Goal: Communication & Community: Share content

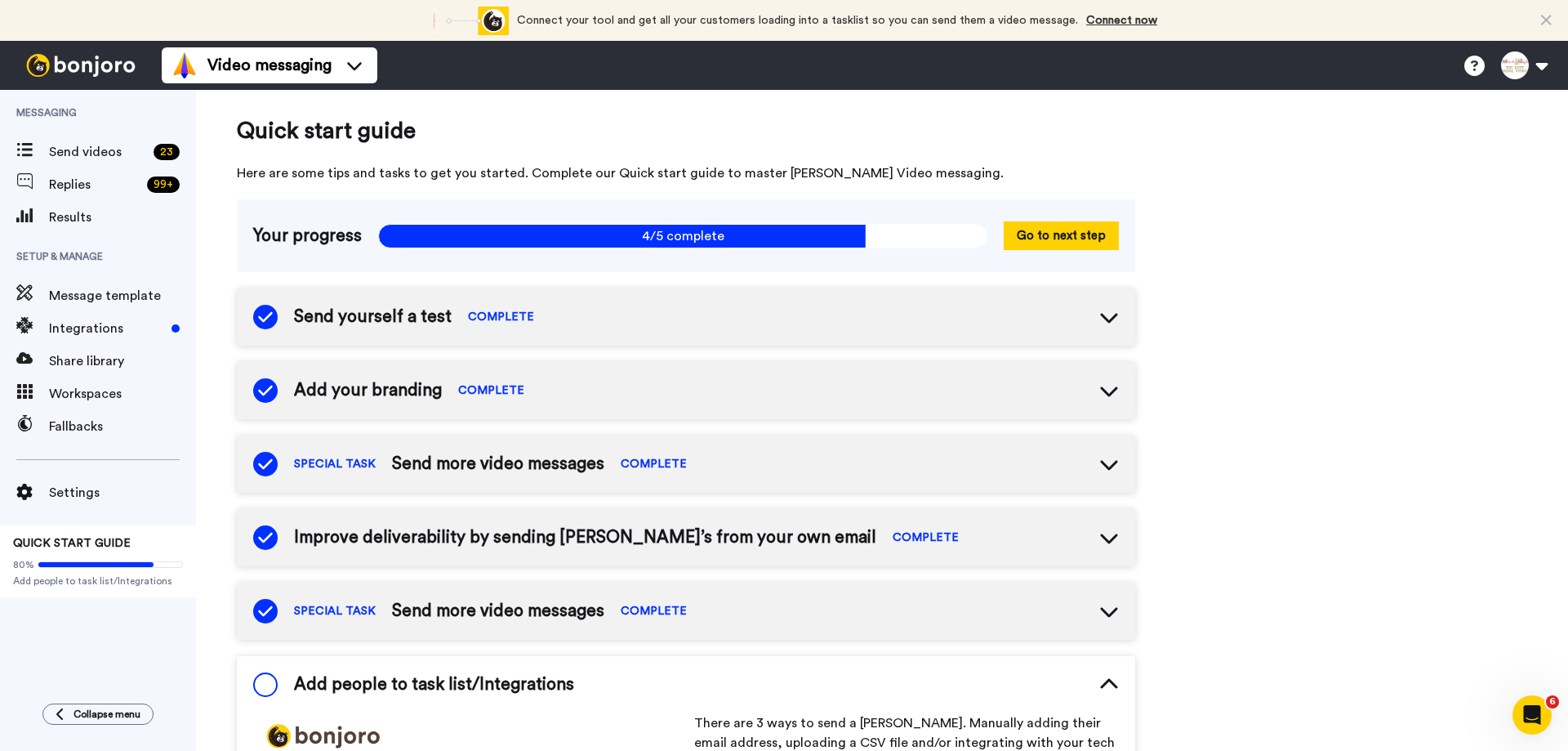
scroll to position [392, 0]
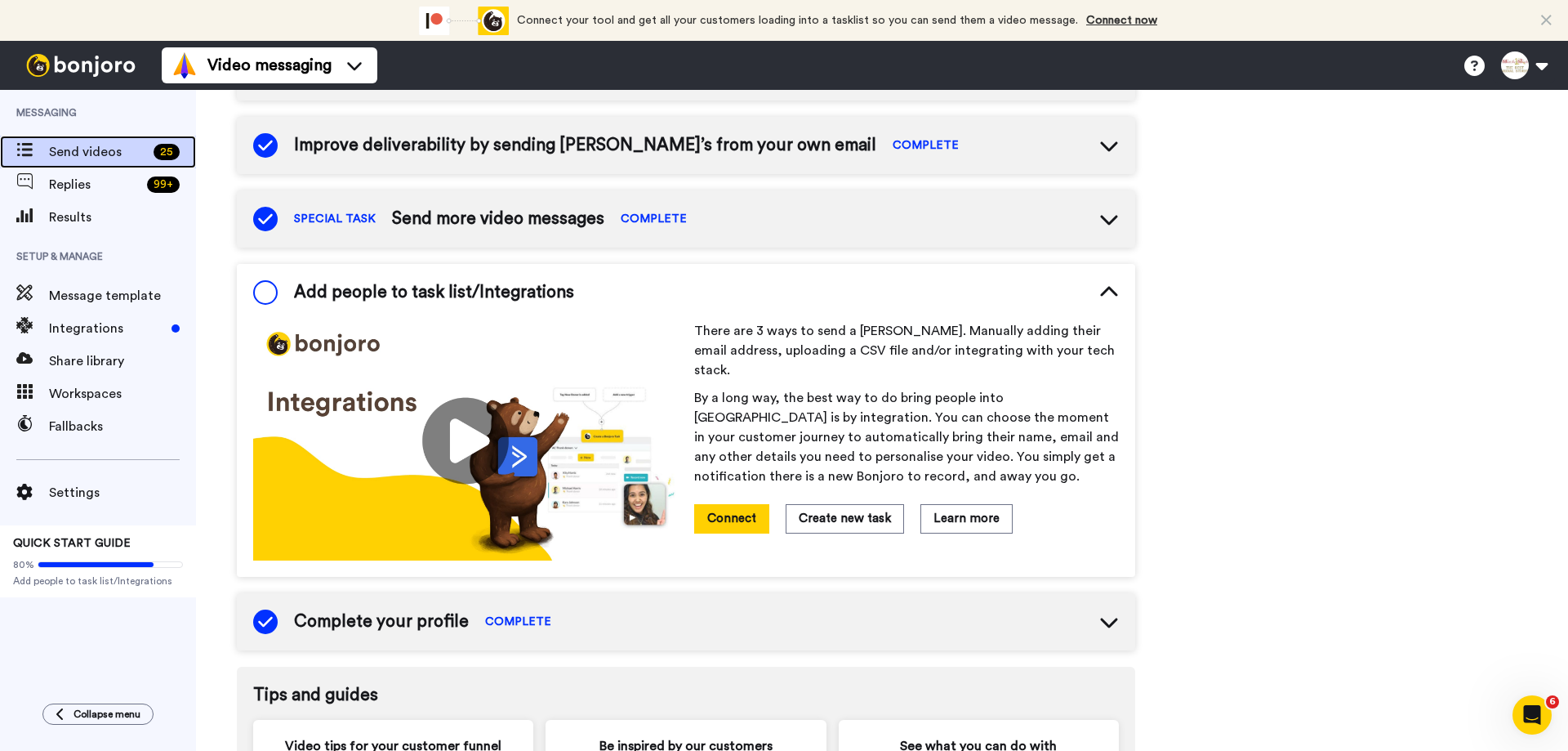
click at [92, 155] on span "Send videos" at bounding box center [97, 152] width 98 height 20
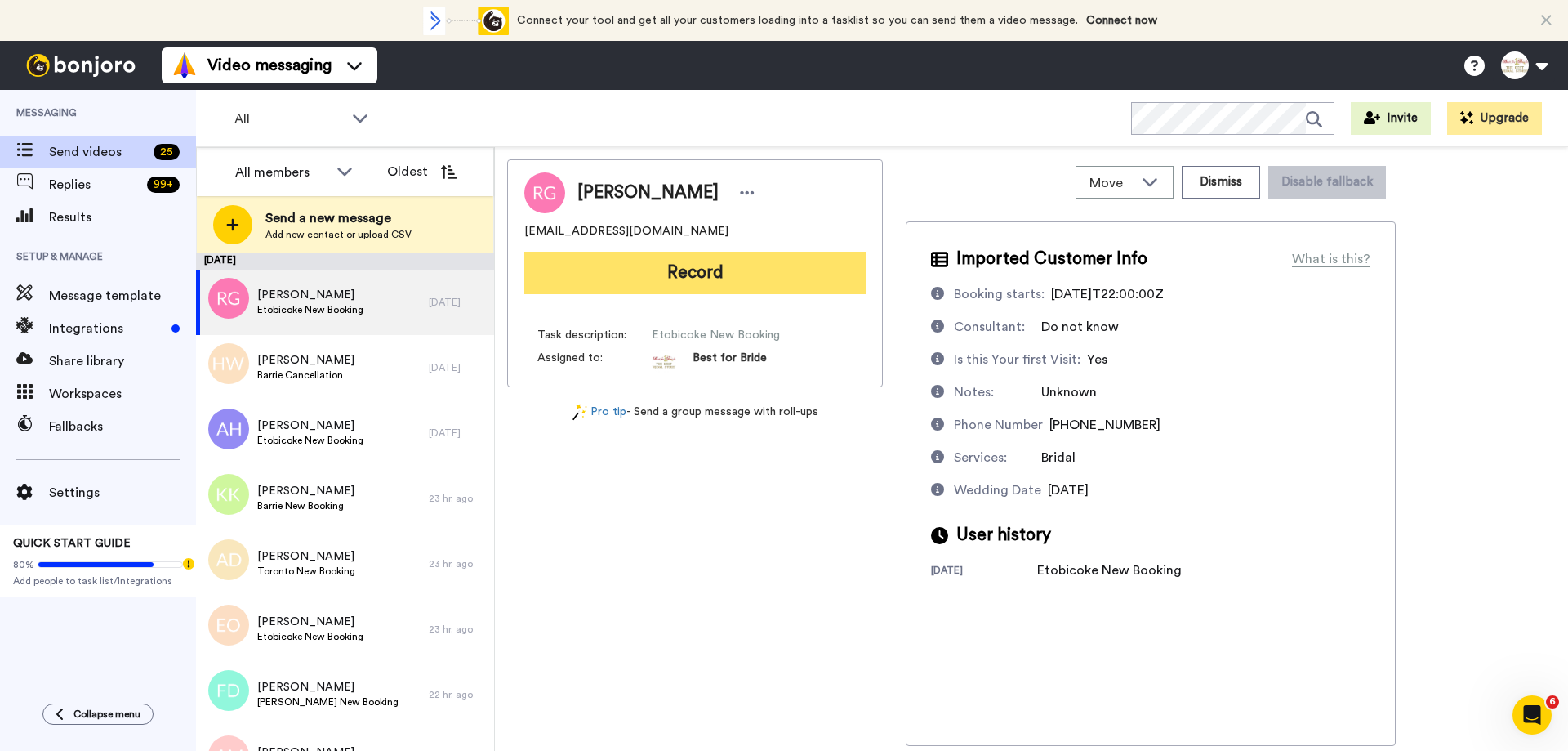
click at [685, 276] on button "Record" at bounding box center [695, 273] width 341 height 43
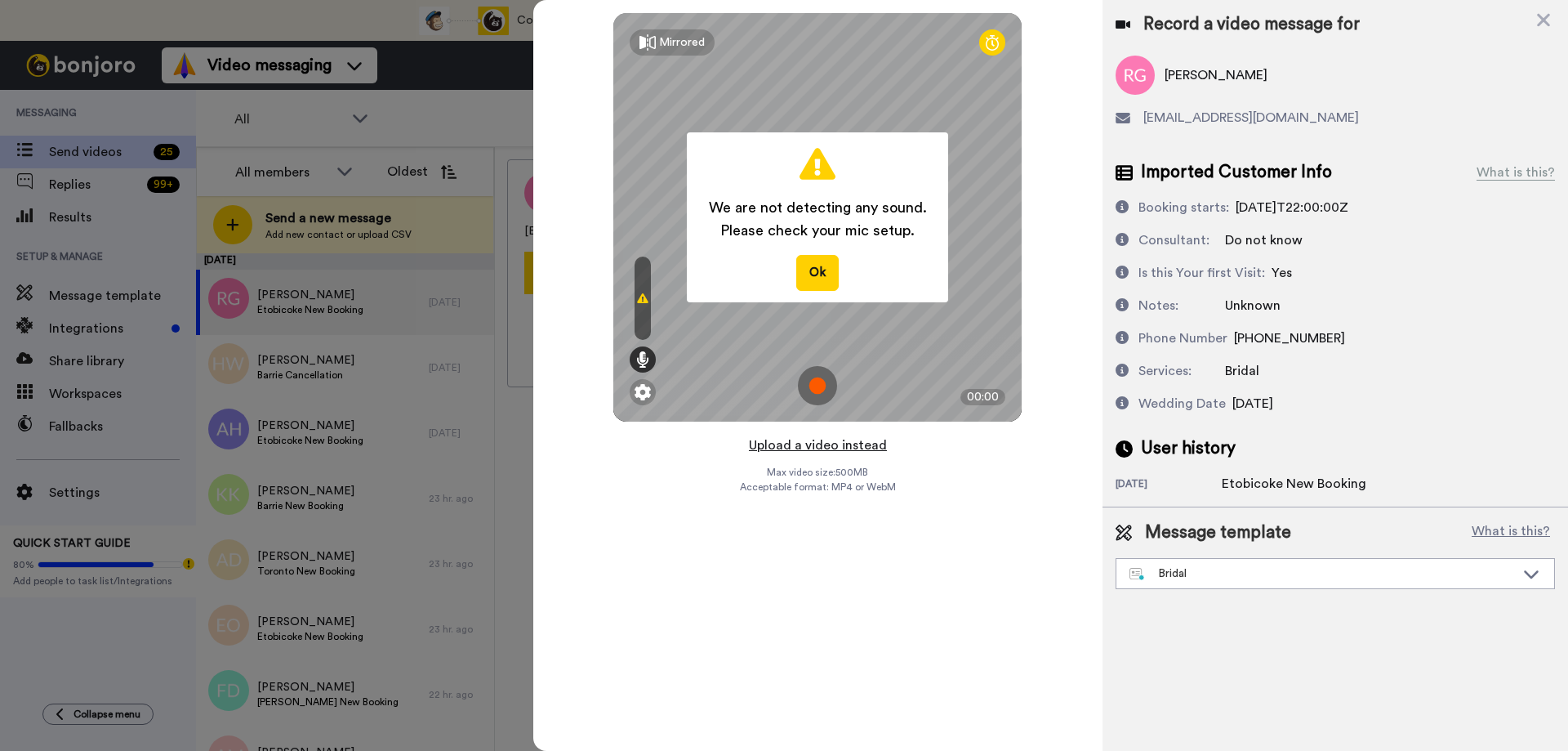
click at [804, 449] on button "Upload a video instead" at bounding box center [818, 445] width 148 height 21
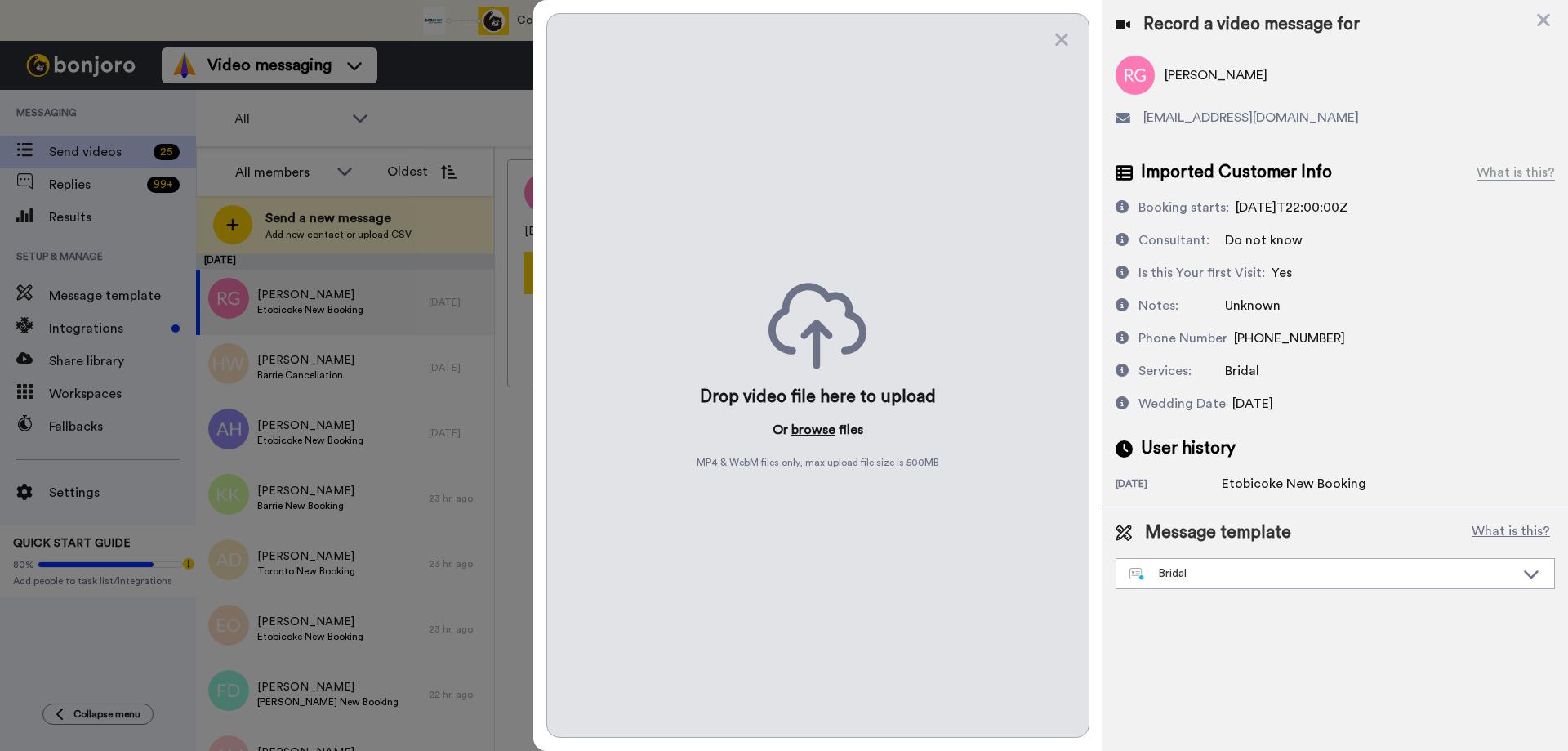
click at [807, 427] on button "browse" at bounding box center [814, 430] width 44 height 20
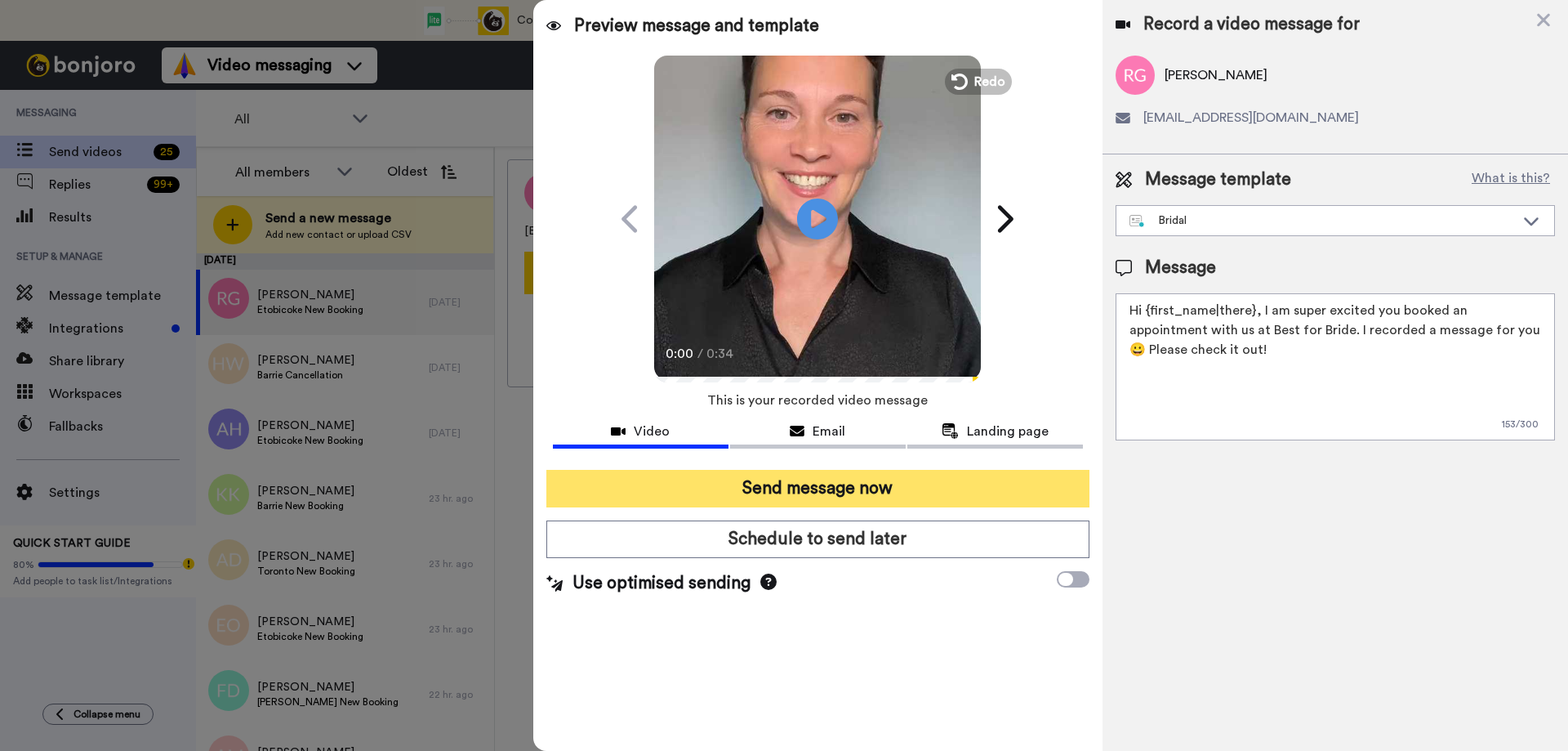
click at [763, 490] on button "Send message now" at bounding box center [818, 488] width 544 height 37
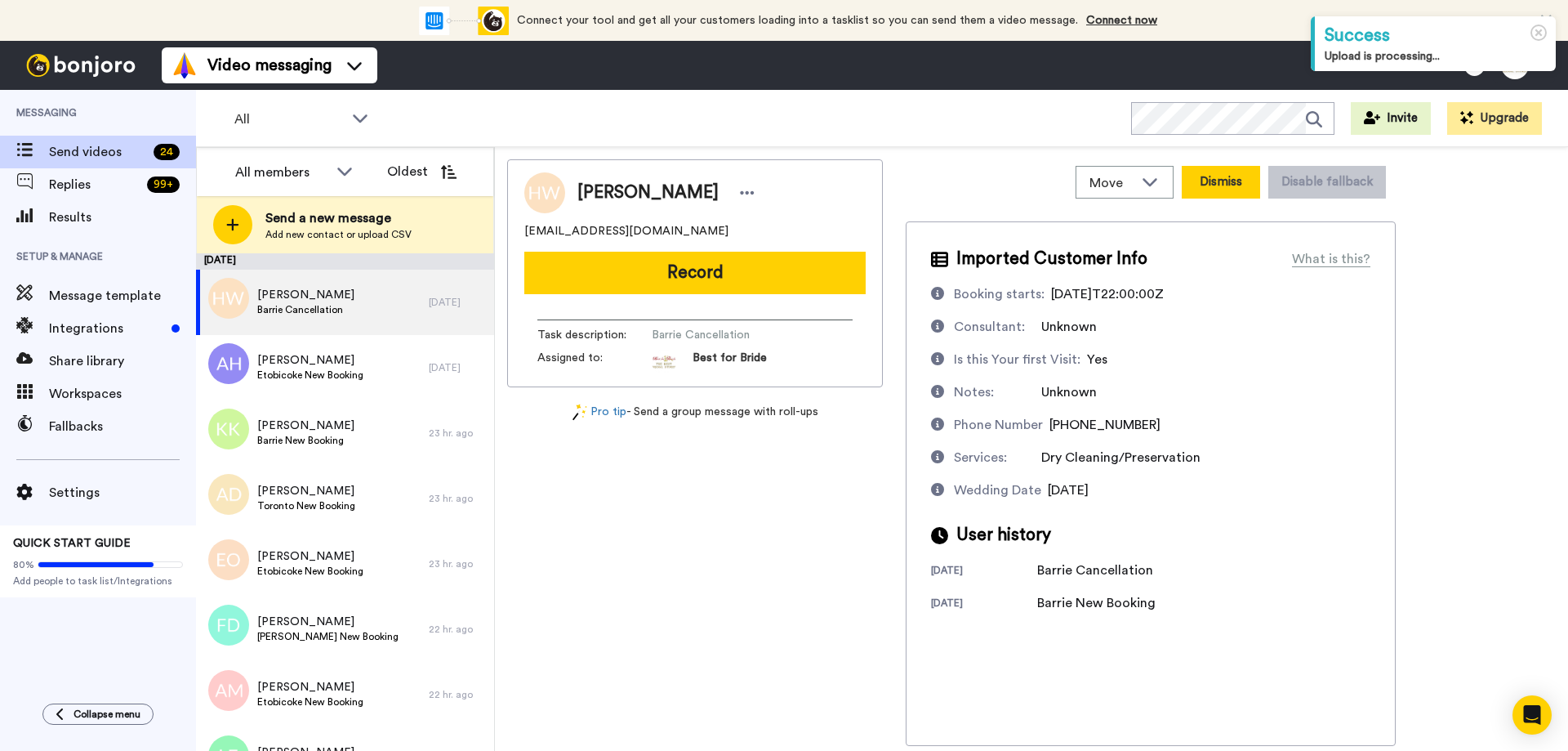
click at [1208, 179] on button "Dismiss" at bounding box center [1221, 182] width 78 height 33
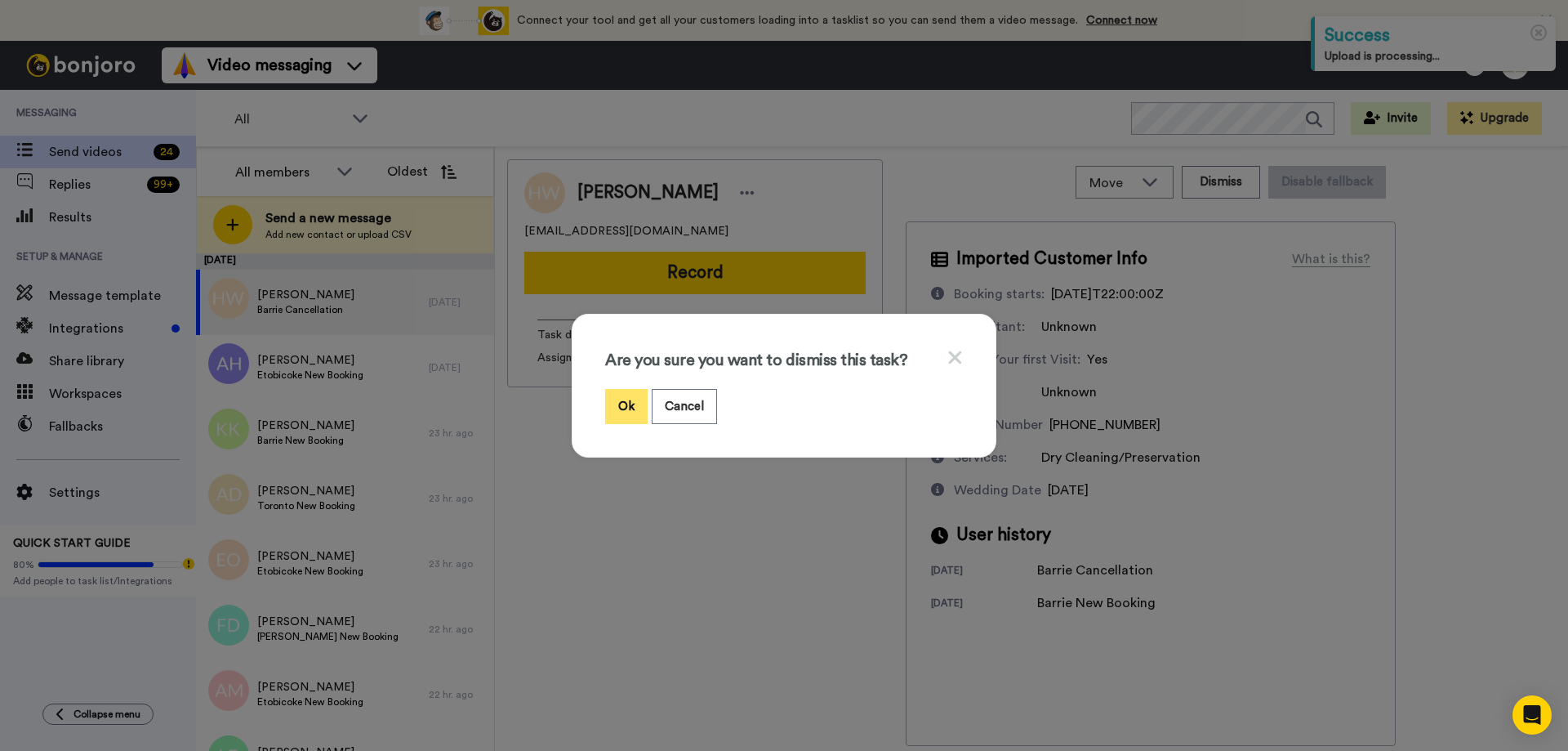
click at [621, 405] on button "Ok" at bounding box center [626, 406] width 43 height 35
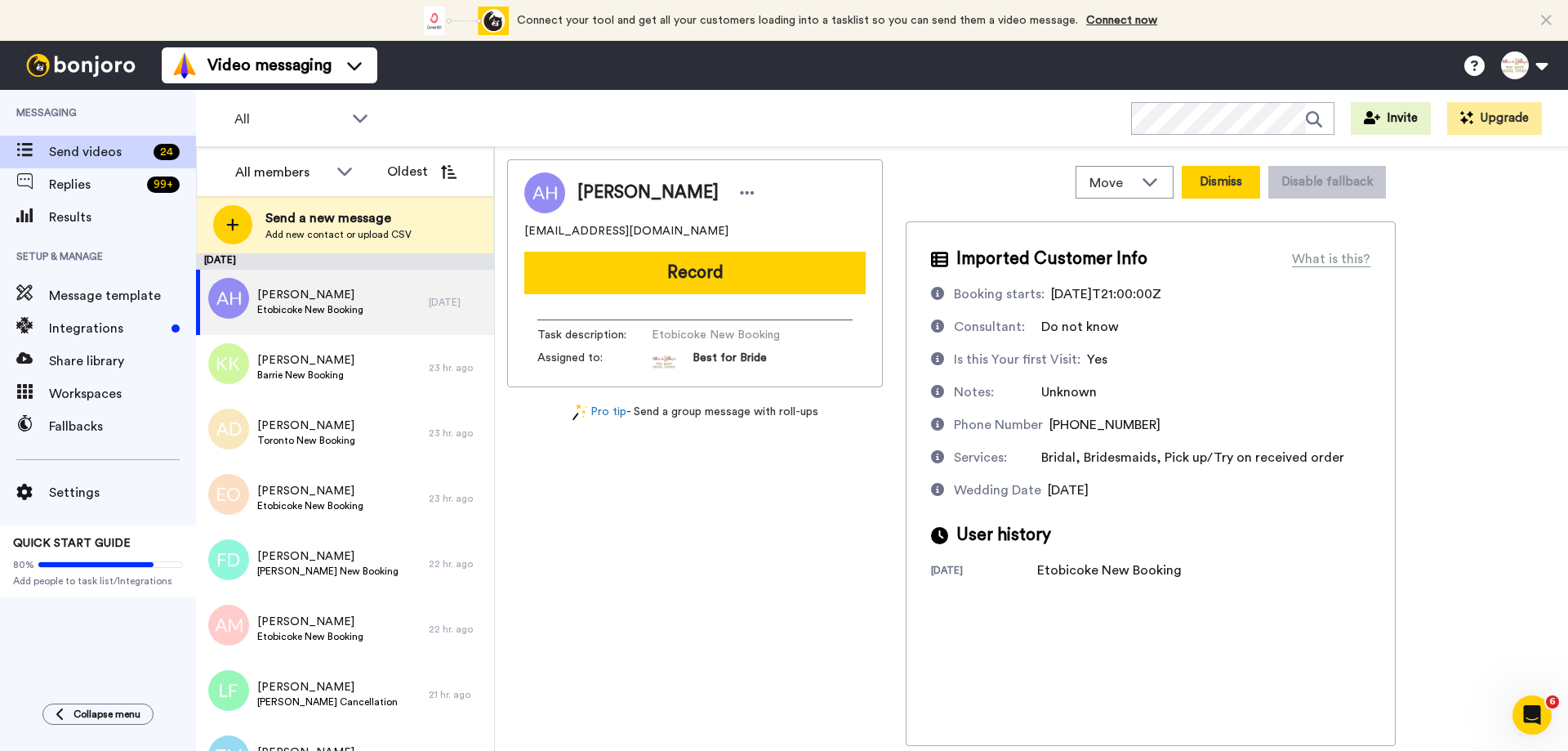
click at [1216, 182] on button "Dismiss" at bounding box center [1221, 182] width 78 height 33
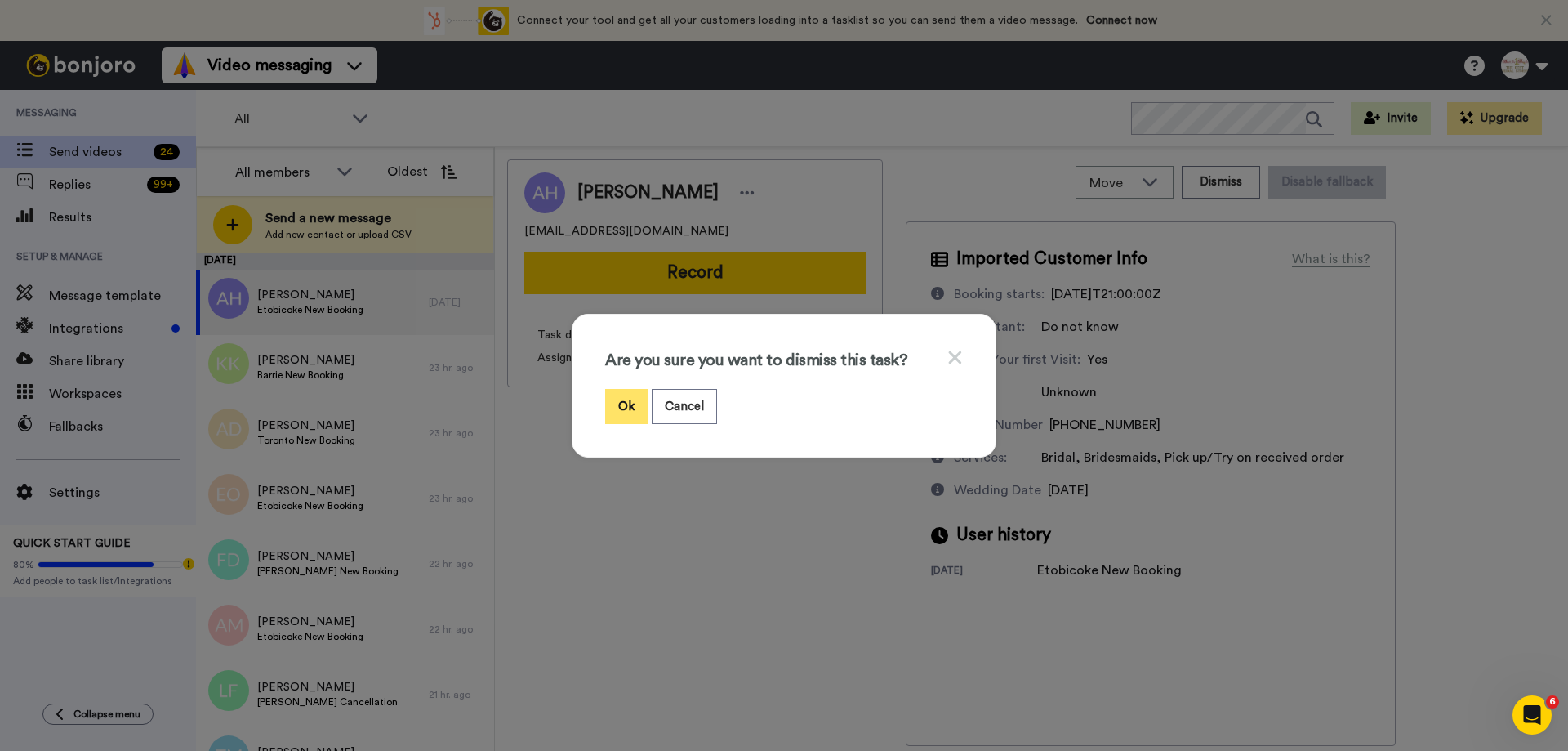
click at [629, 412] on button "Ok" at bounding box center [626, 406] width 43 height 35
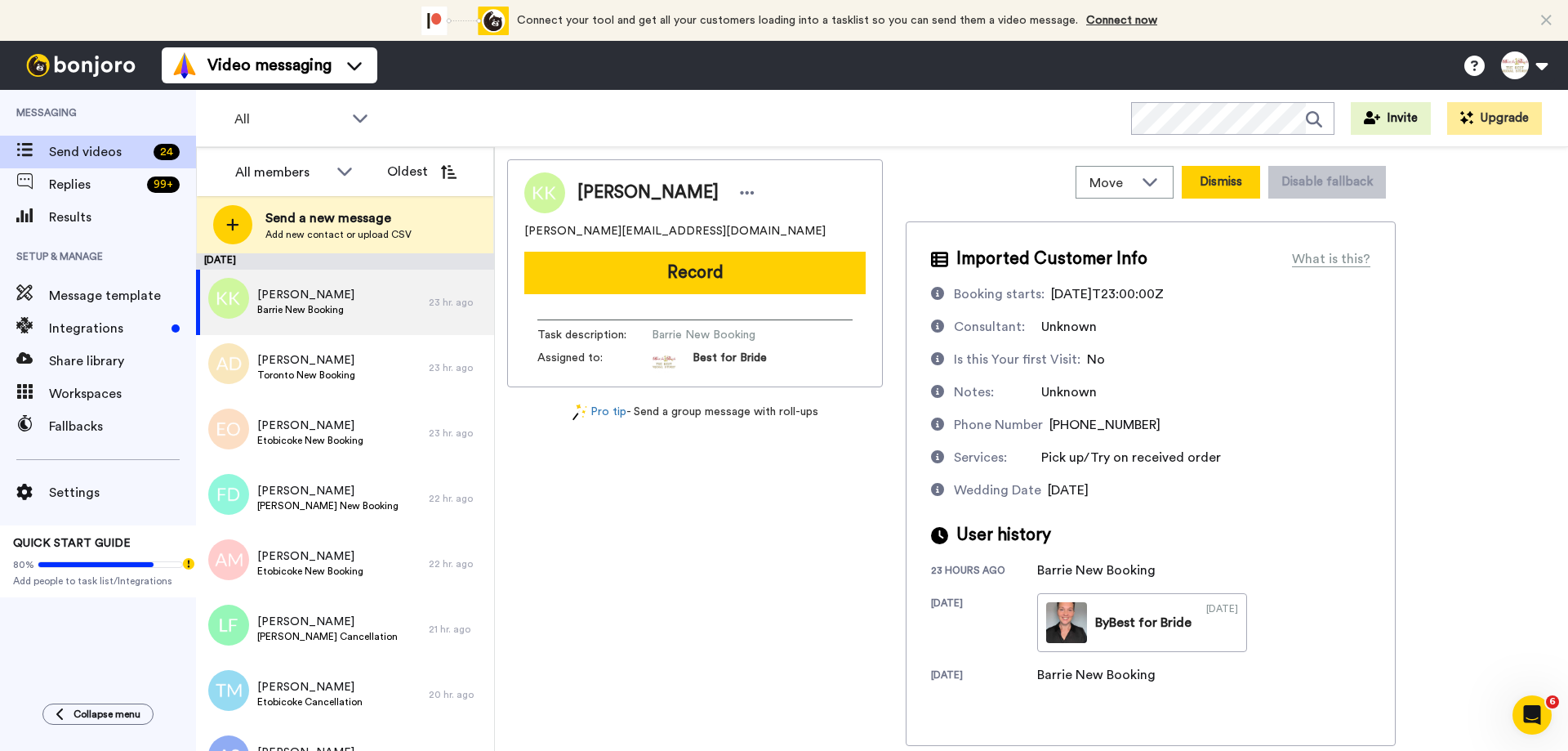
click at [1219, 179] on button "Dismiss" at bounding box center [1221, 182] width 78 height 33
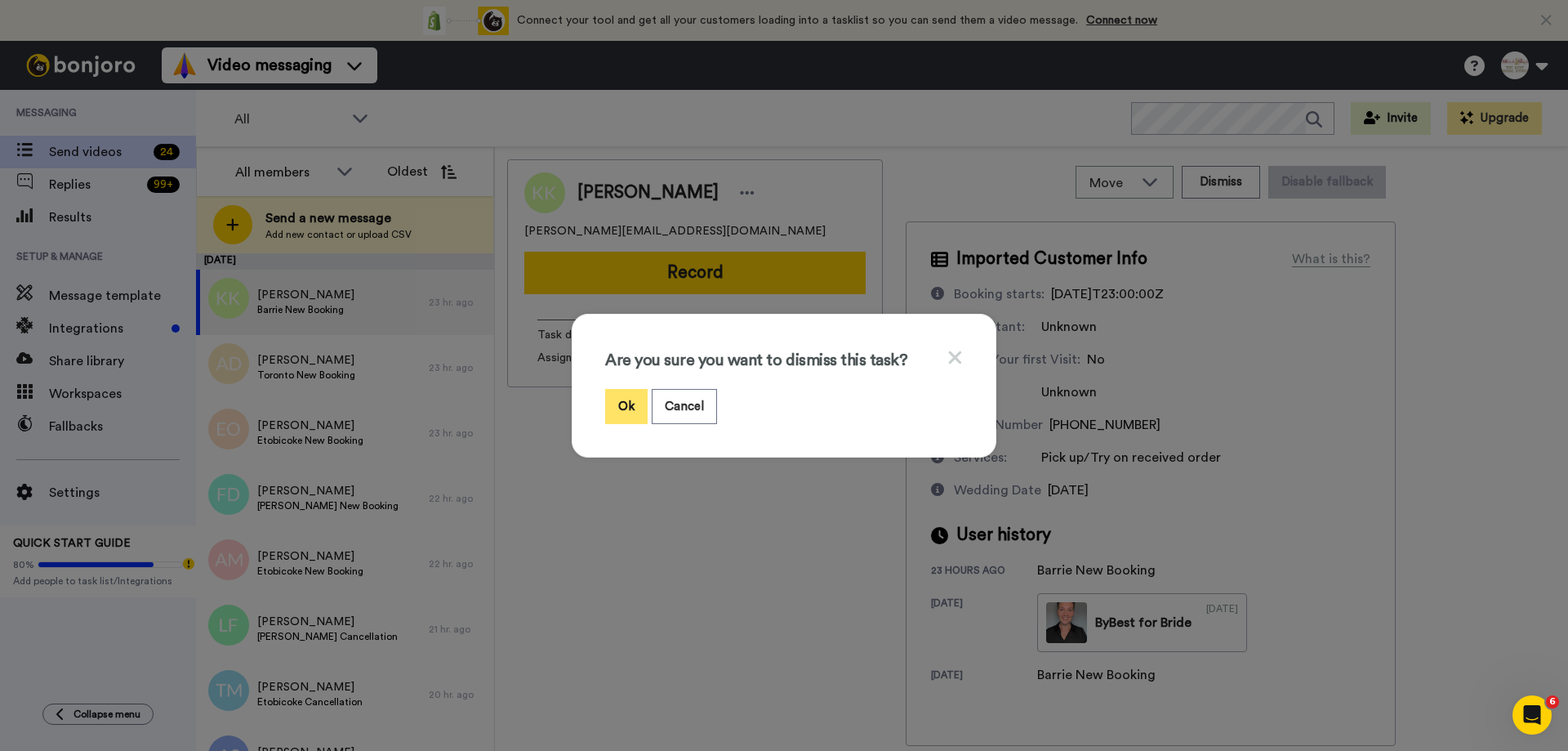
click at [623, 413] on button "Ok" at bounding box center [626, 406] width 43 height 35
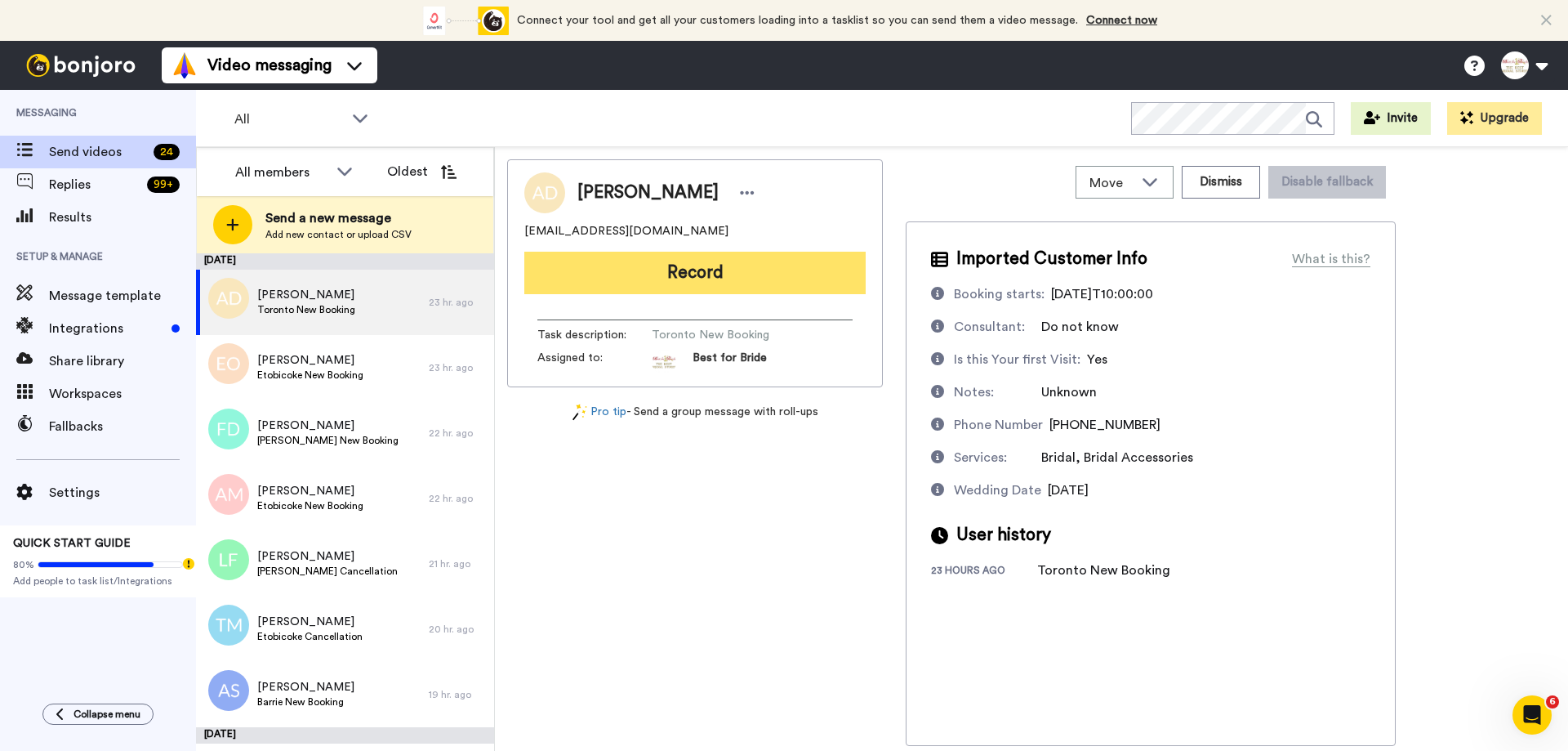
click at [708, 281] on button "Record" at bounding box center [695, 273] width 341 height 43
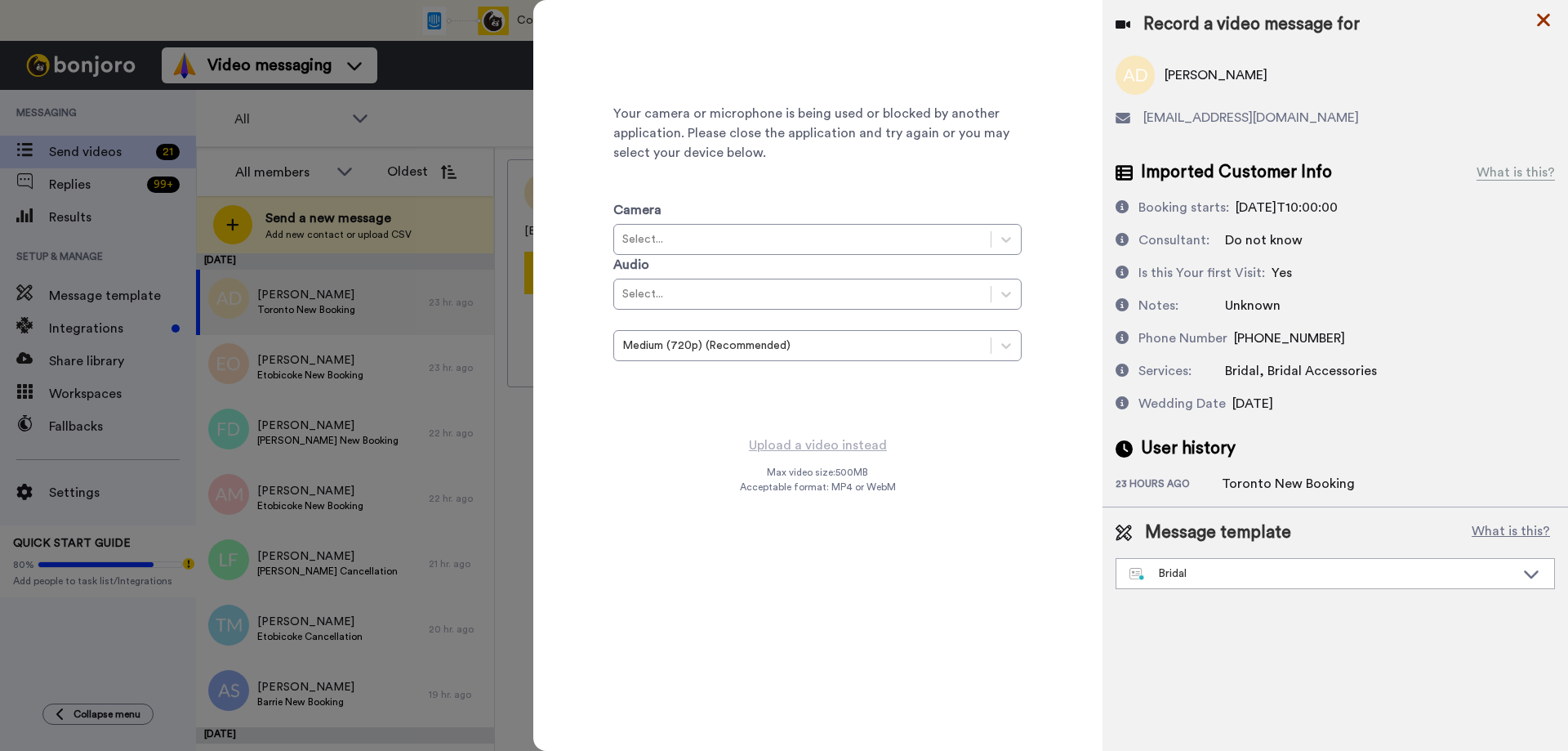
click at [1545, 22] on icon at bounding box center [1543, 20] width 13 height 13
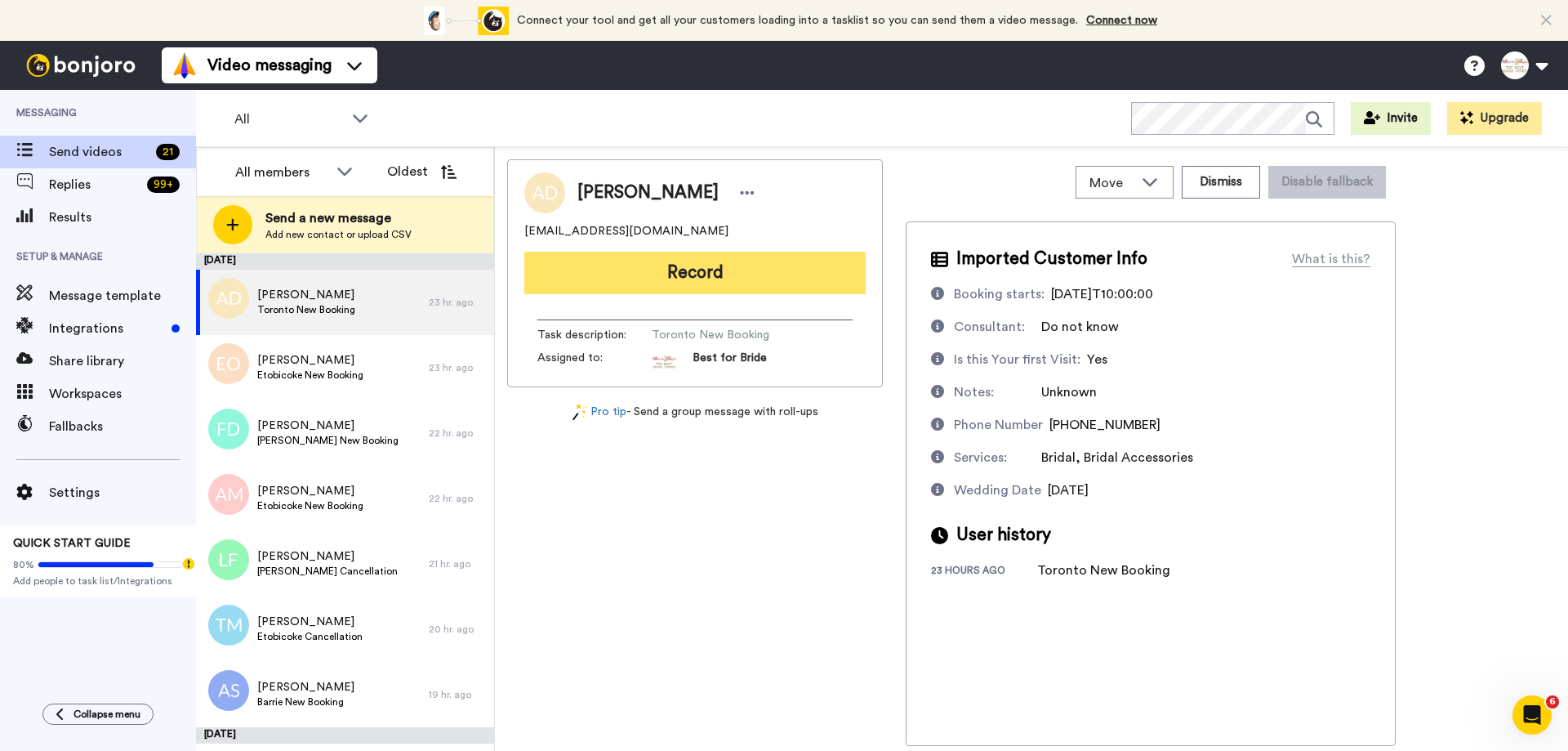
click at [673, 286] on button "Record" at bounding box center [695, 273] width 341 height 43
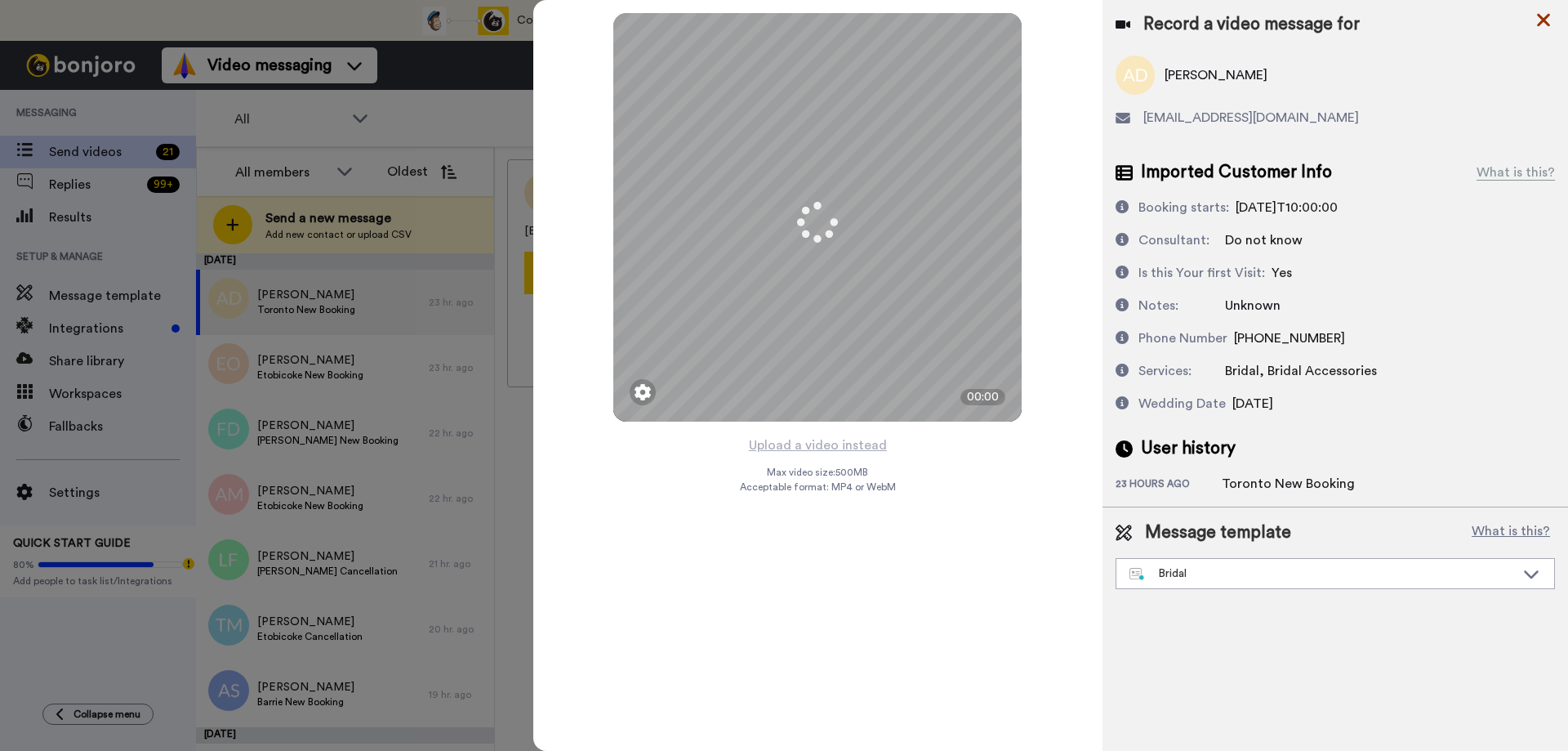
click at [1545, 21] on icon at bounding box center [1543, 20] width 13 height 13
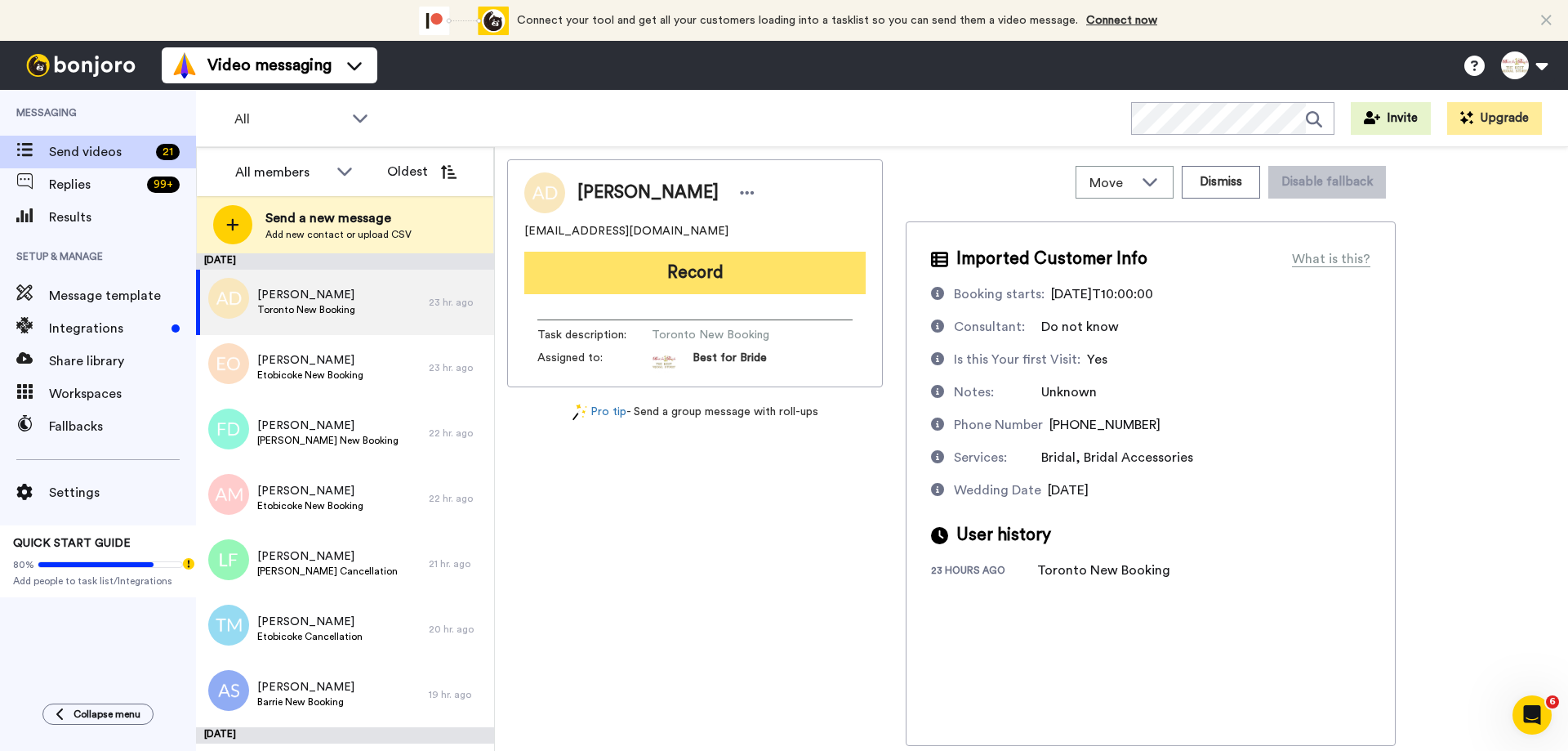
click at [774, 288] on button "Record" at bounding box center [695, 273] width 341 height 43
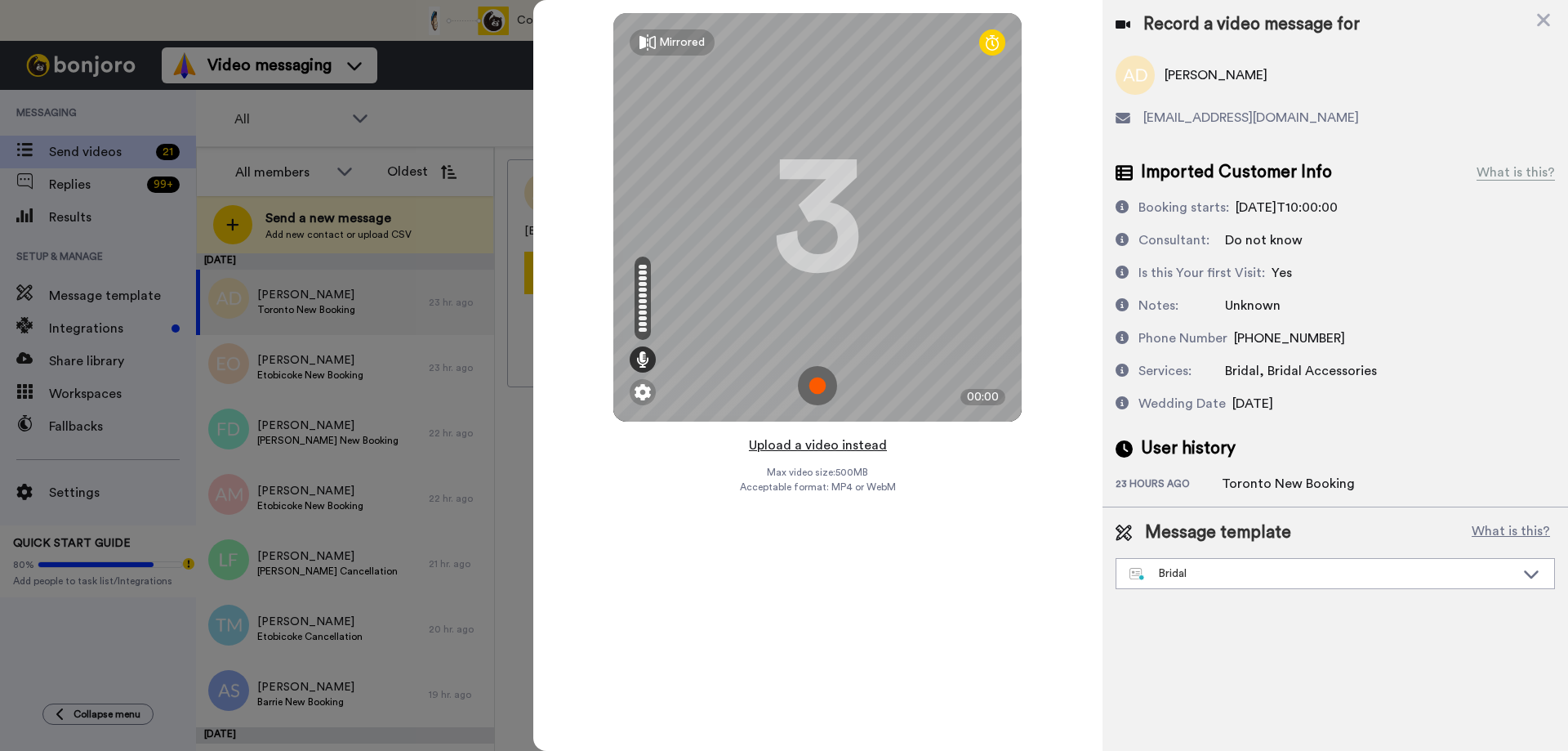
click at [806, 442] on button "Upload a video instead" at bounding box center [818, 445] width 148 height 21
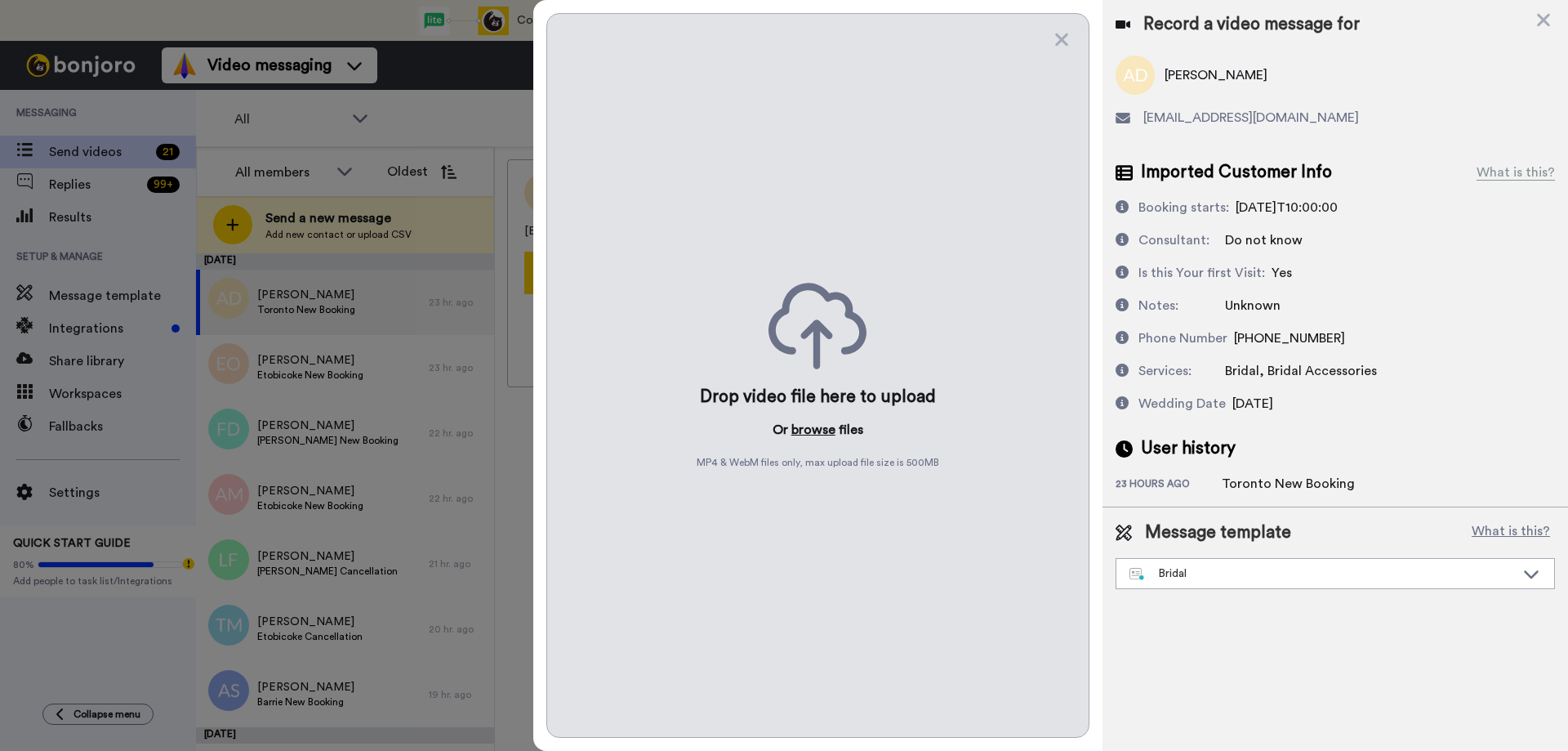
click at [812, 431] on button "browse" at bounding box center [814, 430] width 44 height 20
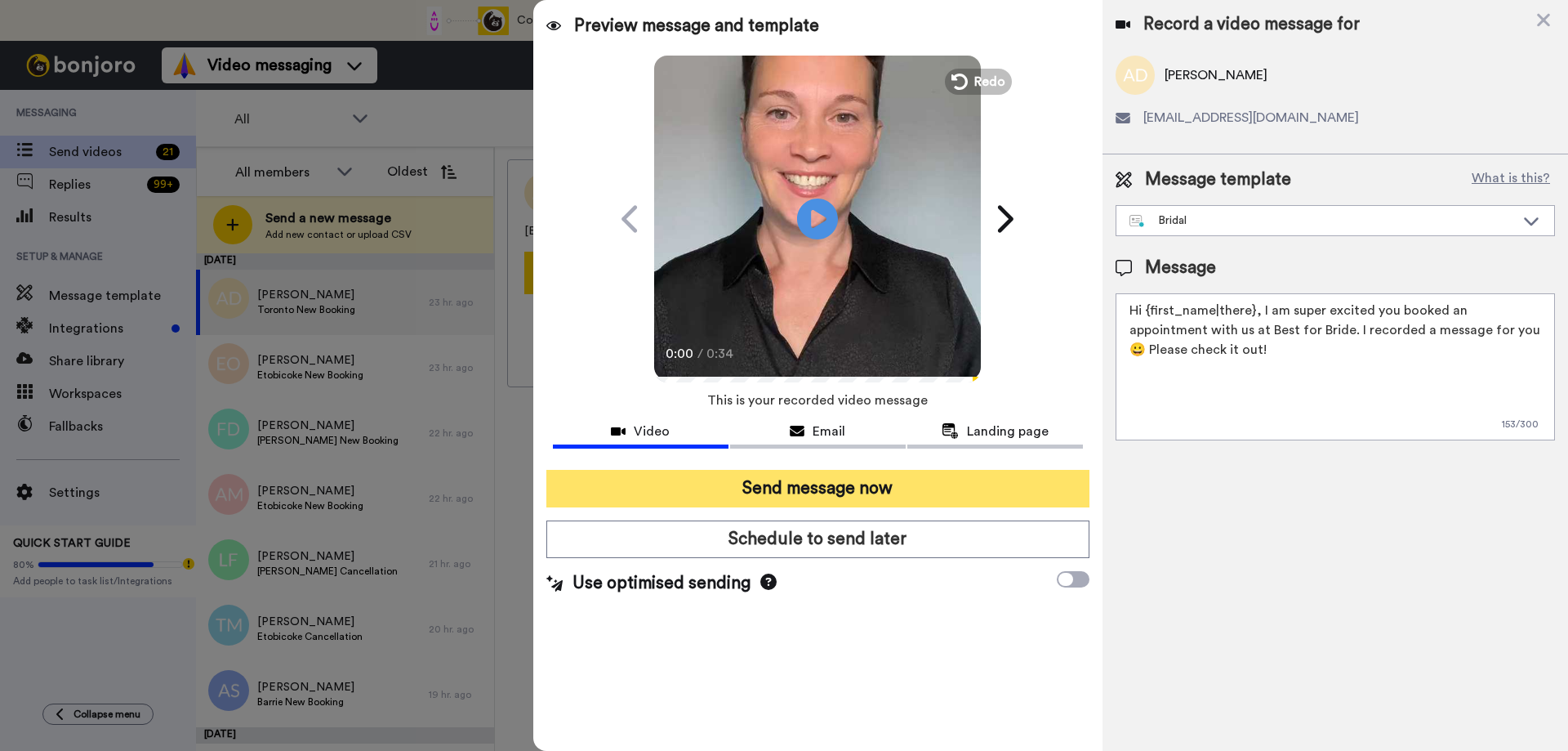
click at [799, 493] on button "Send message now" at bounding box center [818, 488] width 544 height 37
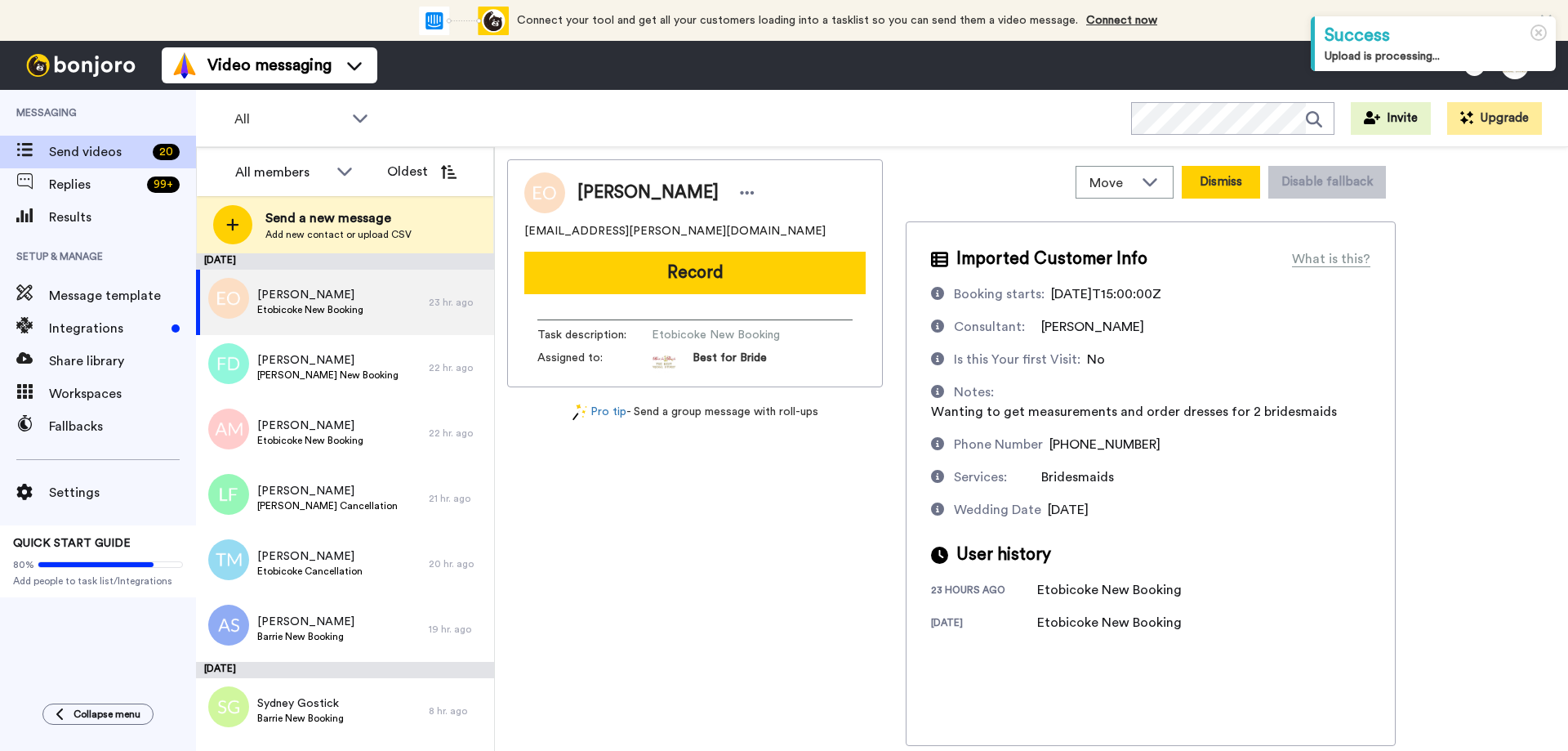
click at [1232, 186] on button "Dismiss" at bounding box center [1221, 182] width 78 height 33
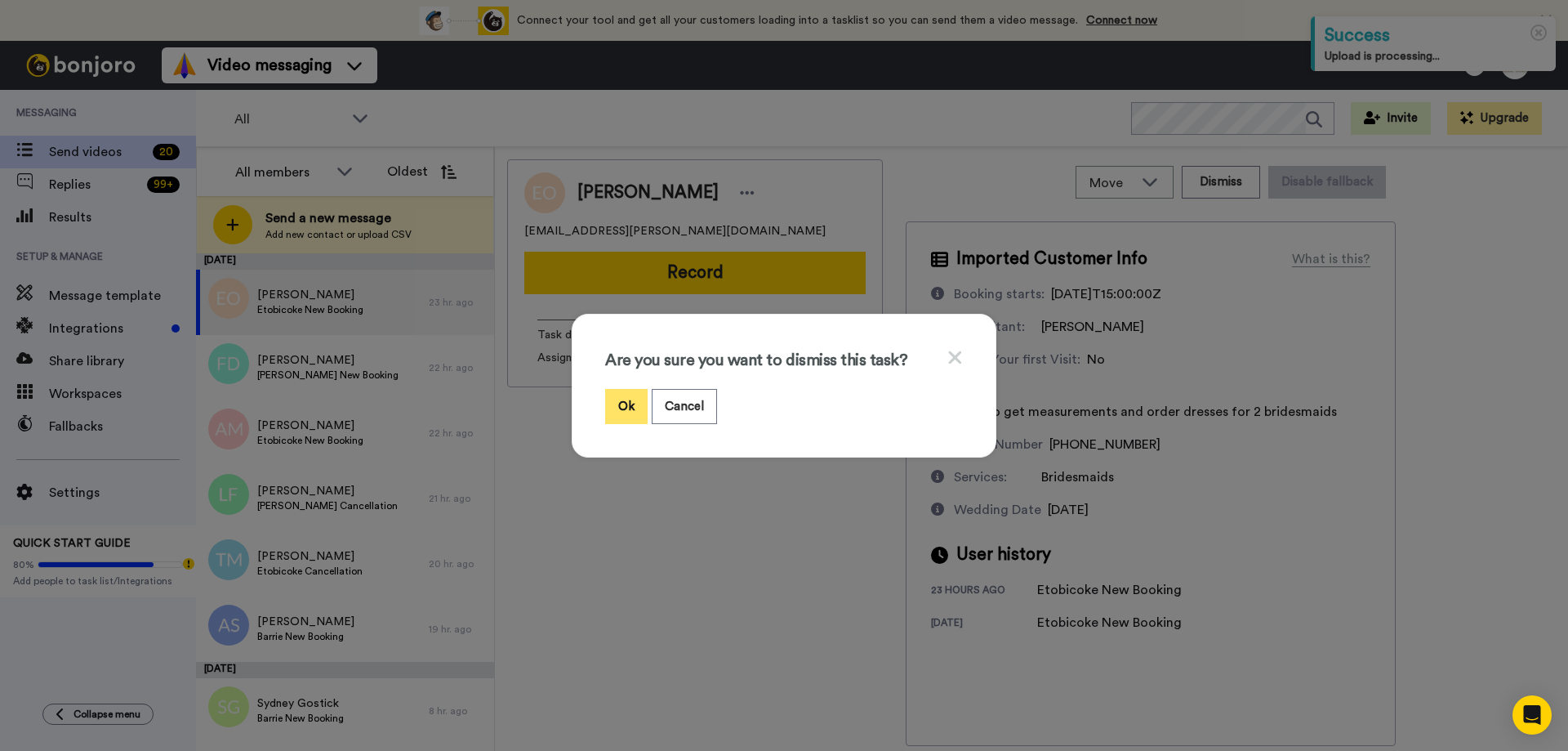
click at [613, 407] on button "Ok" at bounding box center [626, 406] width 43 height 35
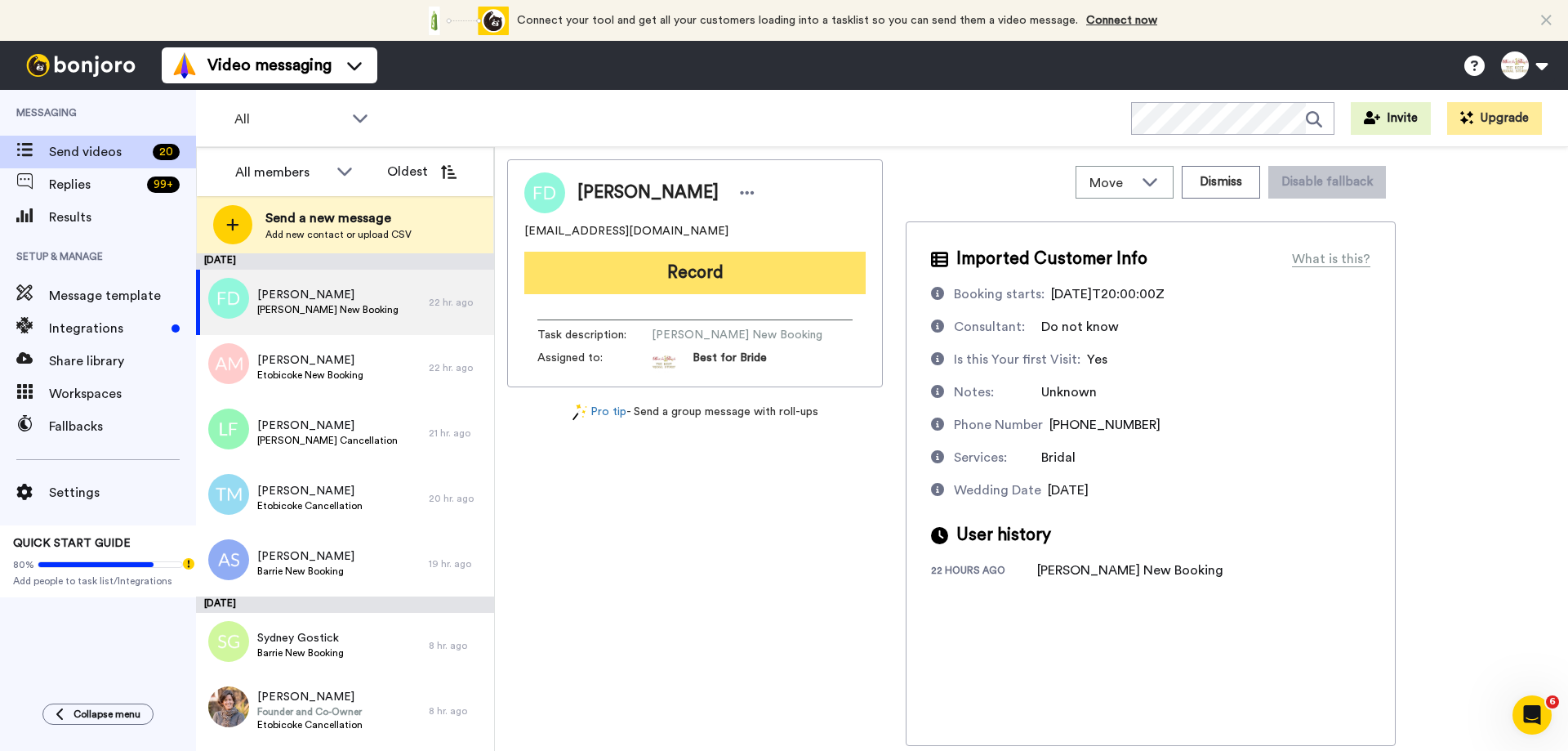
click at [765, 284] on button "Record" at bounding box center [695, 273] width 341 height 43
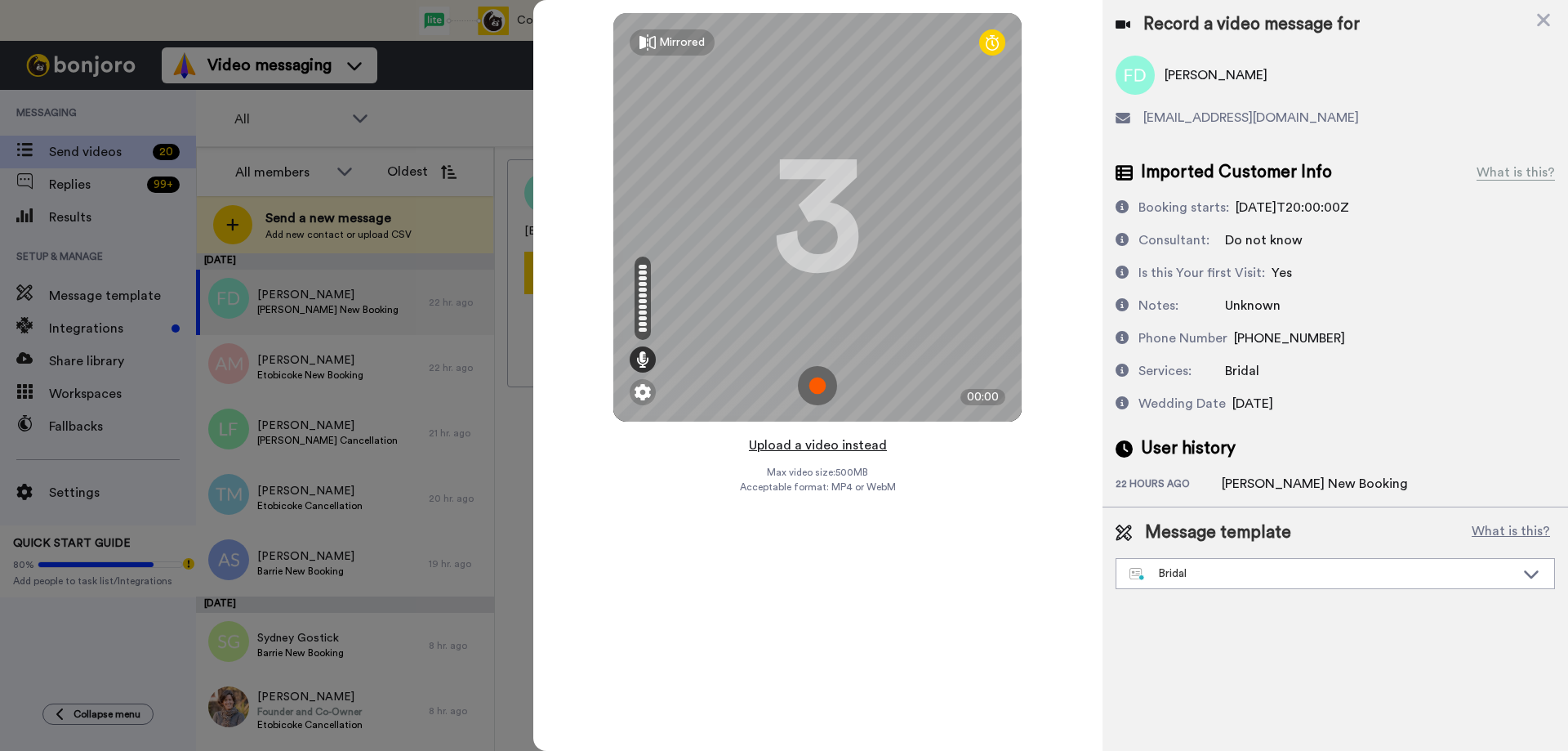
click at [833, 445] on button "Upload a video instead" at bounding box center [818, 445] width 148 height 21
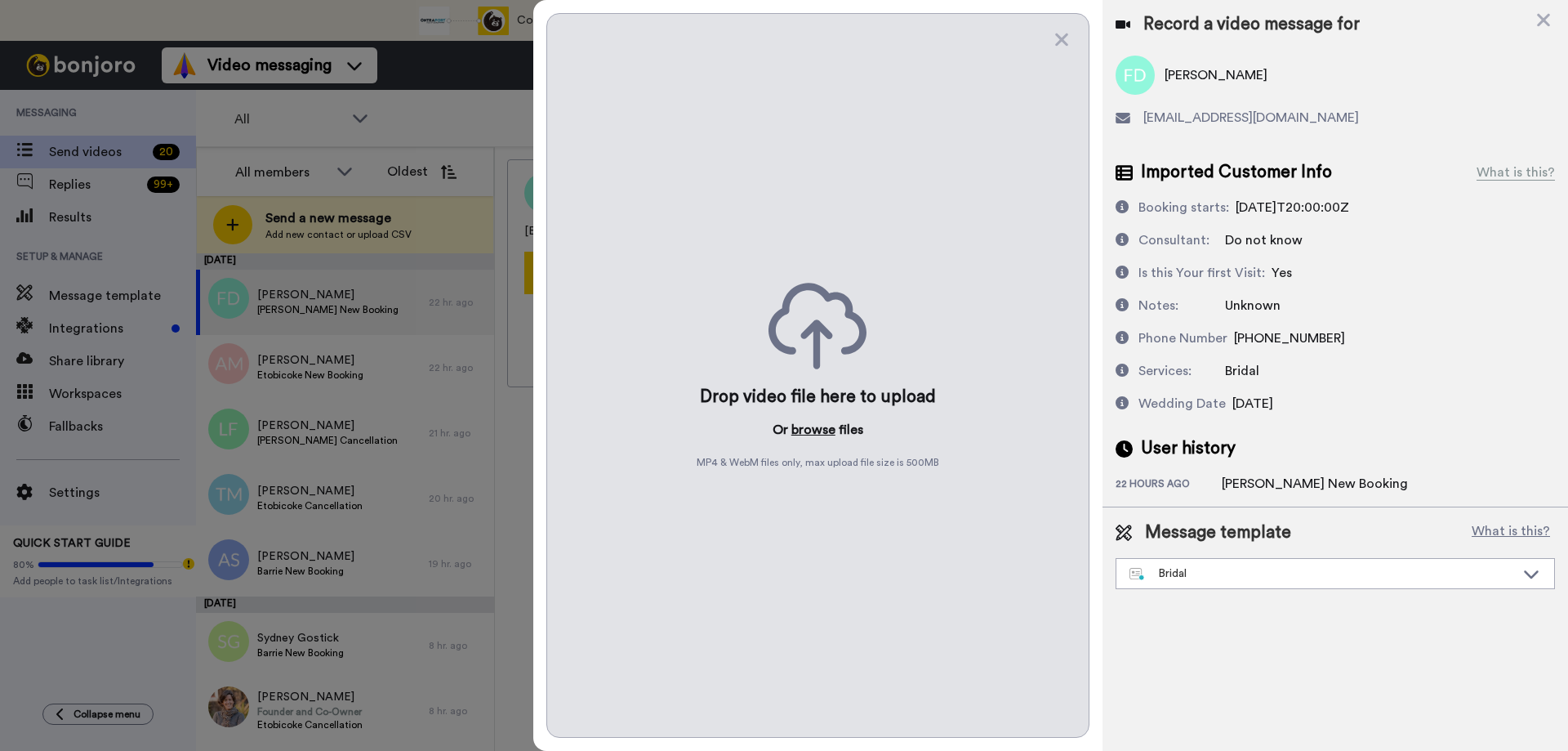
click at [822, 426] on button "browse" at bounding box center [814, 430] width 44 height 20
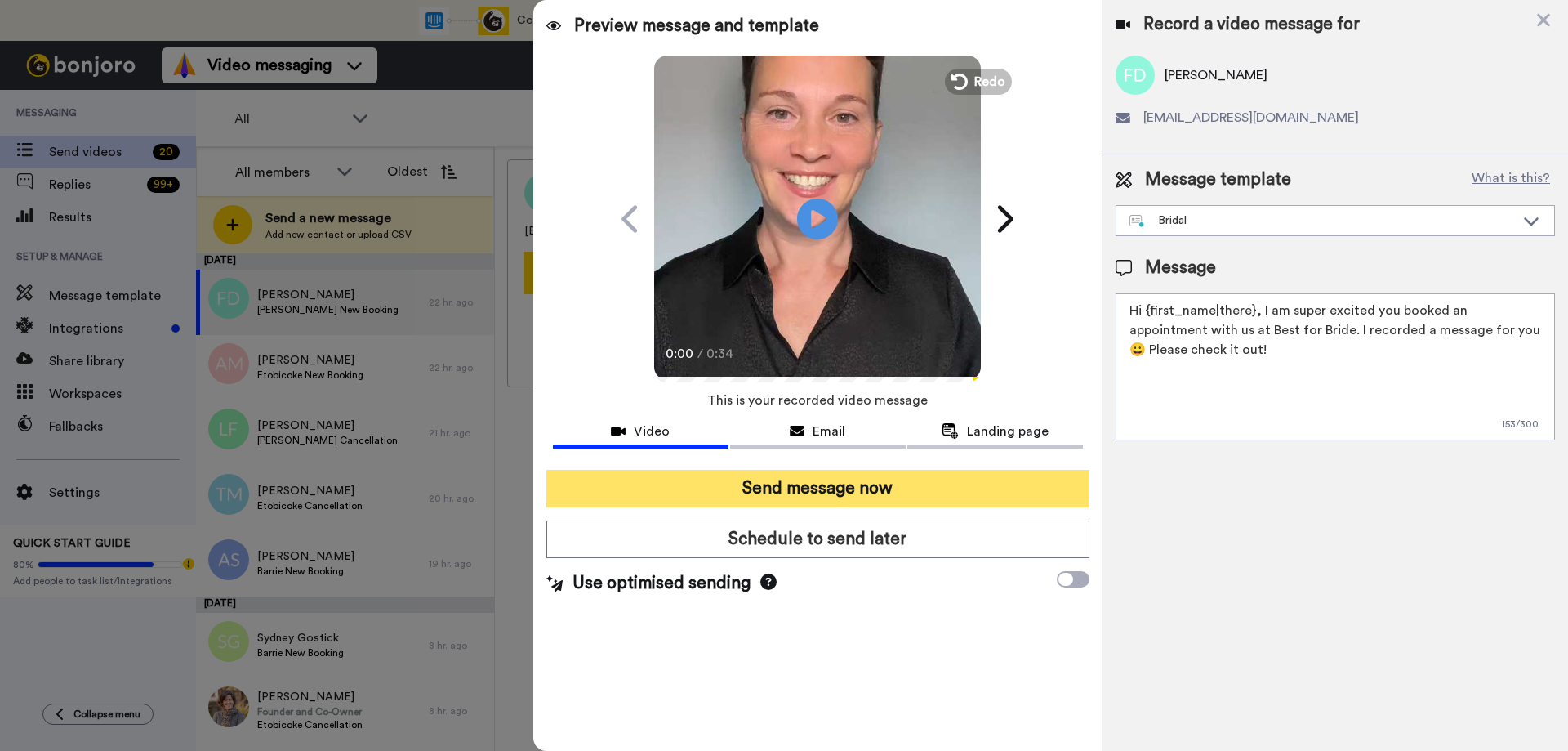
click at [797, 486] on button "Send message now" at bounding box center [818, 488] width 544 height 37
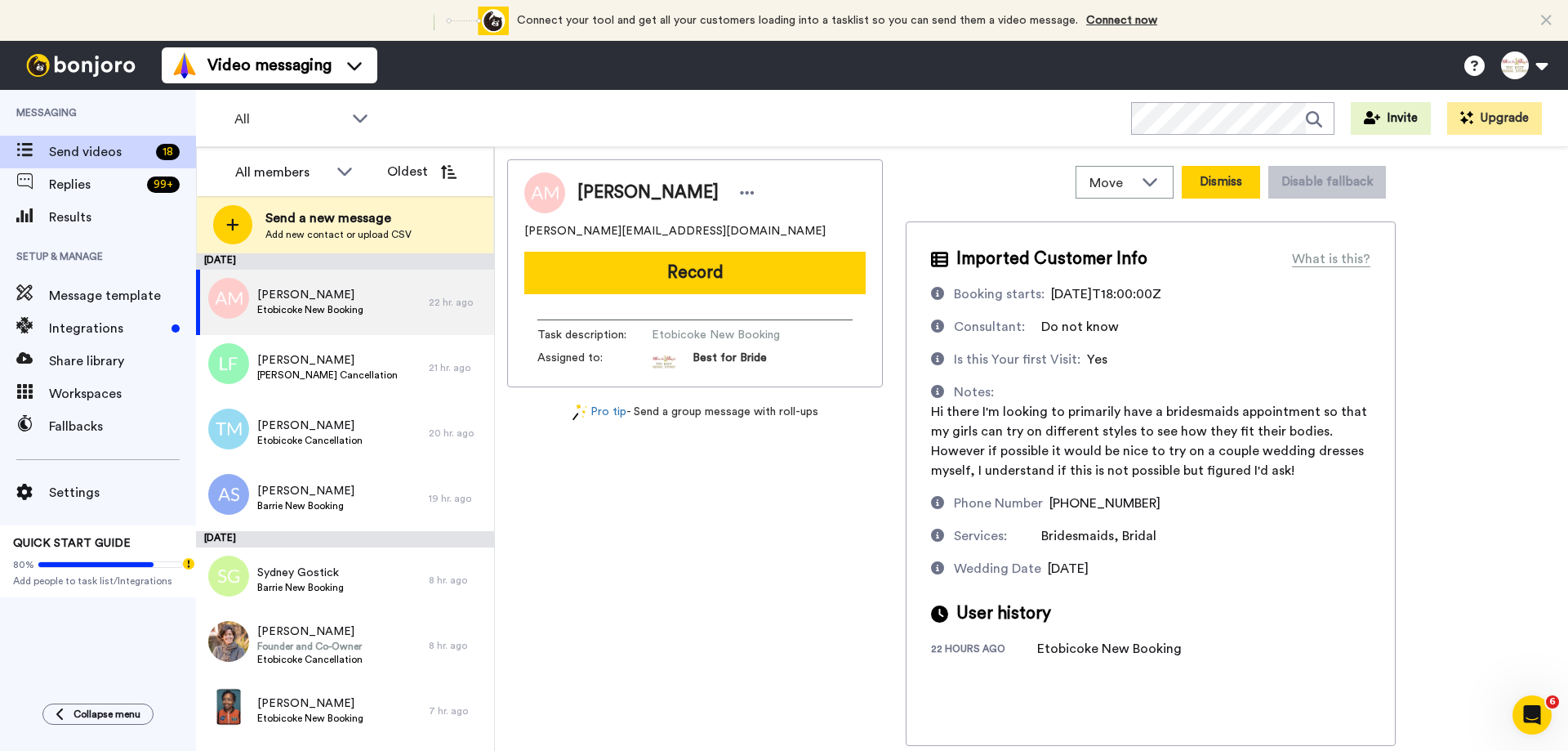
click at [1224, 183] on button "Dismiss" at bounding box center [1221, 182] width 78 height 33
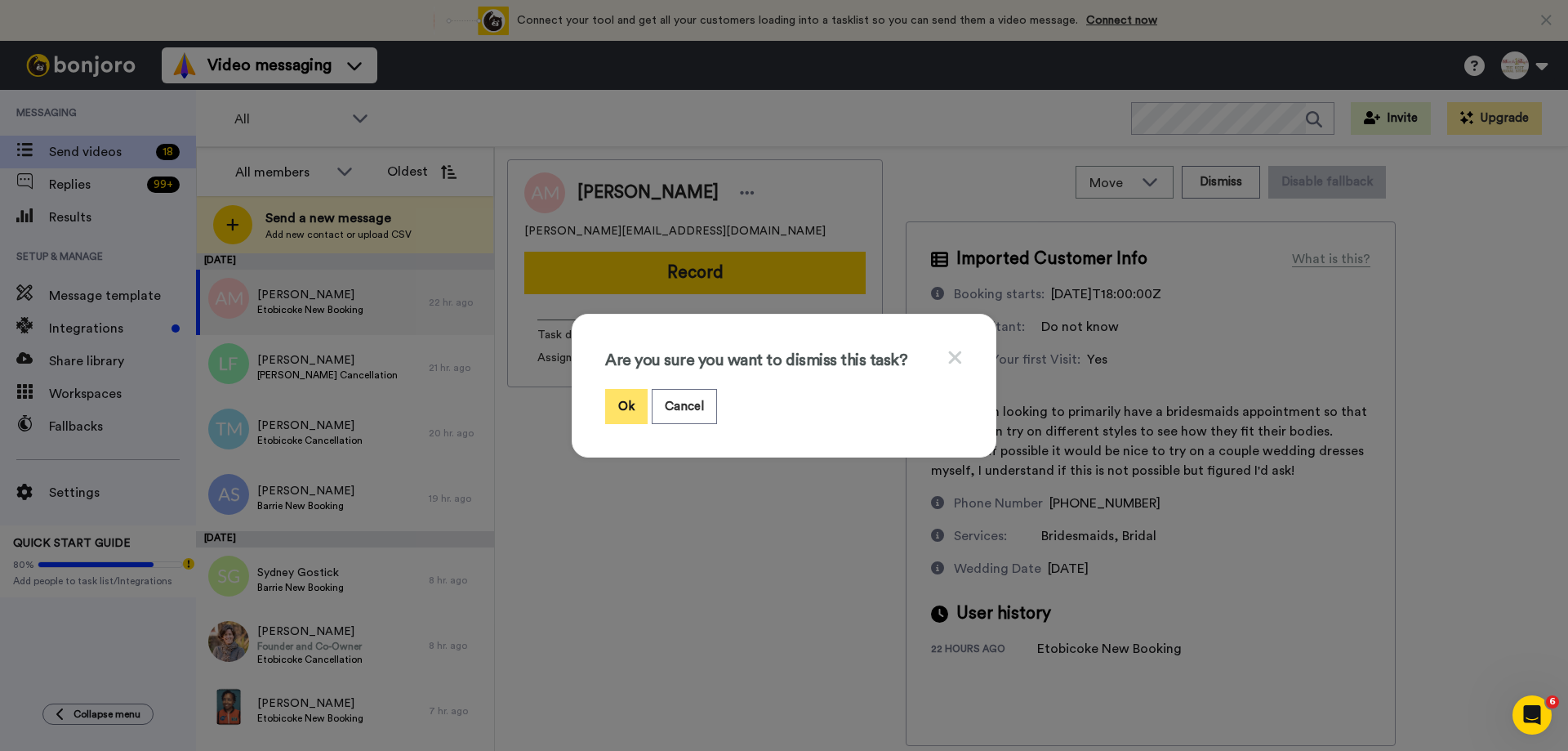
click at [618, 411] on button "Ok" at bounding box center [626, 406] width 43 height 35
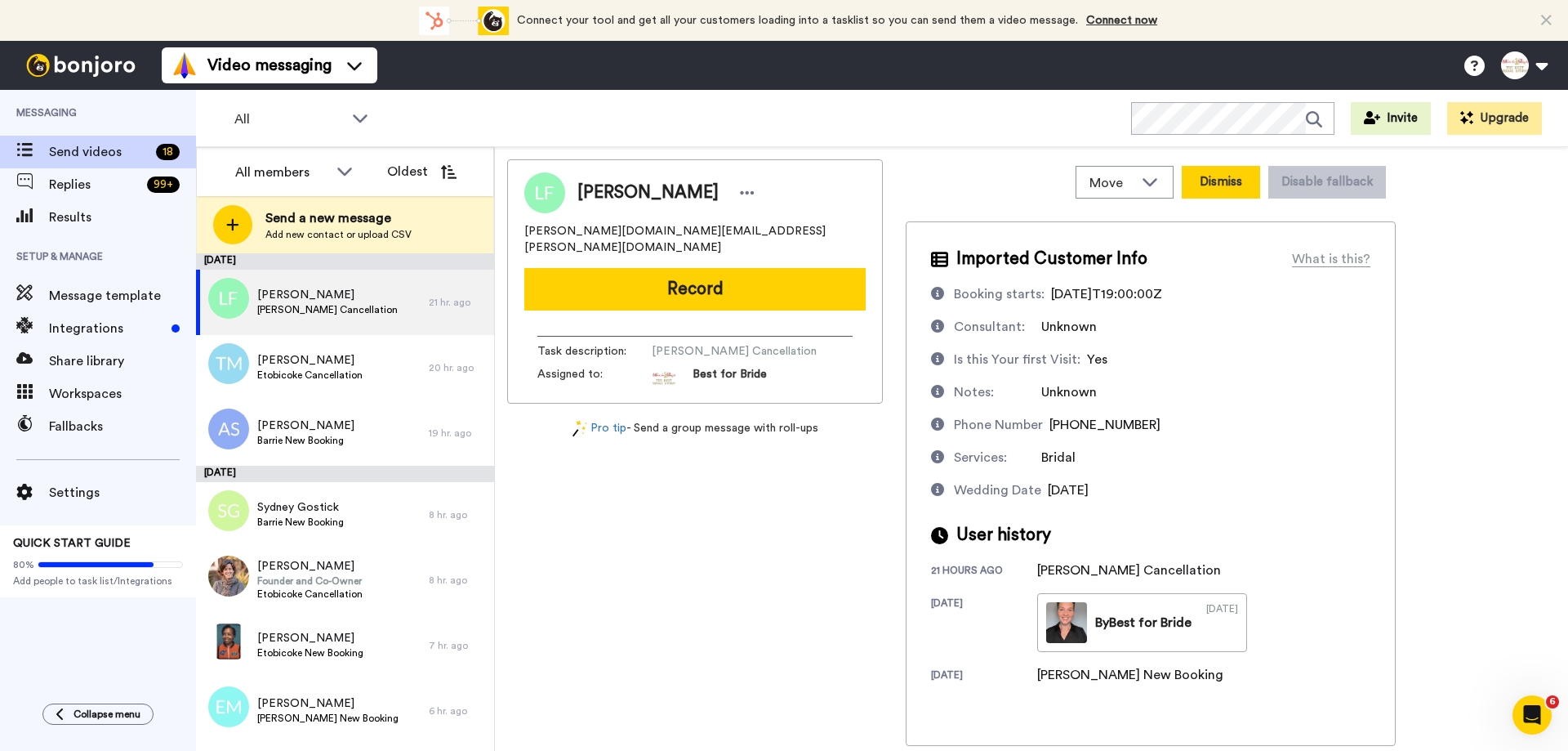
click at [1217, 191] on button "Dismiss" at bounding box center [1221, 182] width 78 height 33
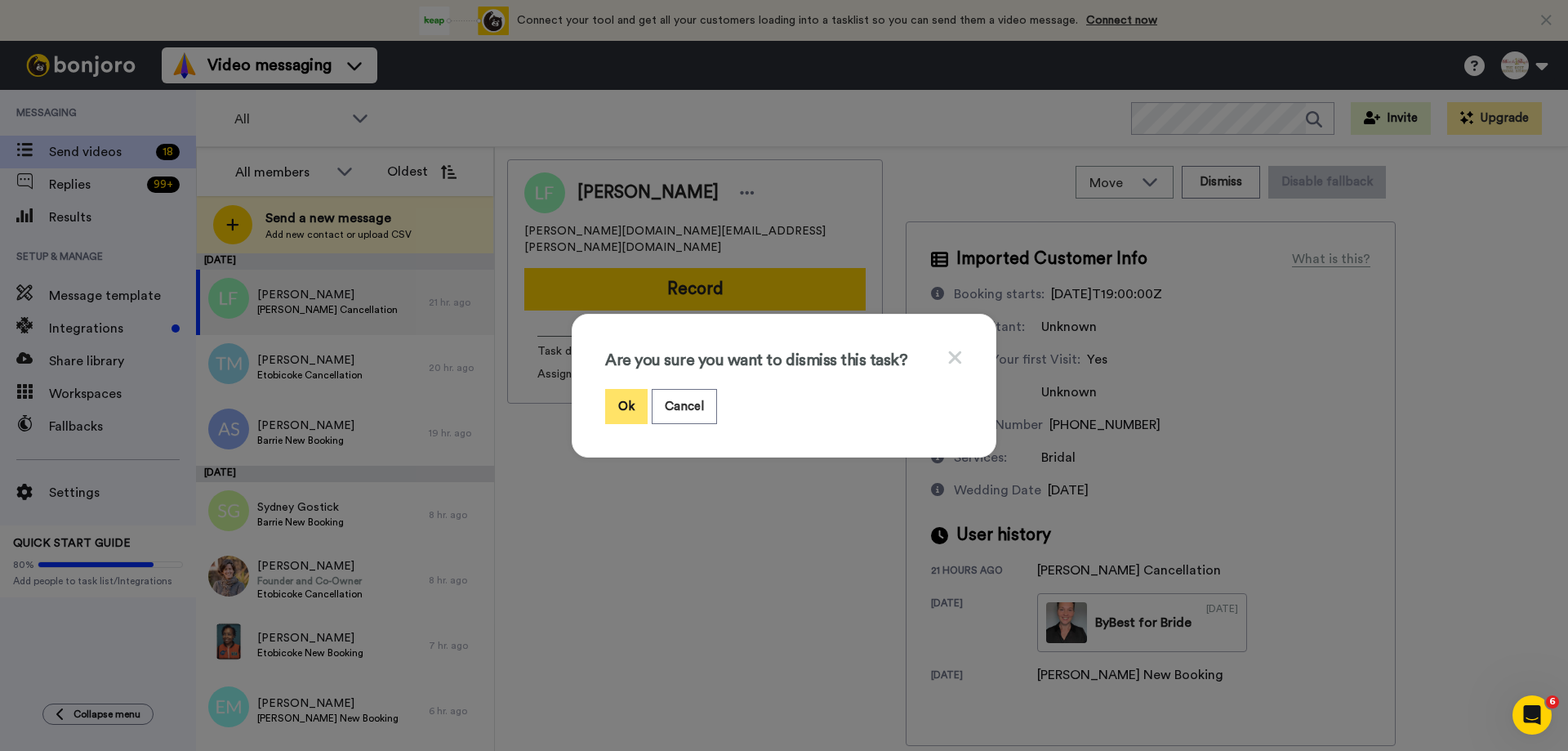
click at [621, 398] on button "Ok" at bounding box center [626, 406] width 43 height 35
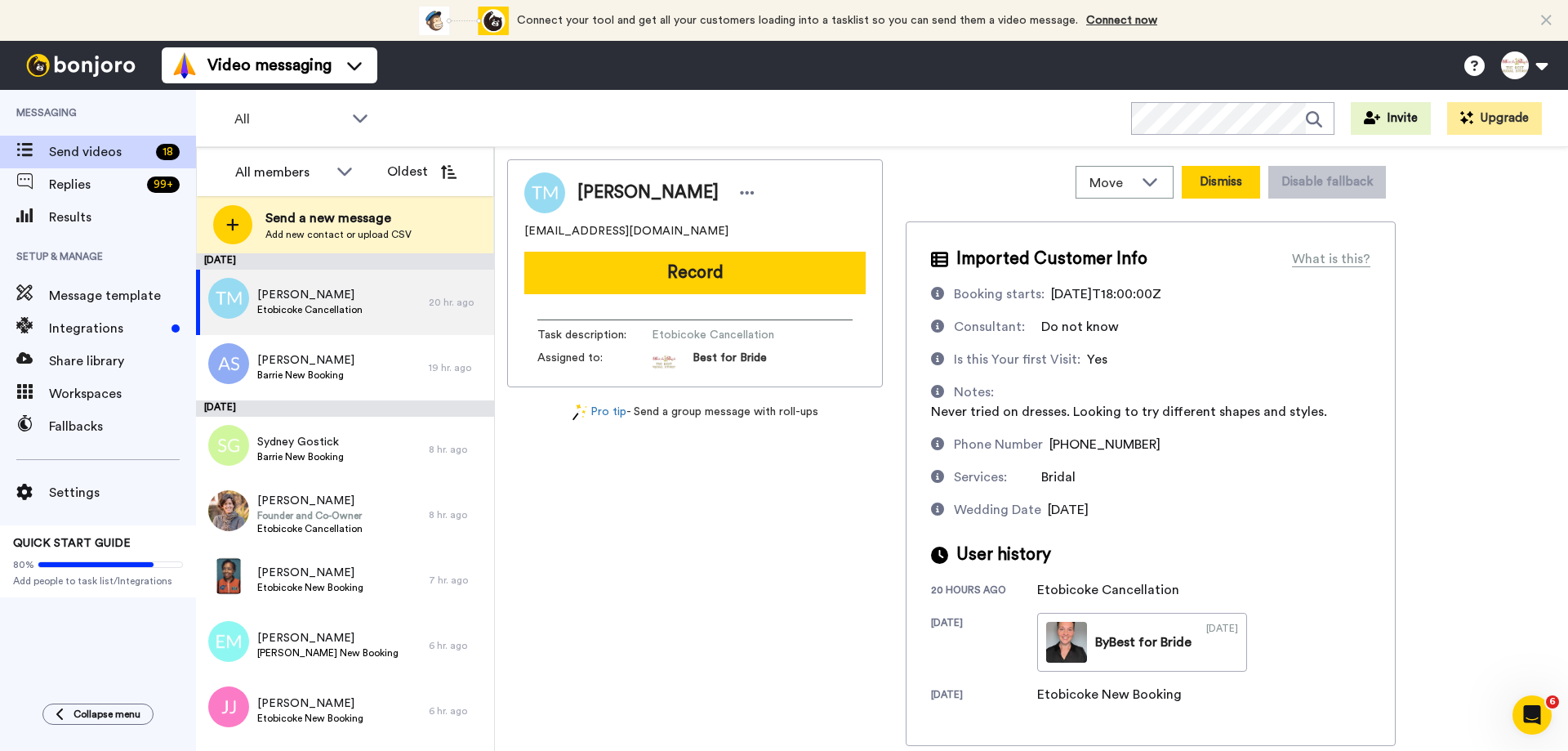
click at [1241, 175] on button "Dismiss" at bounding box center [1221, 182] width 78 height 33
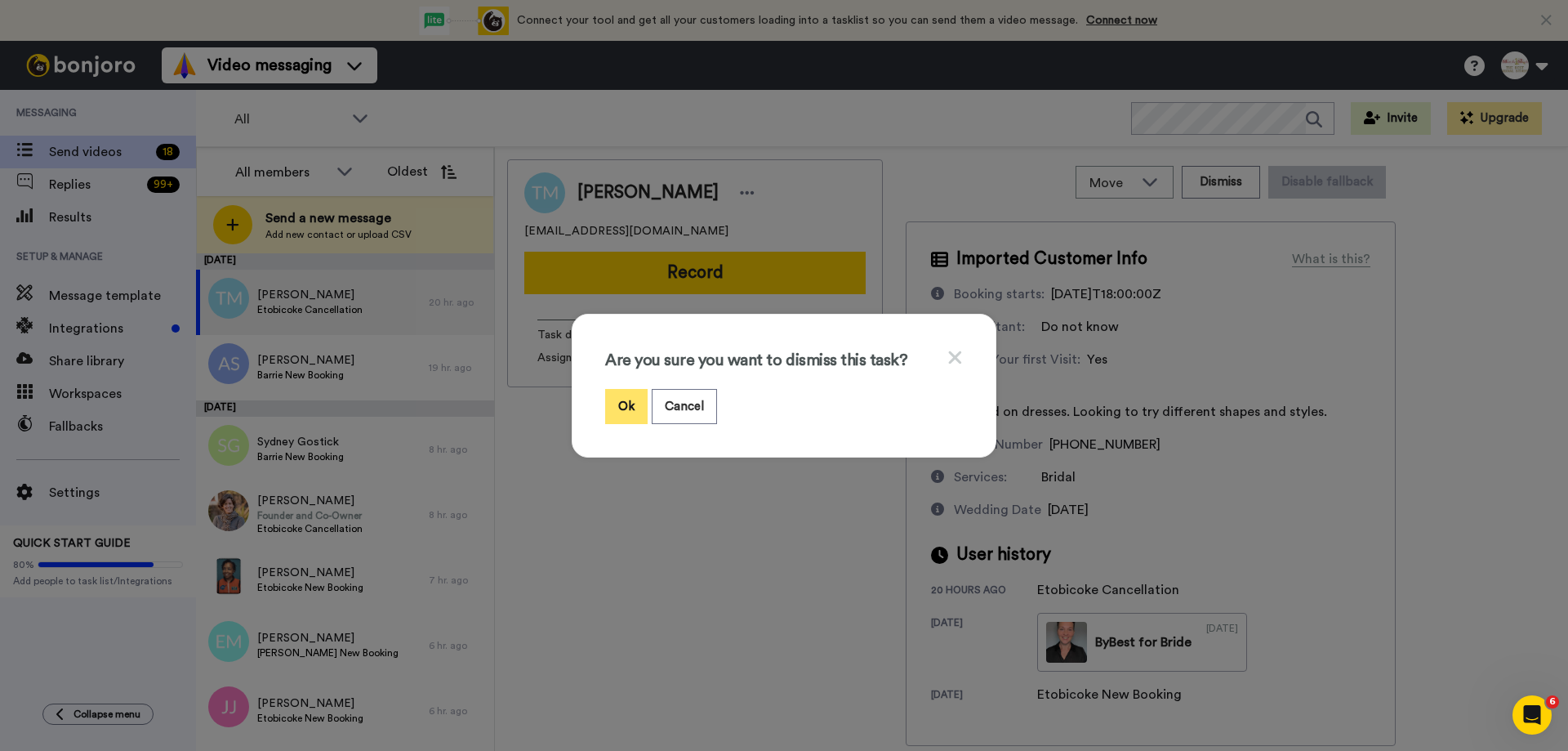
click at [619, 403] on button "Ok" at bounding box center [626, 406] width 43 height 35
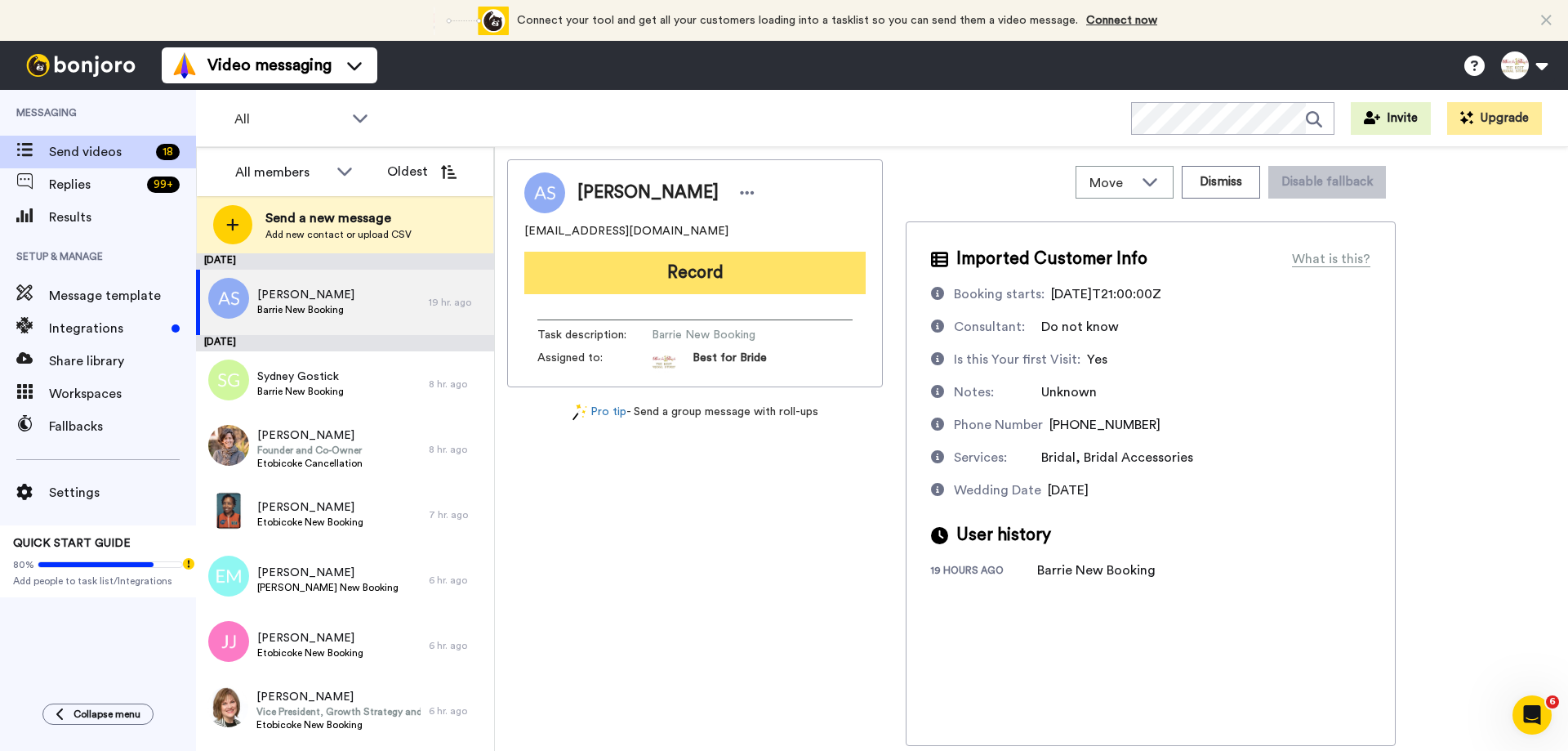
click at [712, 262] on button "Record" at bounding box center [695, 273] width 341 height 43
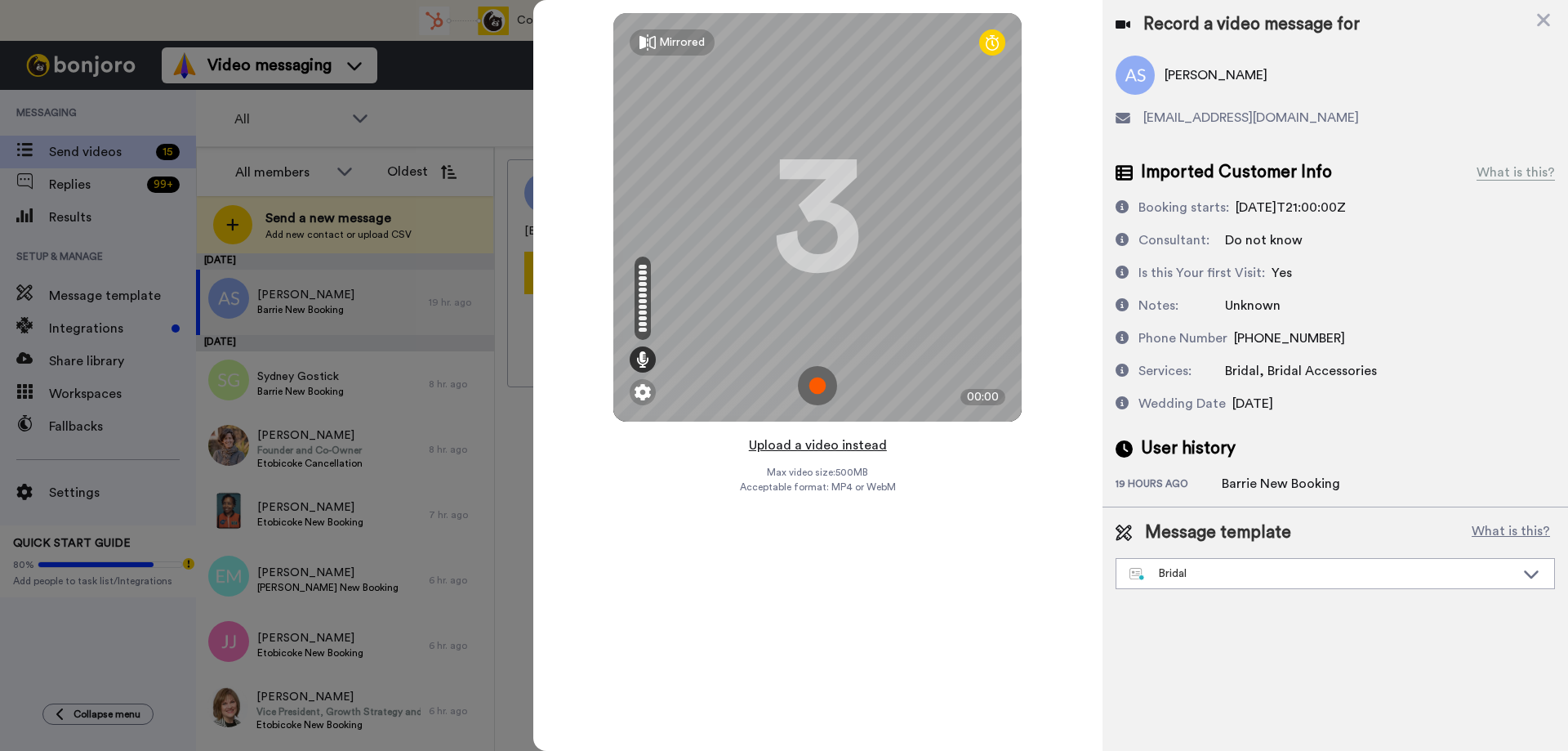
click at [838, 443] on button "Upload a video instead" at bounding box center [818, 445] width 148 height 21
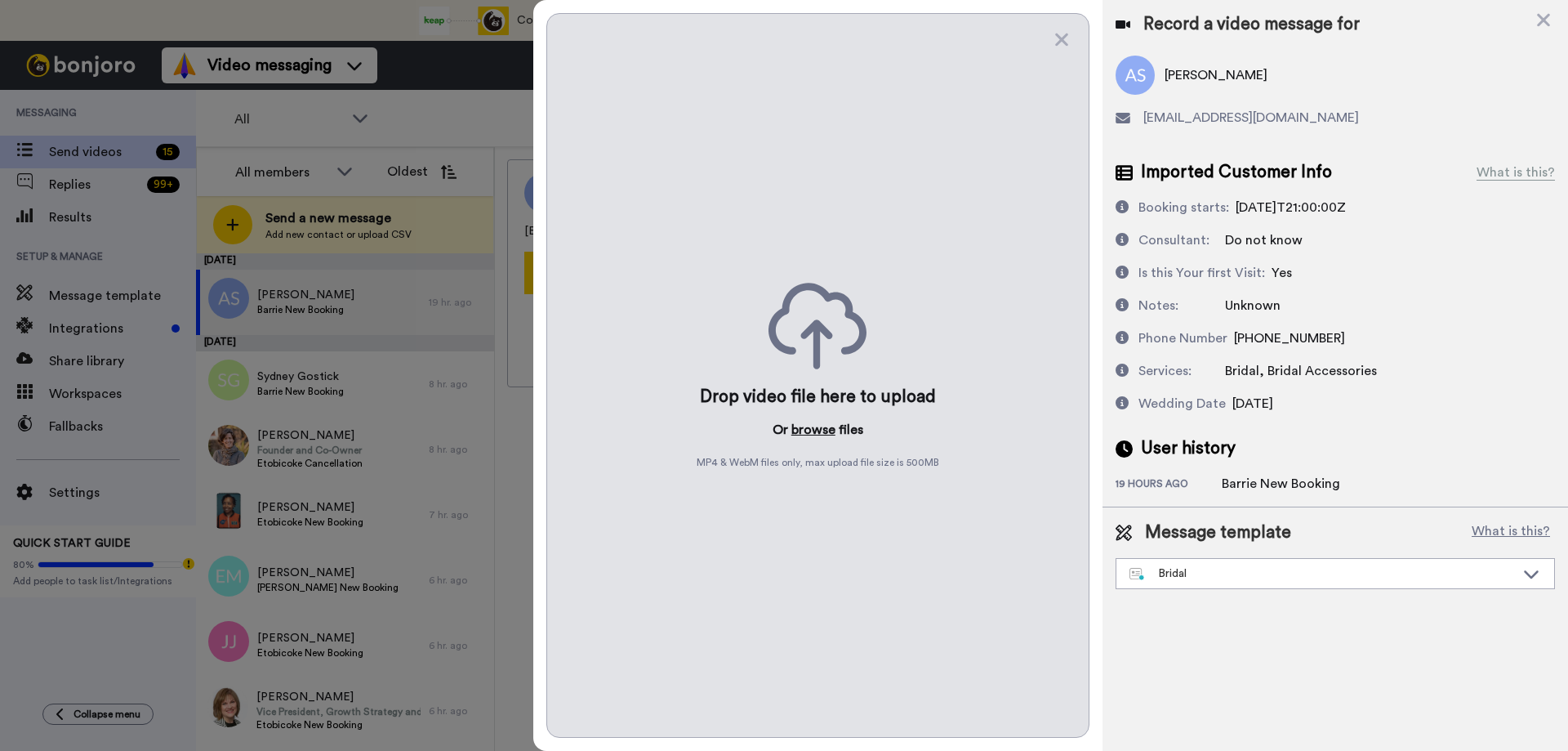
click at [815, 427] on button "browse" at bounding box center [814, 430] width 44 height 20
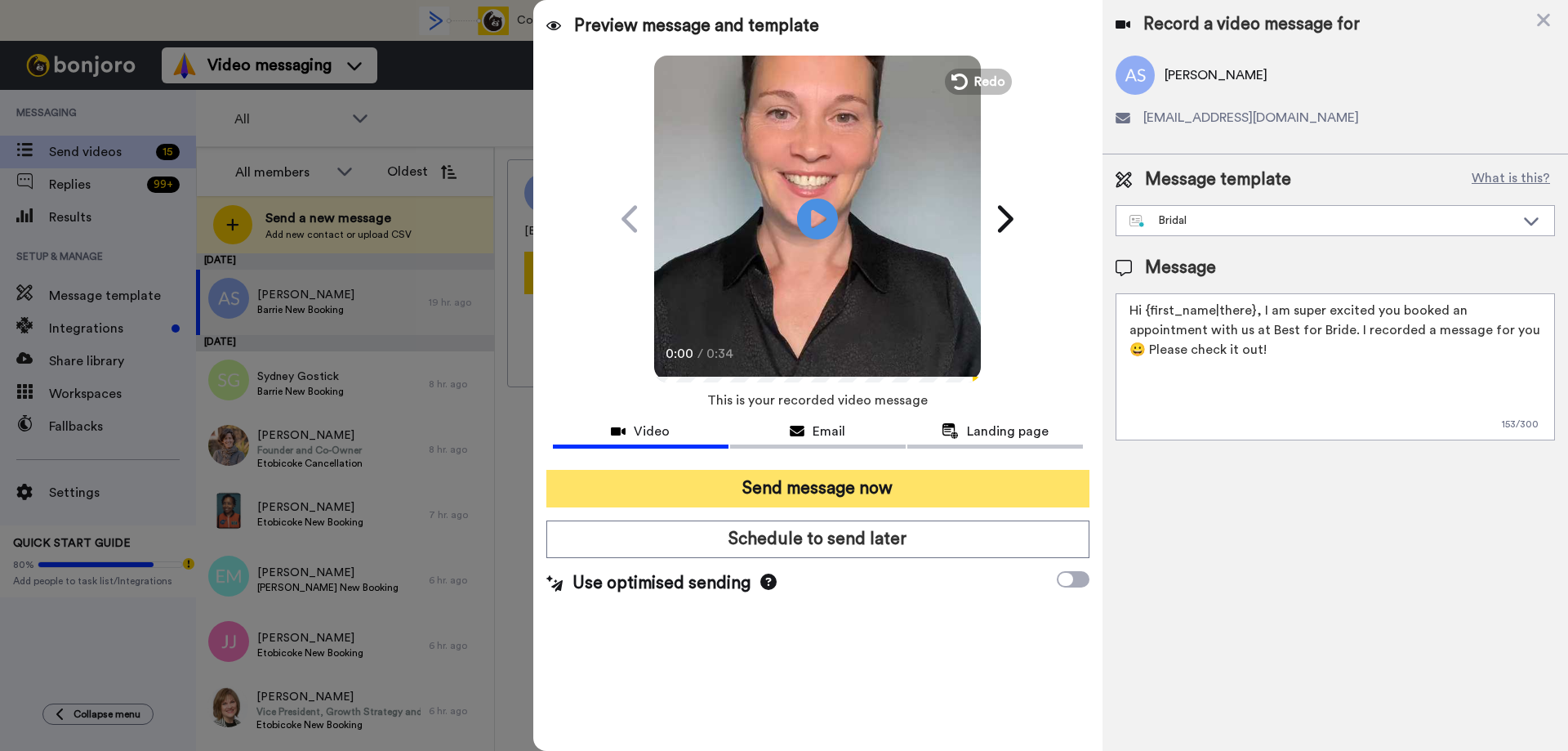
click at [751, 491] on button "Send message now" at bounding box center [818, 488] width 544 height 37
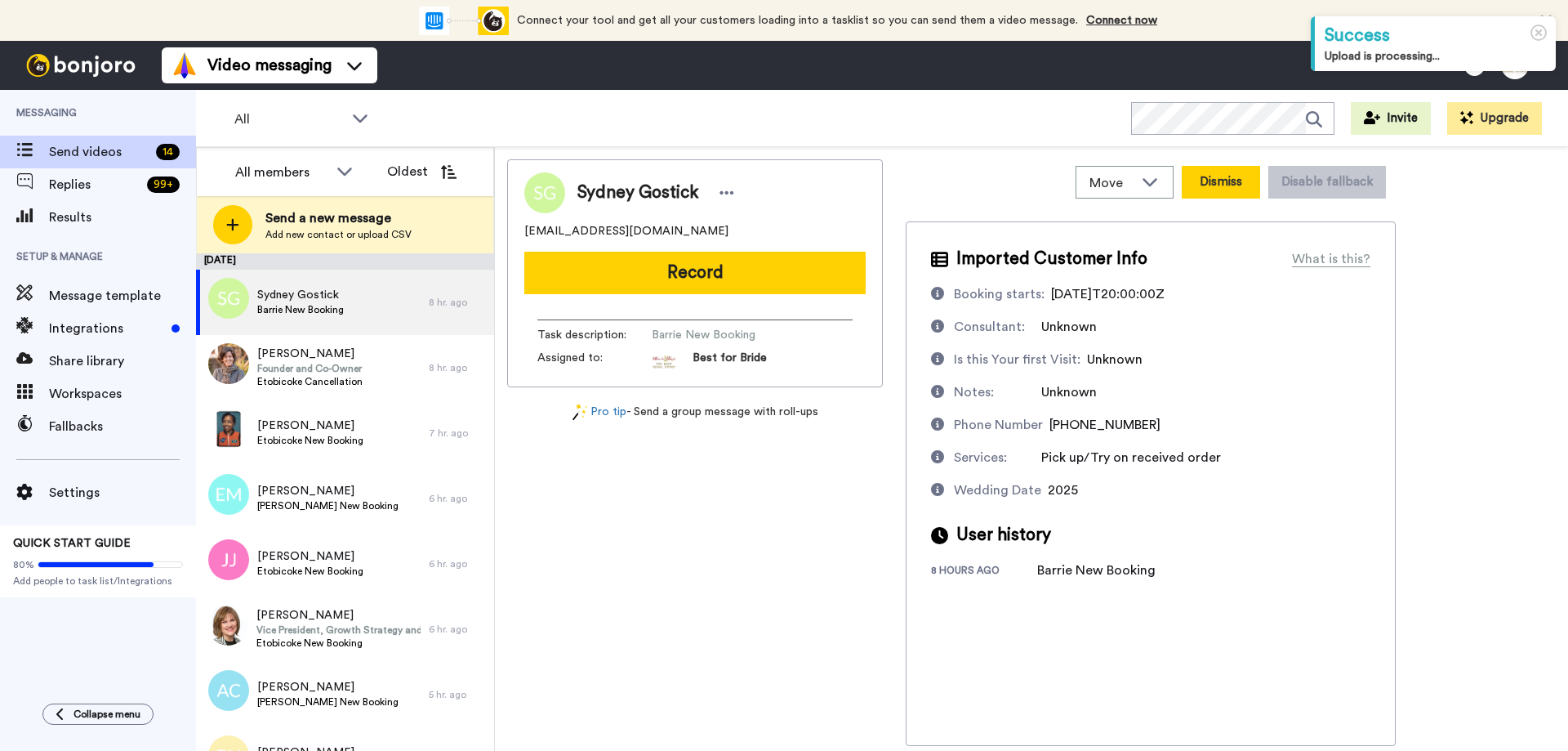
click at [1216, 175] on button "Dismiss" at bounding box center [1221, 182] width 78 height 33
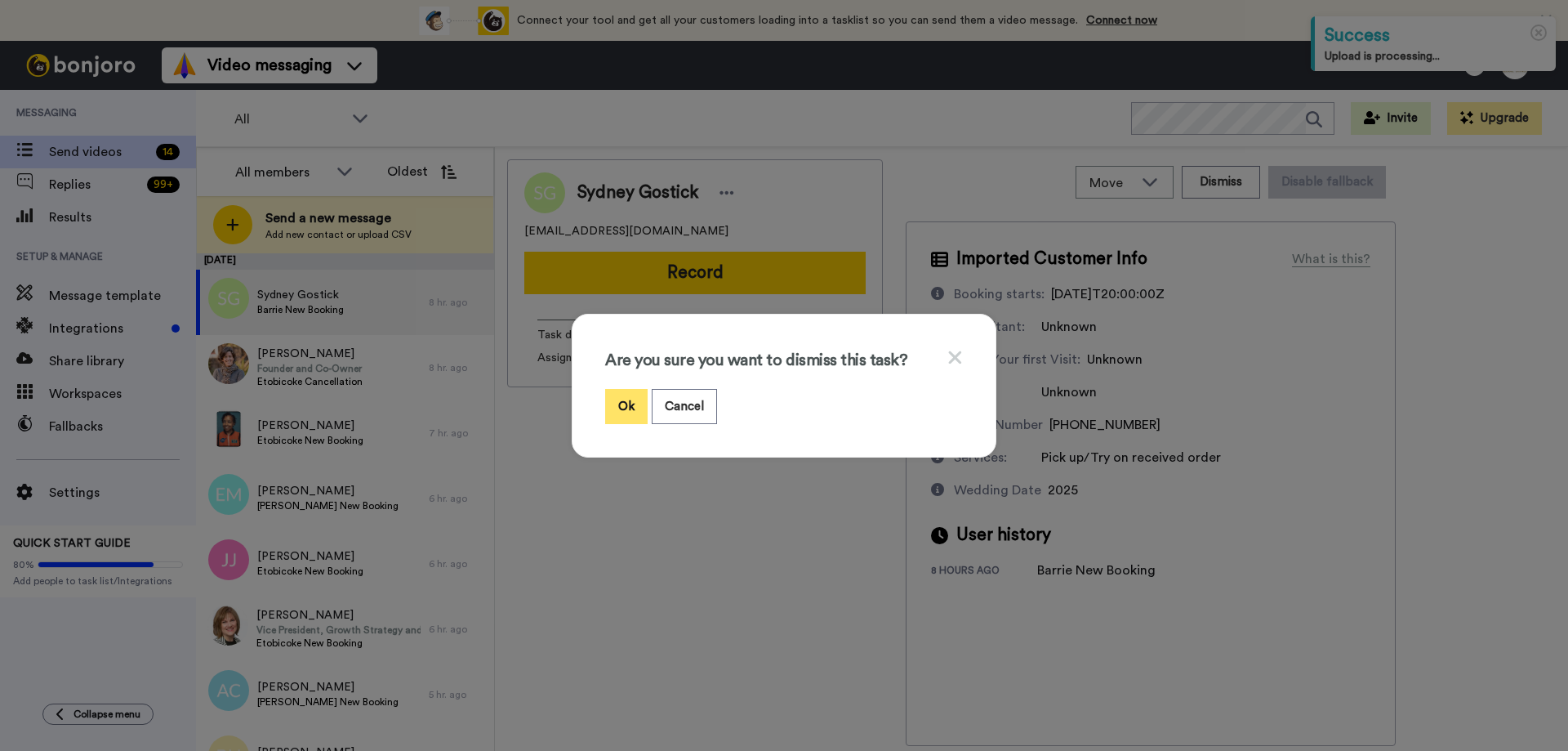
click at [622, 409] on button "Ok" at bounding box center [626, 406] width 43 height 35
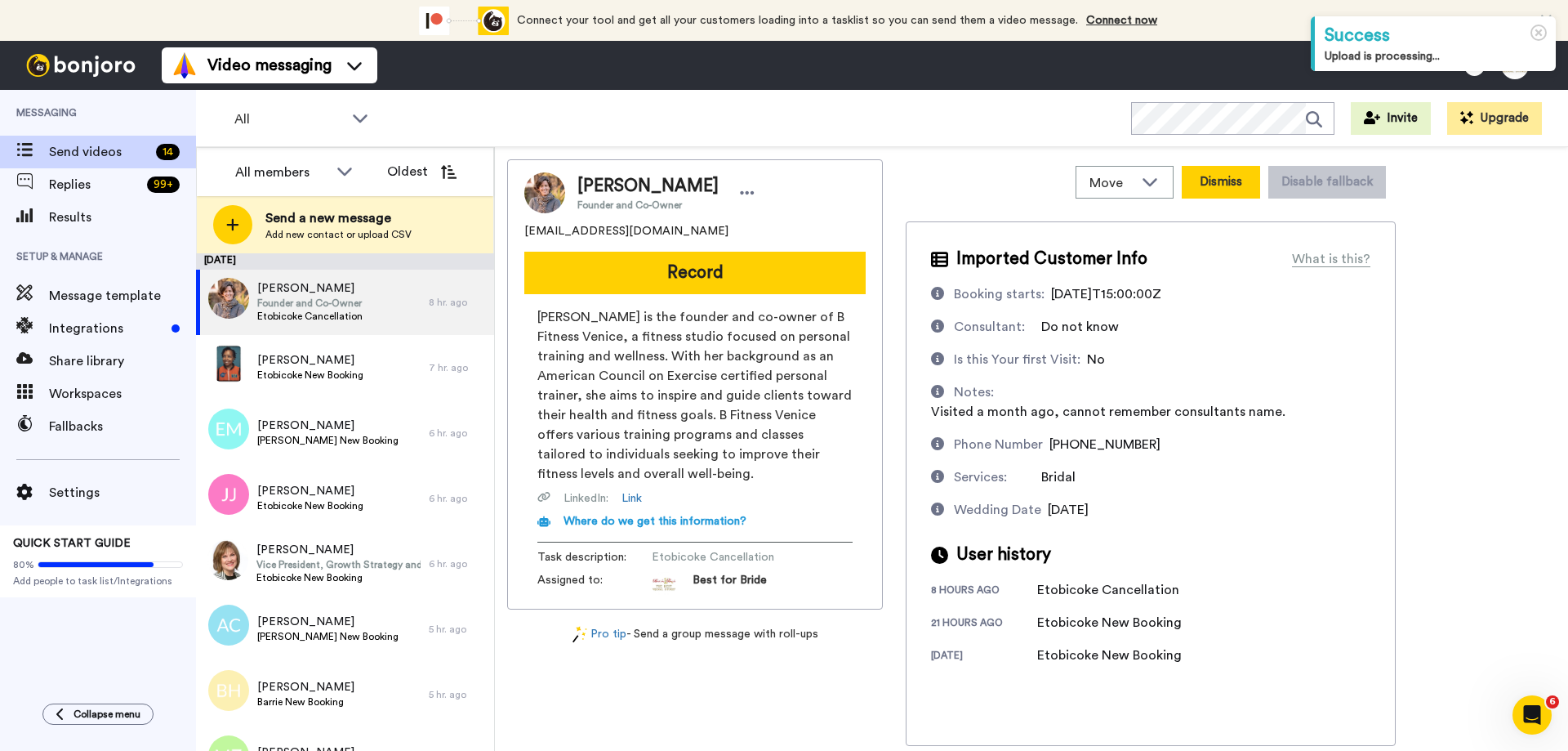
click at [1218, 178] on button "Dismiss" at bounding box center [1221, 182] width 78 height 33
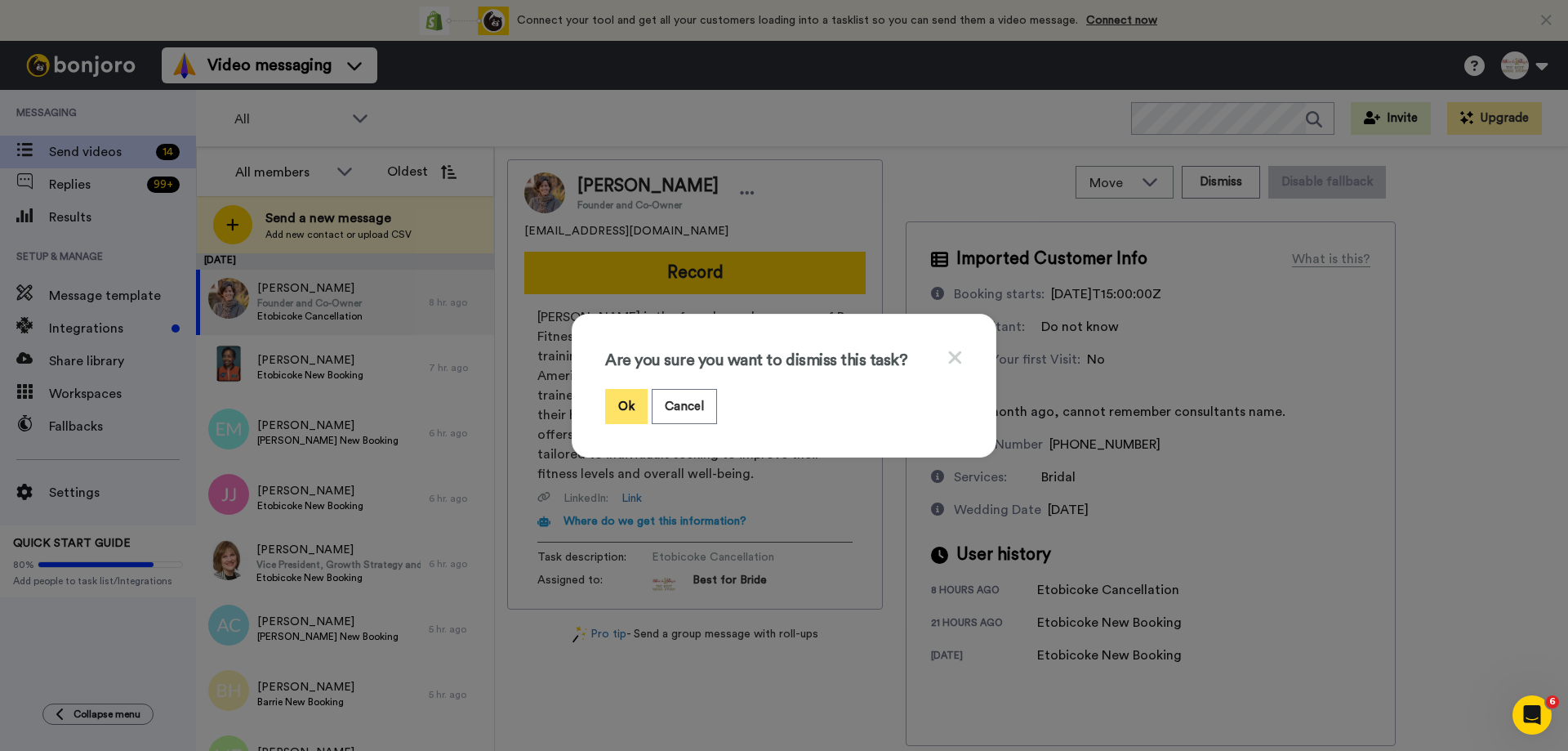
click at [623, 405] on button "Ok" at bounding box center [626, 406] width 43 height 35
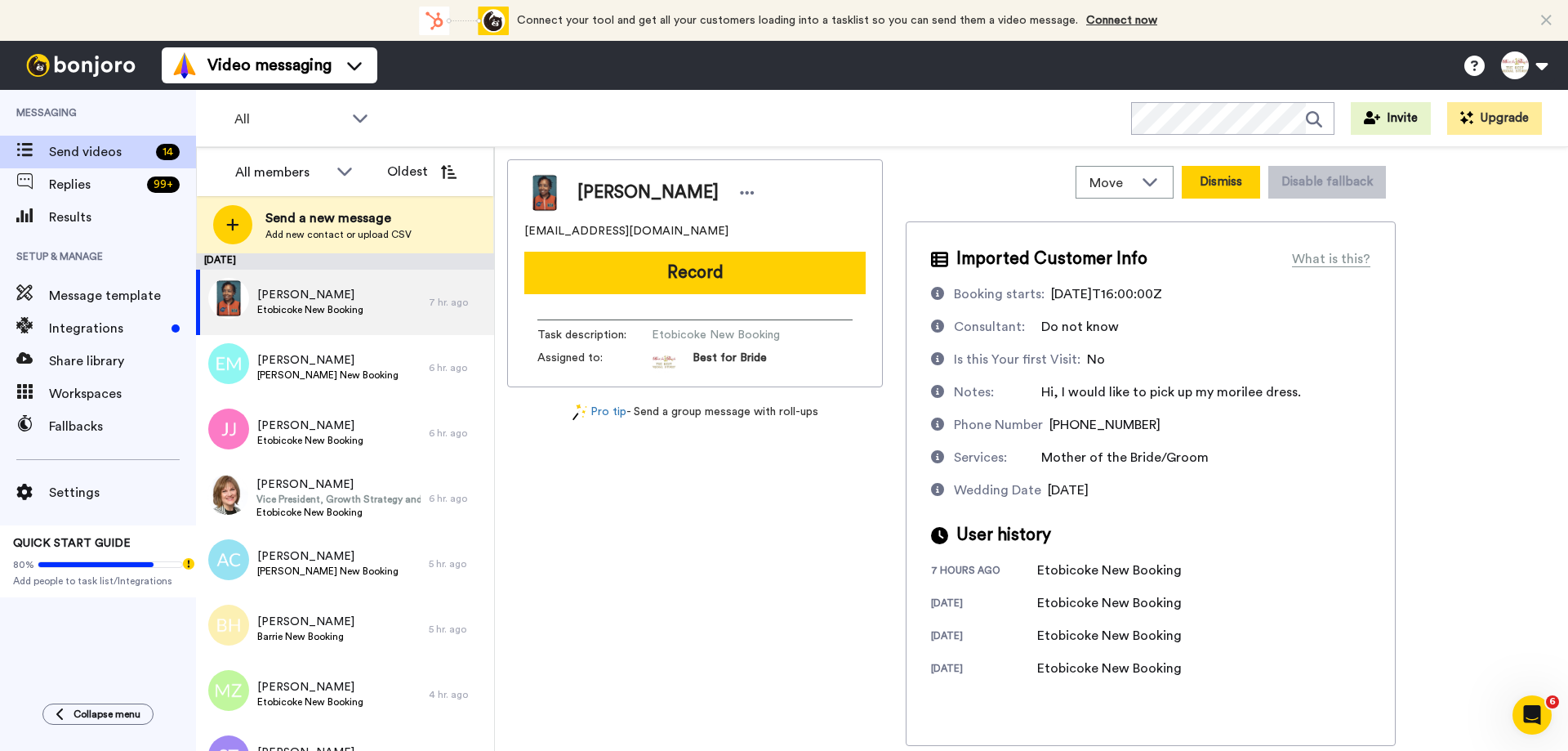
click at [1226, 181] on button "Dismiss" at bounding box center [1221, 182] width 78 height 33
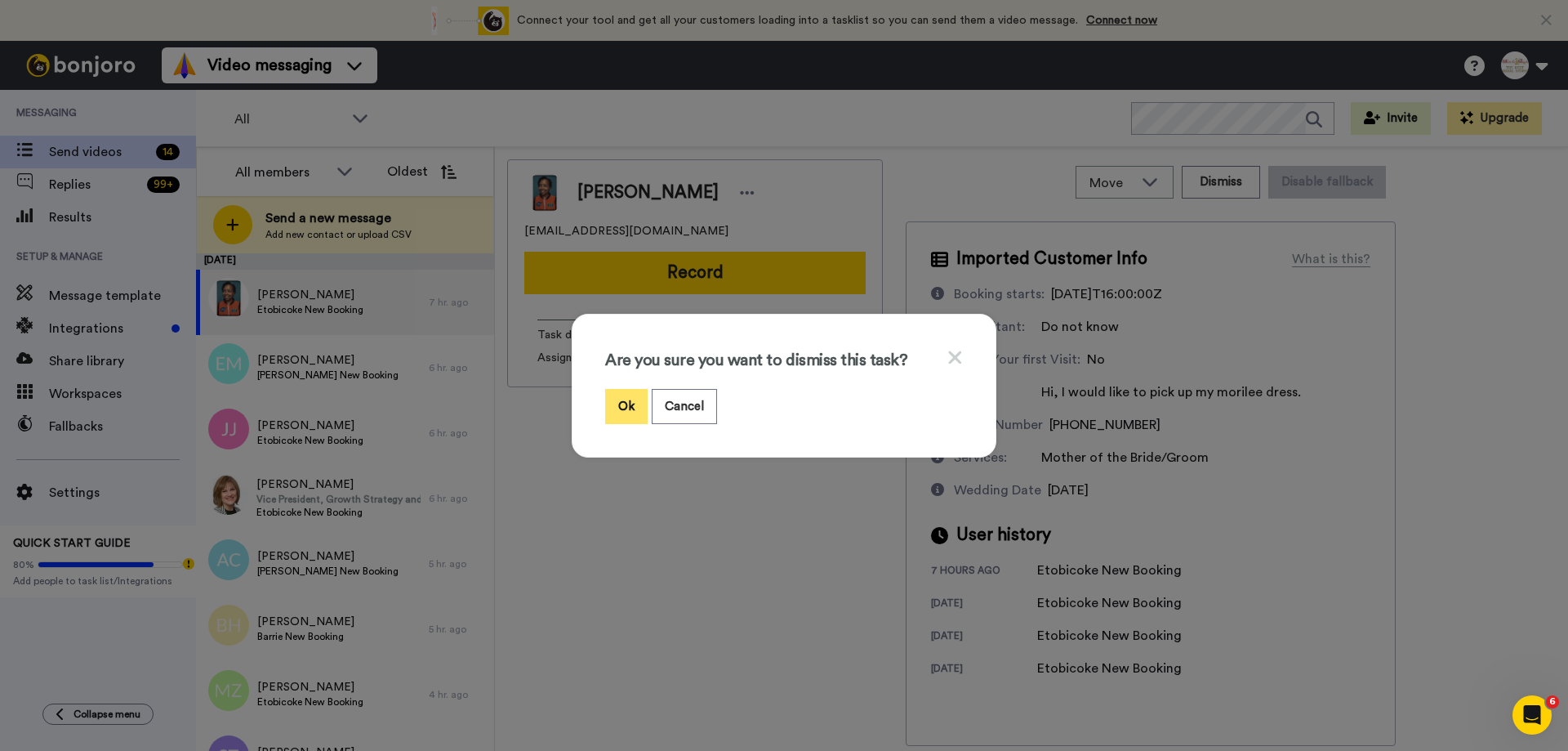
click at [629, 408] on button "Ok" at bounding box center [626, 406] width 43 height 35
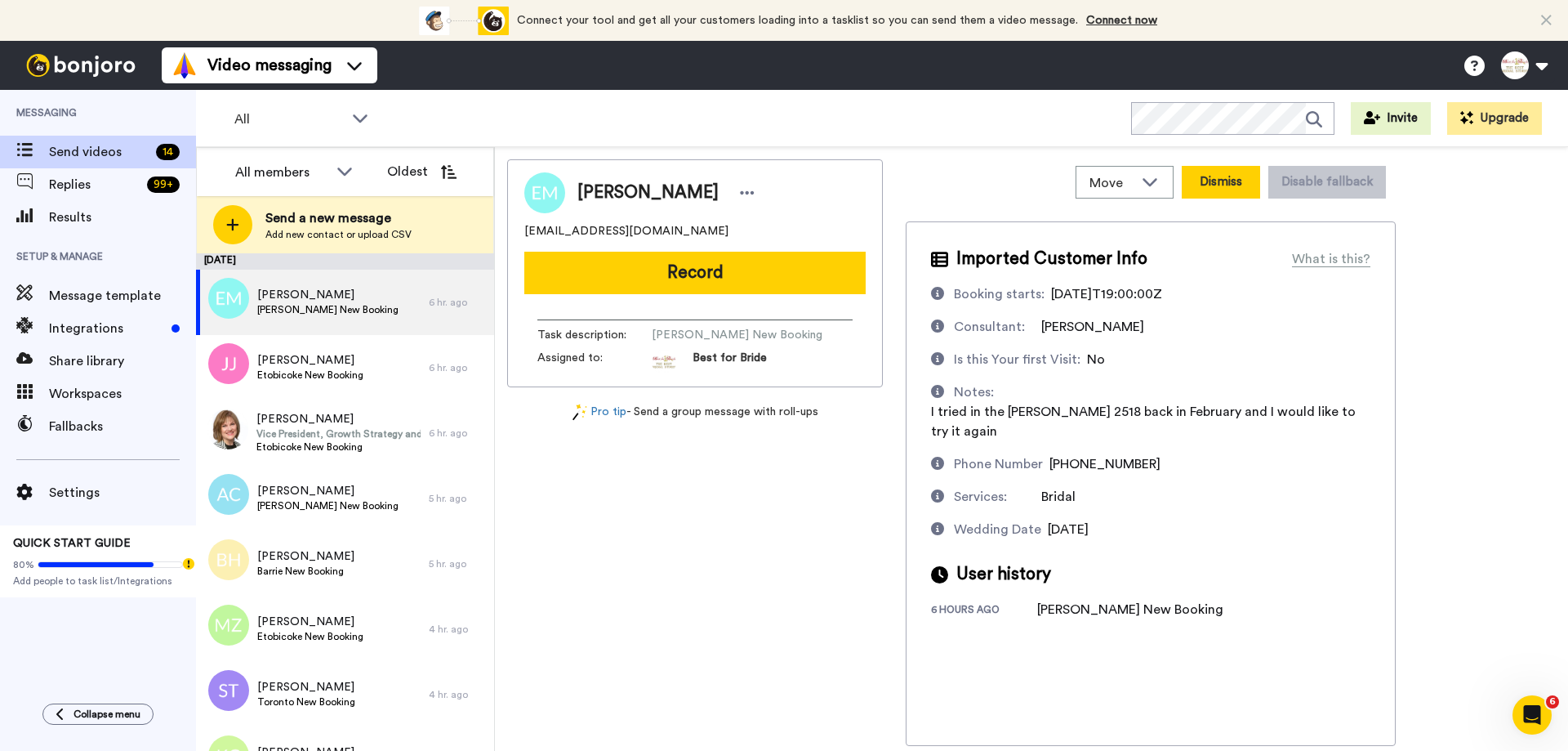
click at [1226, 181] on button "Dismiss" at bounding box center [1221, 182] width 78 height 33
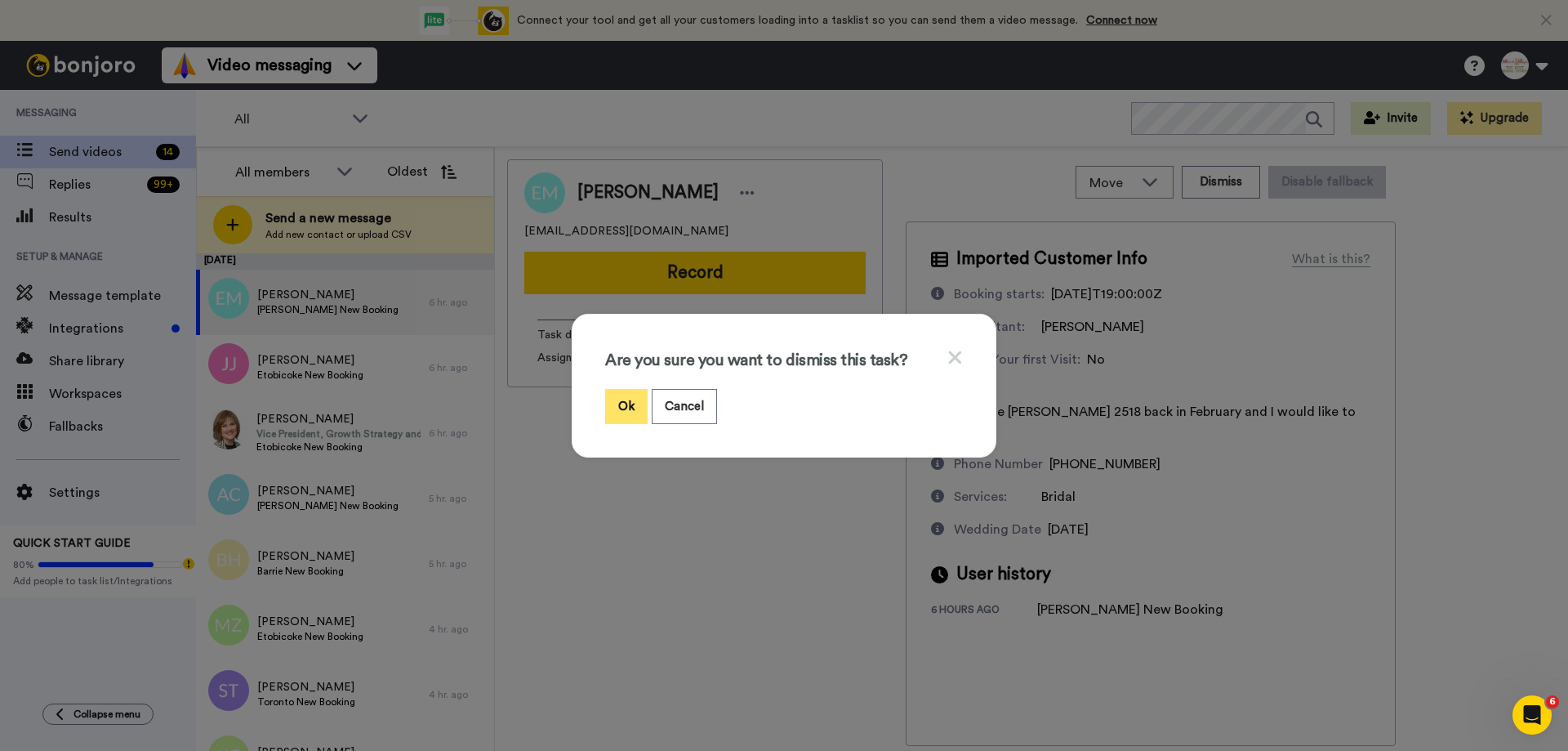
click at [616, 413] on button "Ok" at bounding box center [626, 406] width 43 height 35
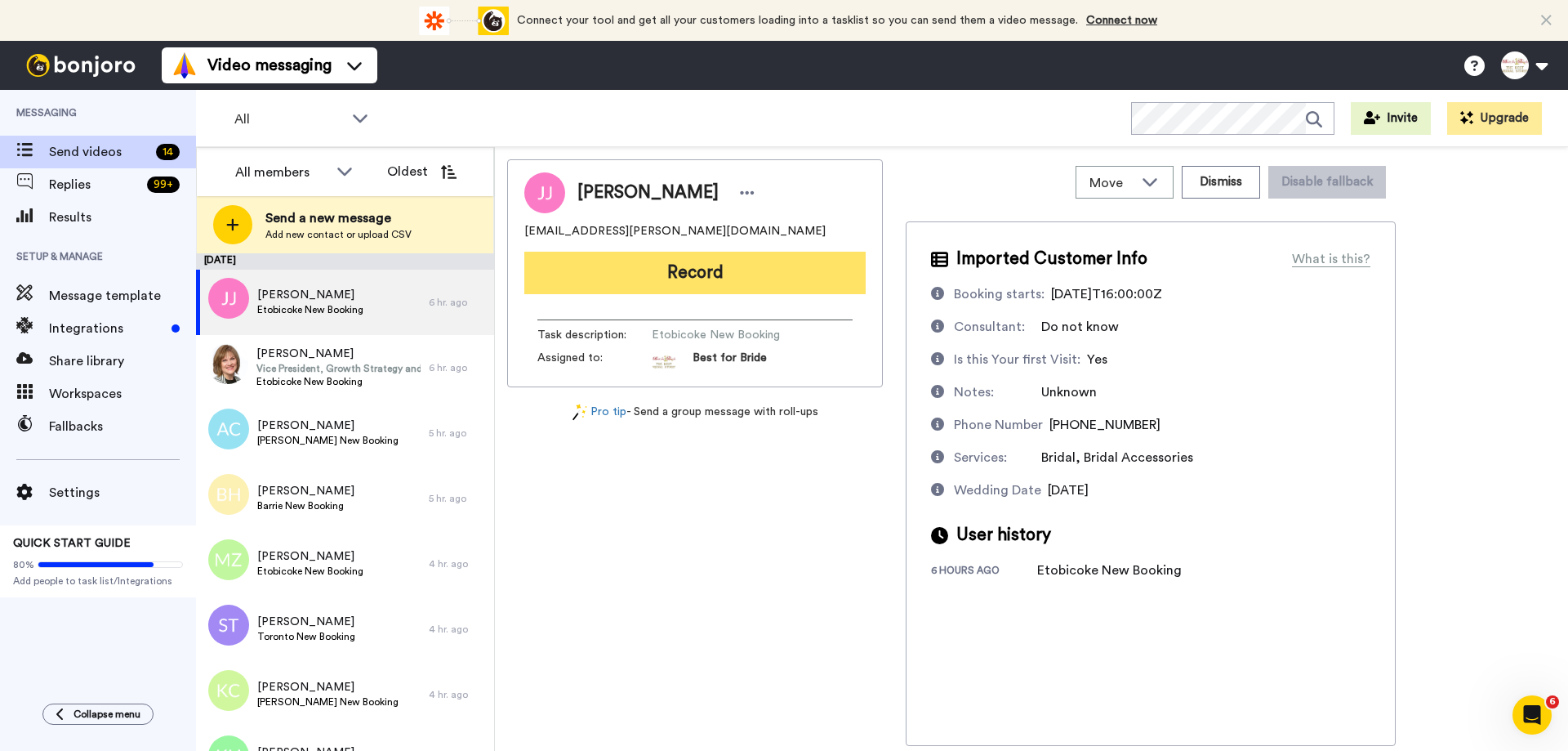
click at [724, 293] on button "Record" at bounding box center [695, 273] width 341 height 43
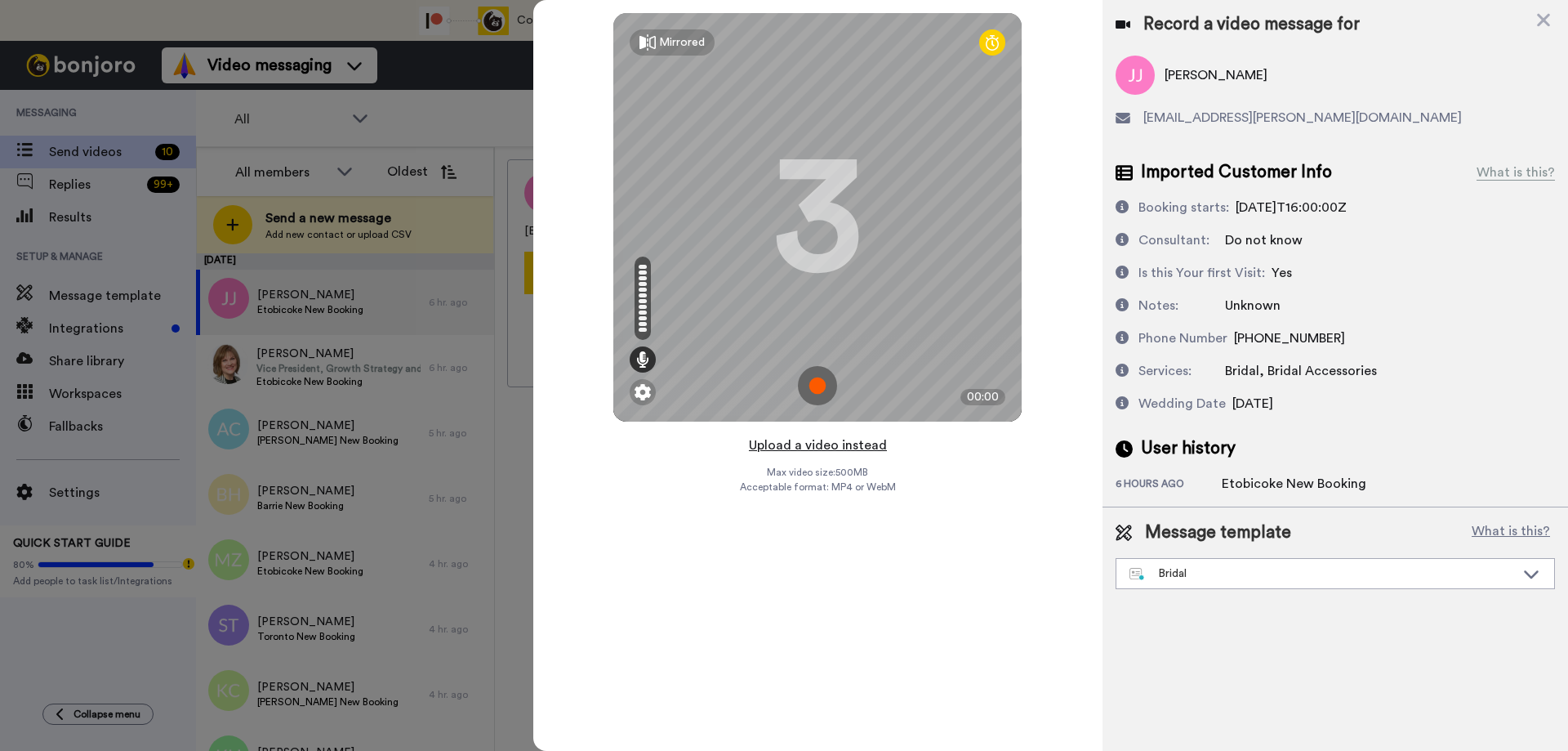
click at [800, 441] on button "Upload a video instead" at bounding box center [818, 445] width 148 height 21
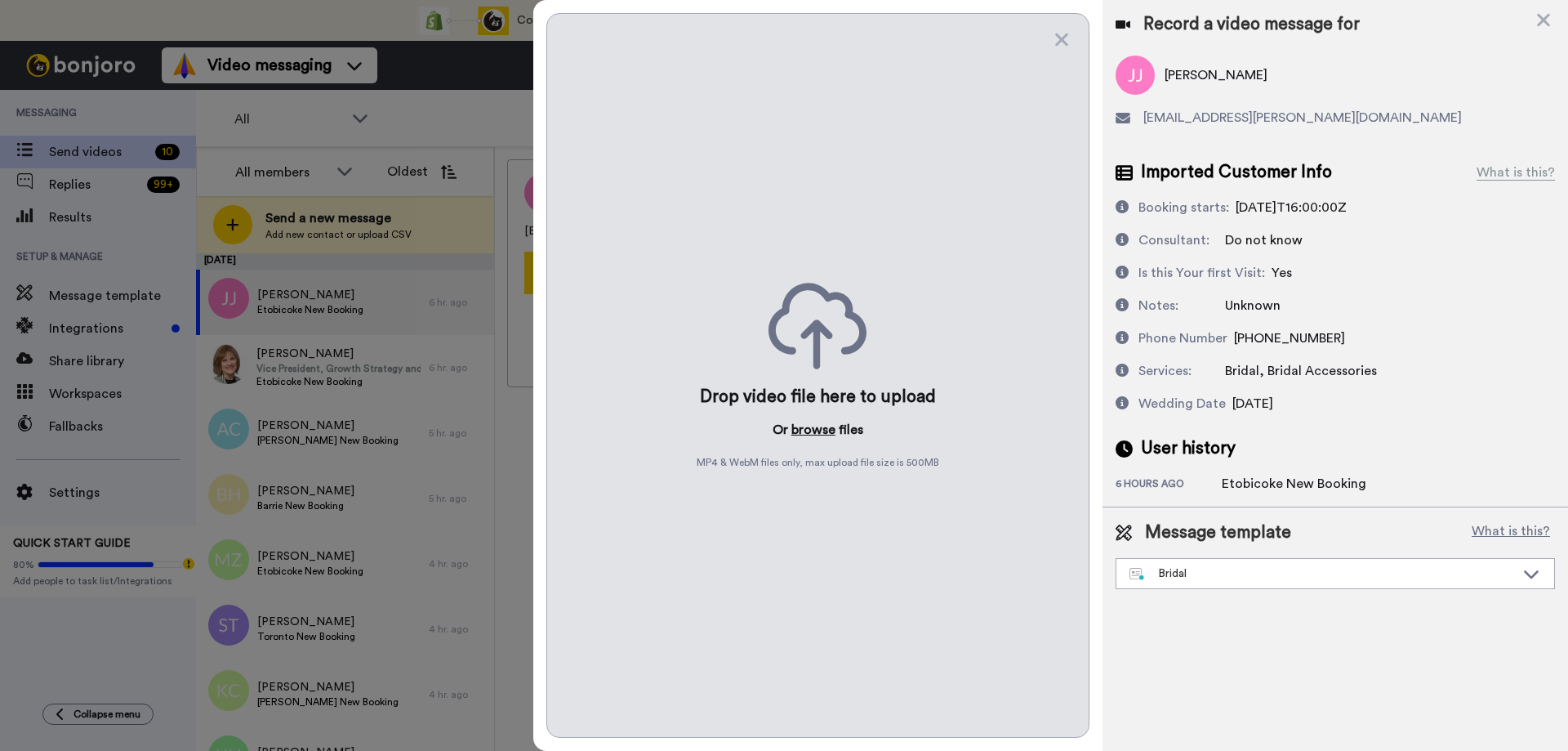
click at [816, 428] on button "browse" at bounding box center [814, 430] width 44 height 20
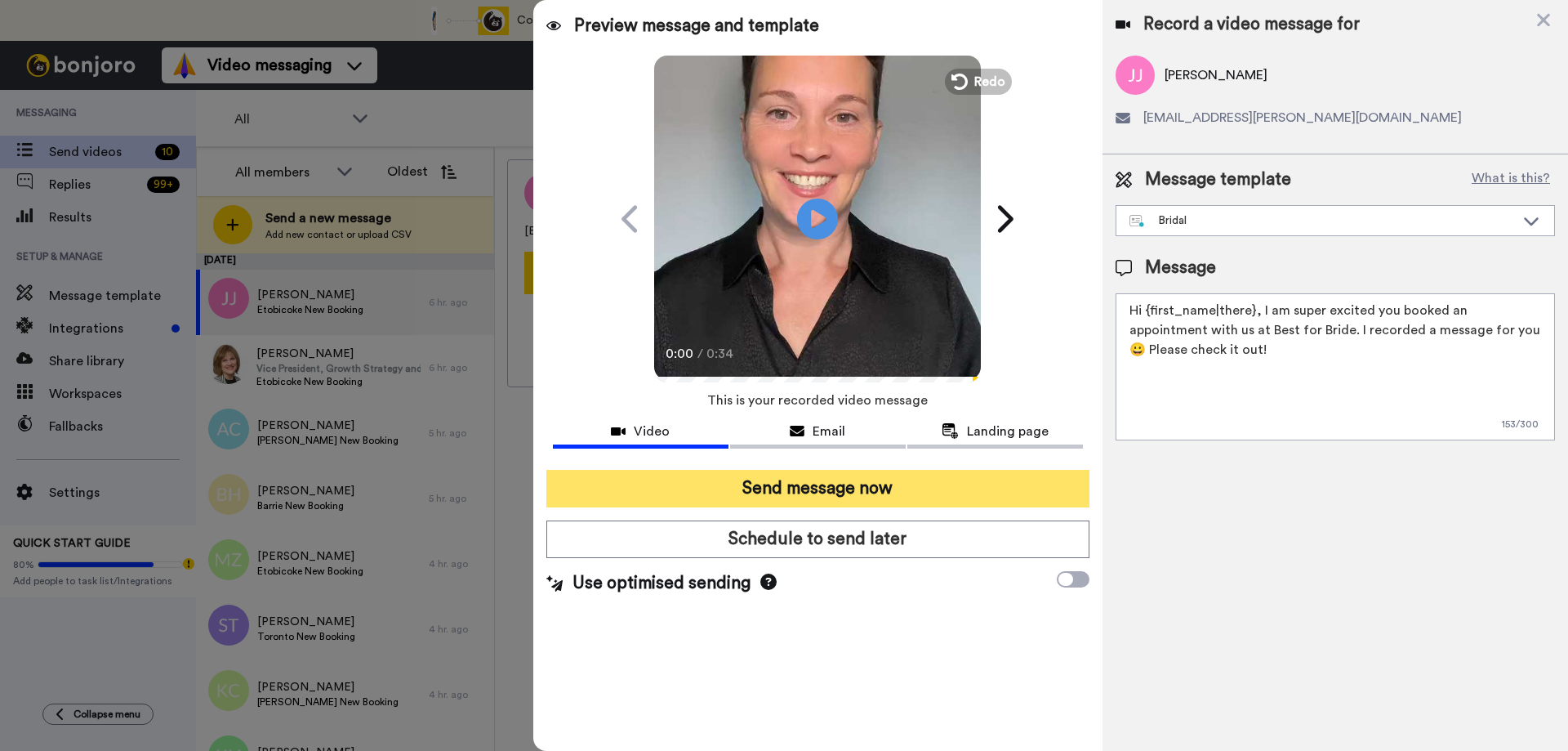
click at [750, 479] on button "Send message now" at bounding box center [818, 488] width 544 height 37
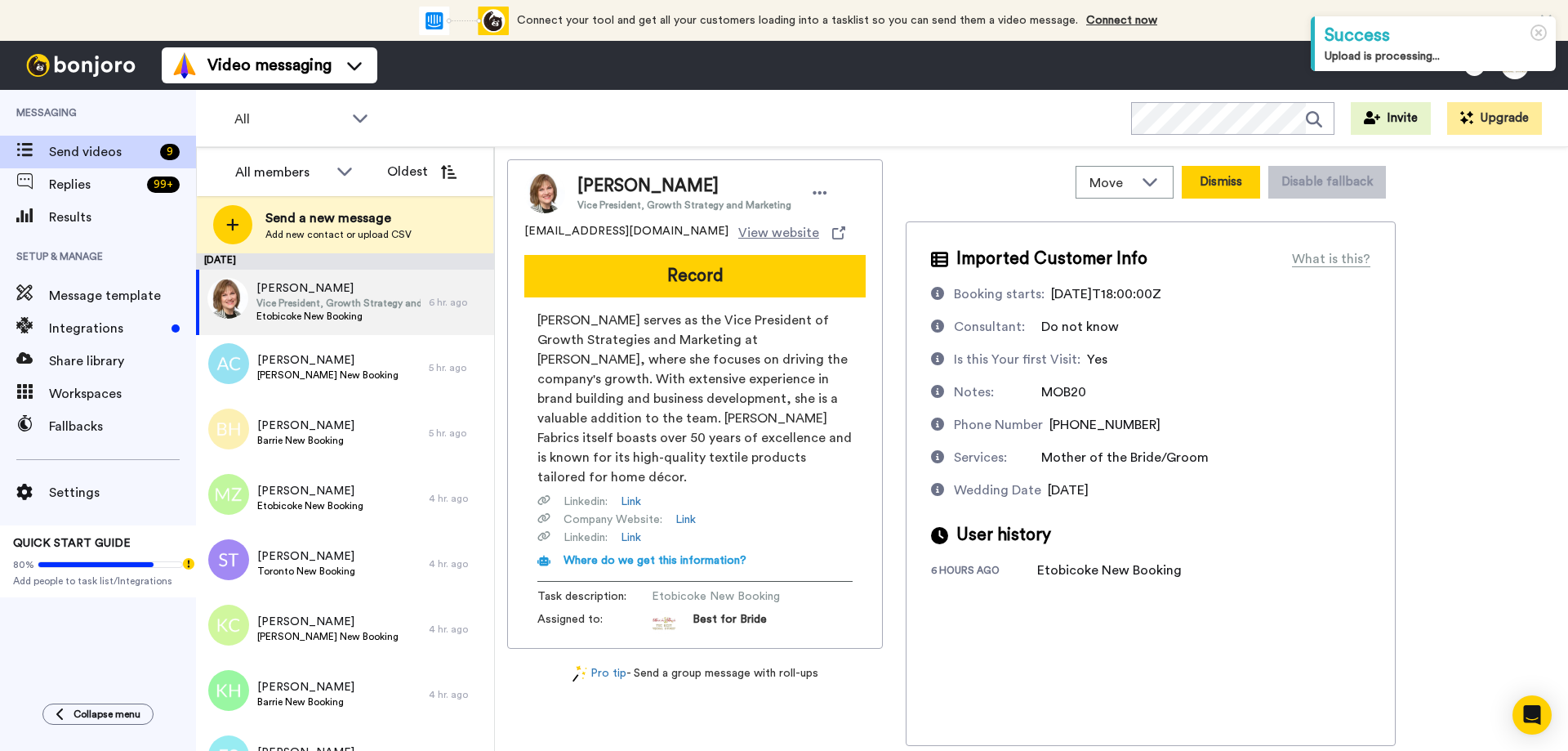
click at [1207, 185] on button "Dismiss" at bounding box center [1221, 182] width 78 height 33
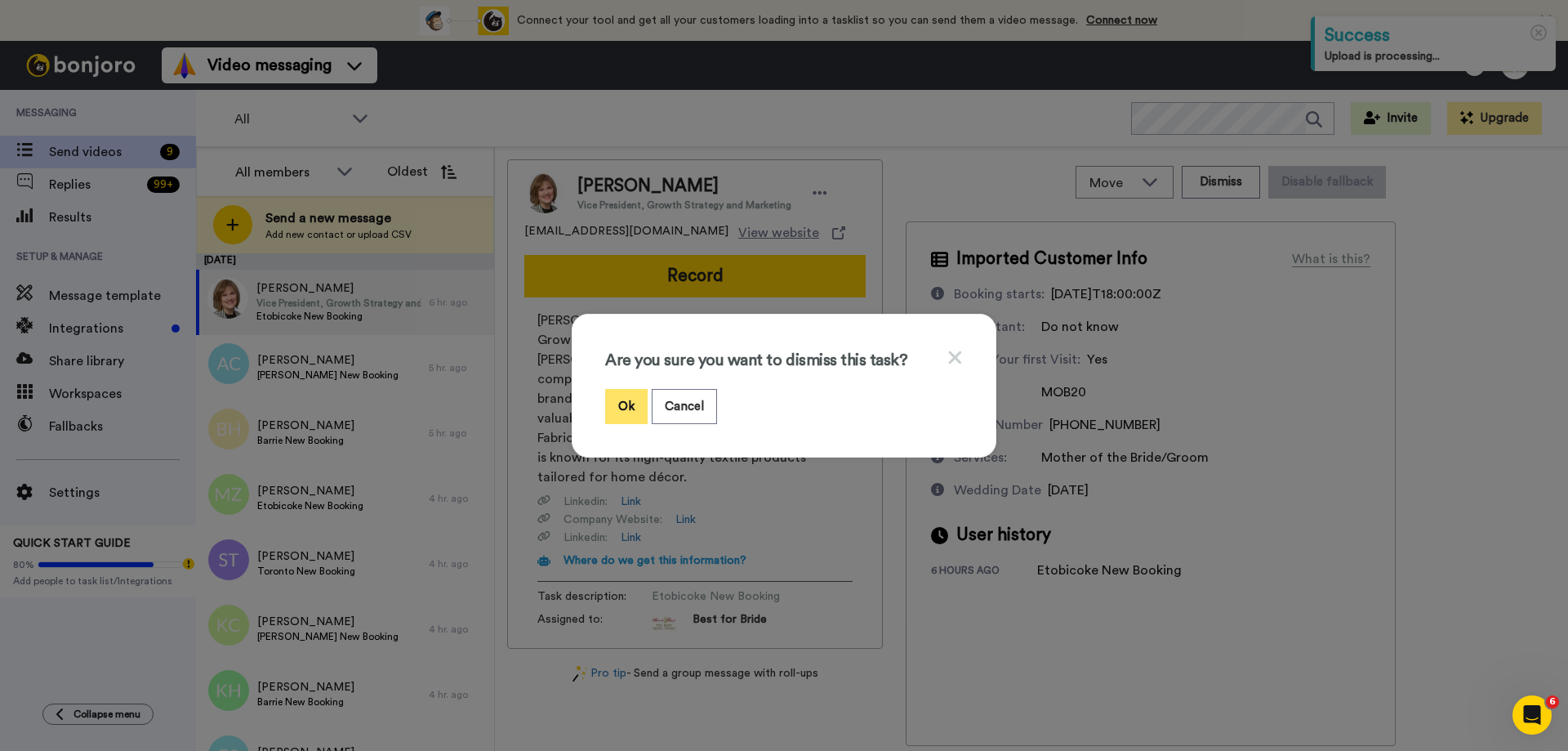
click at [621, 410] on button "Ok" at bounding box center [626, 406] width 43 height 35
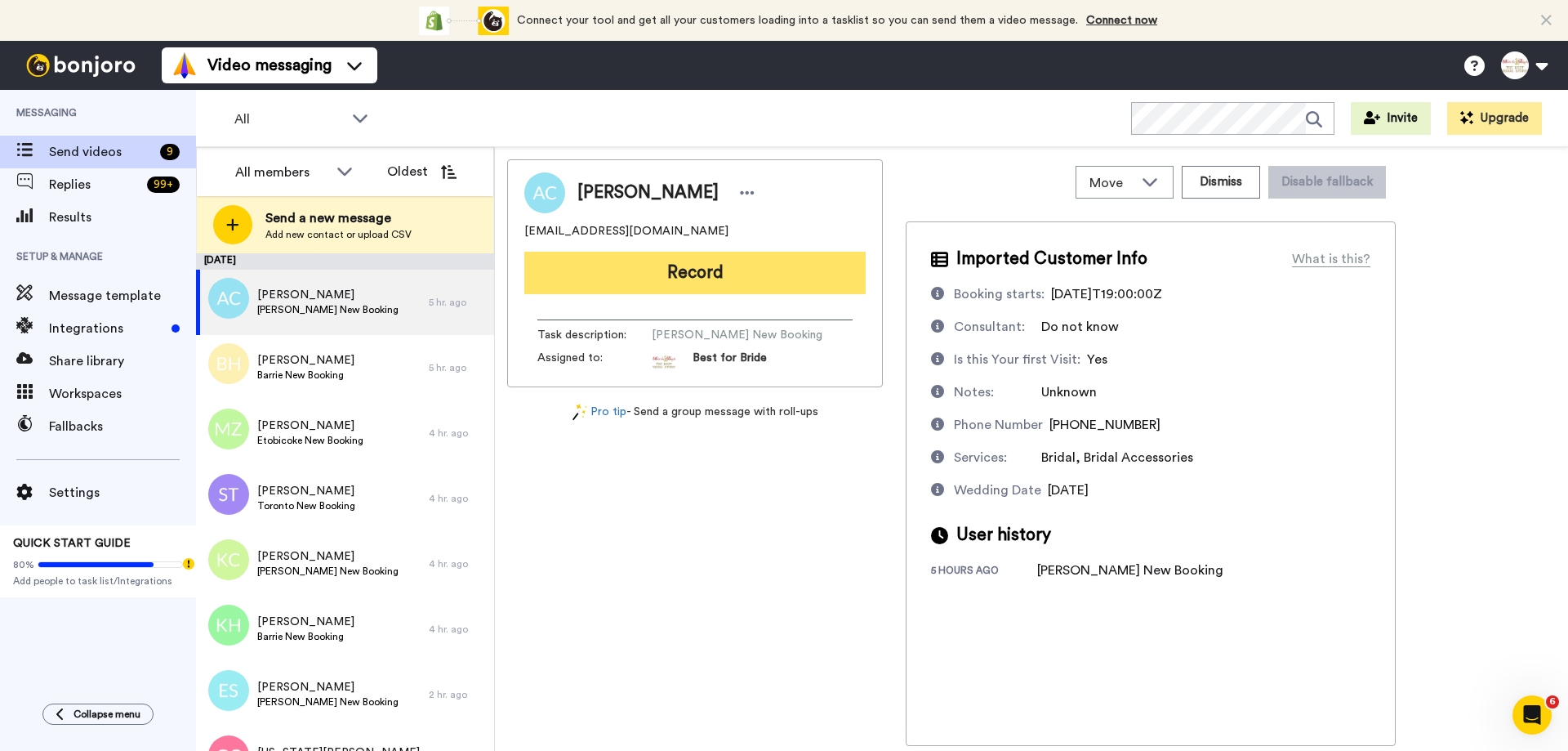
click at [663, 280] on button "Record" at bounding box center [695, 273] width 341 height 43
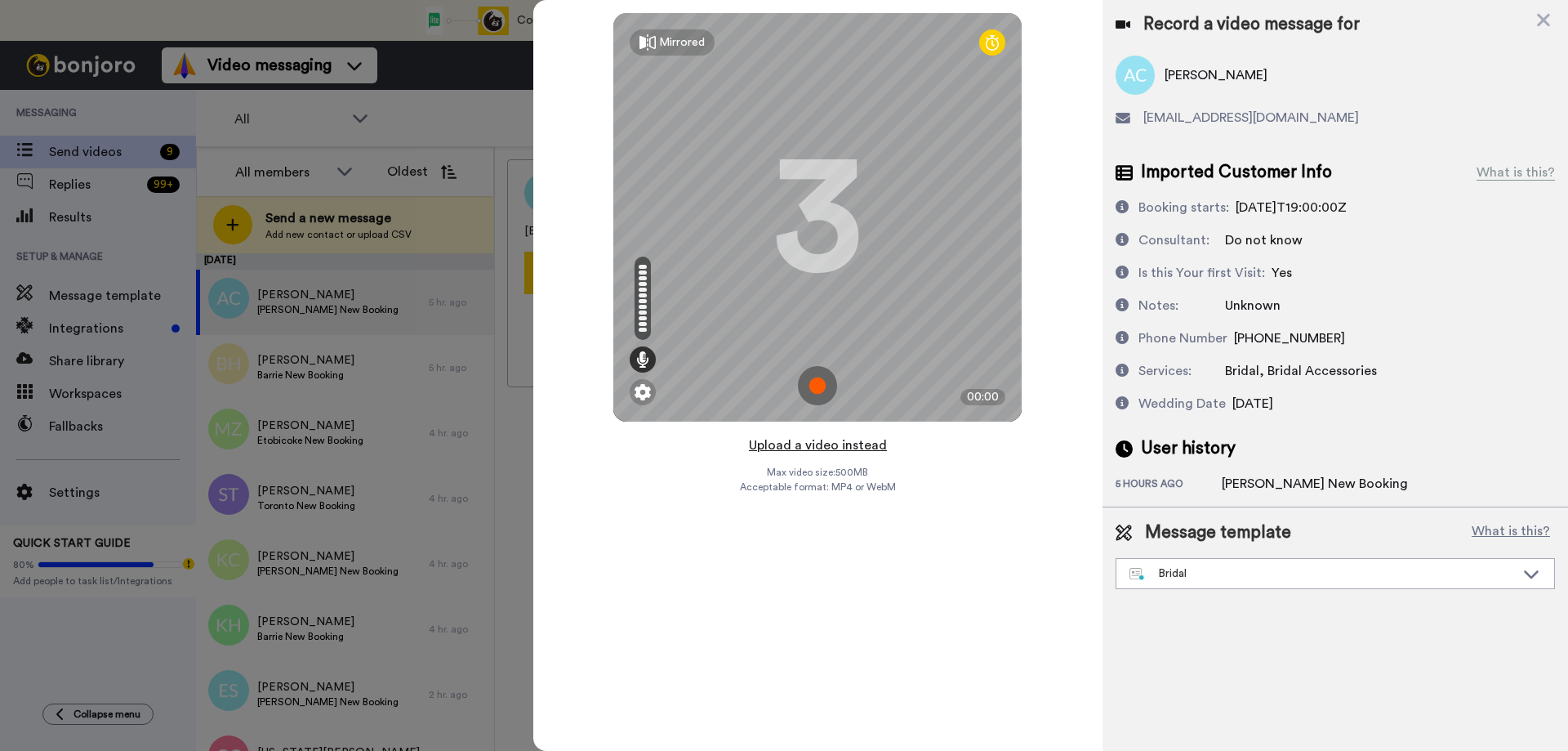
click at [800, 446] on button "Upload a video instead" at bounding box center [818, 445] width 148 height 21
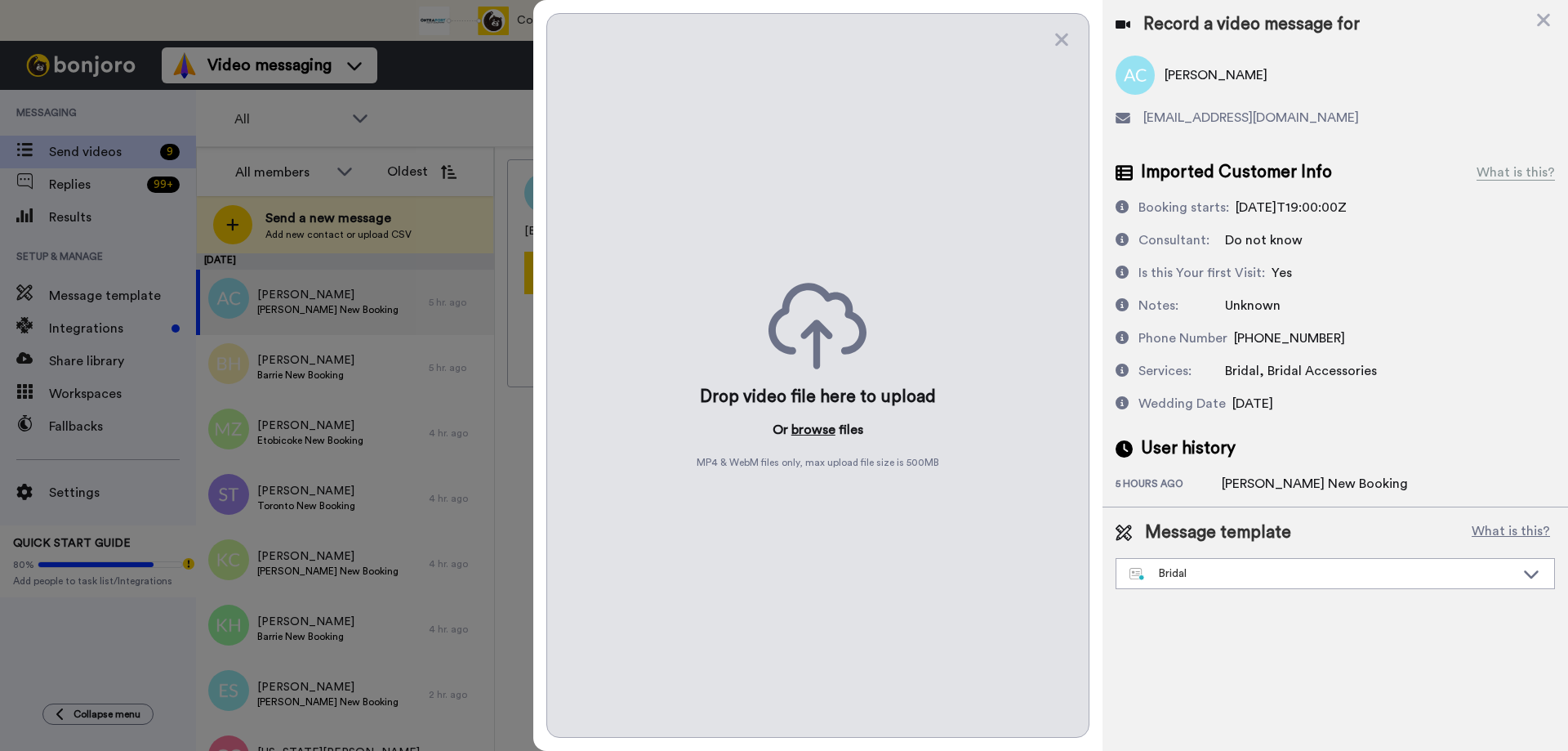
click at [820, 431] on button "browse" at bounding box center [814, 430] width 44 height 20
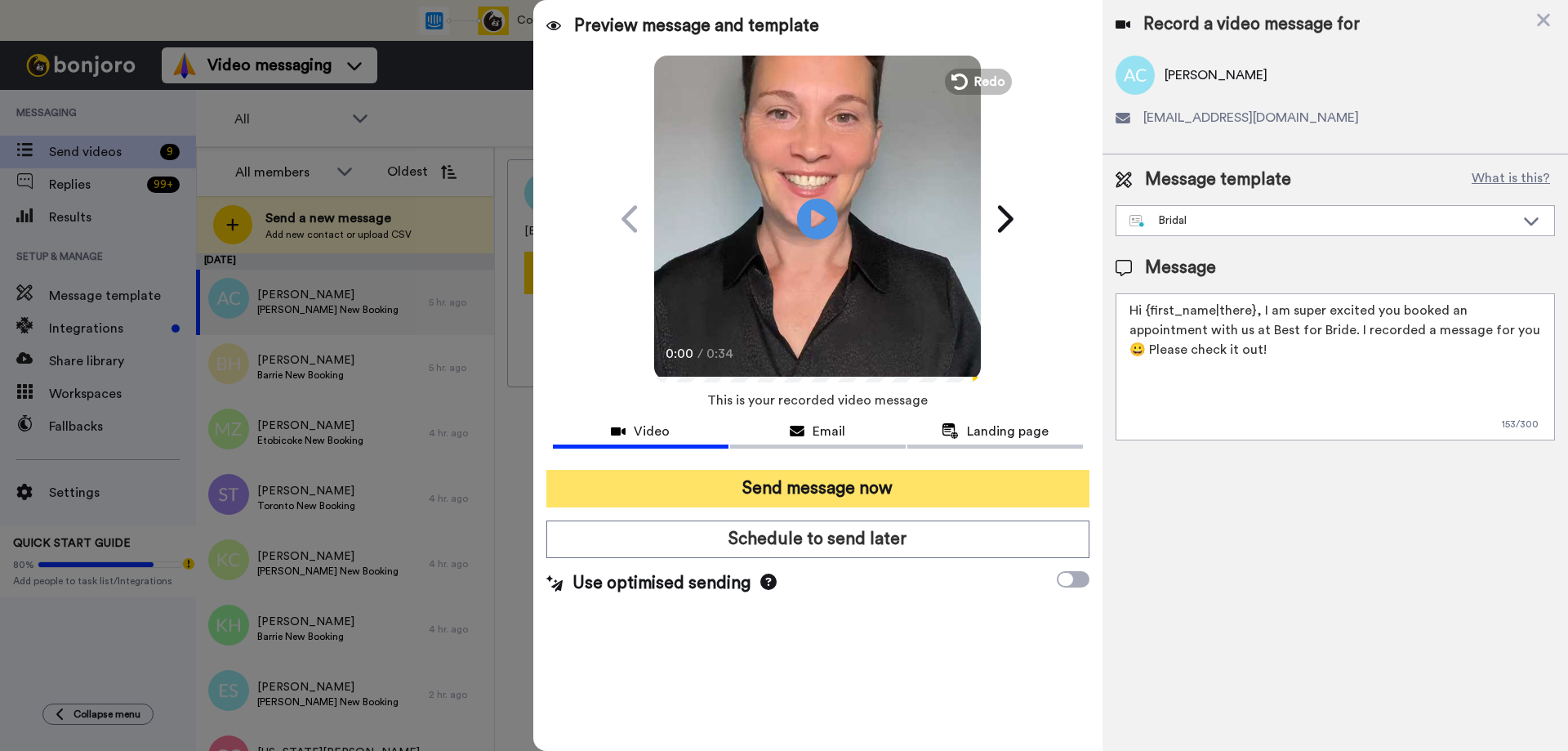
click at [723, 491] on button "Send message now" at bounding box center [818, 488] width 544 height 37
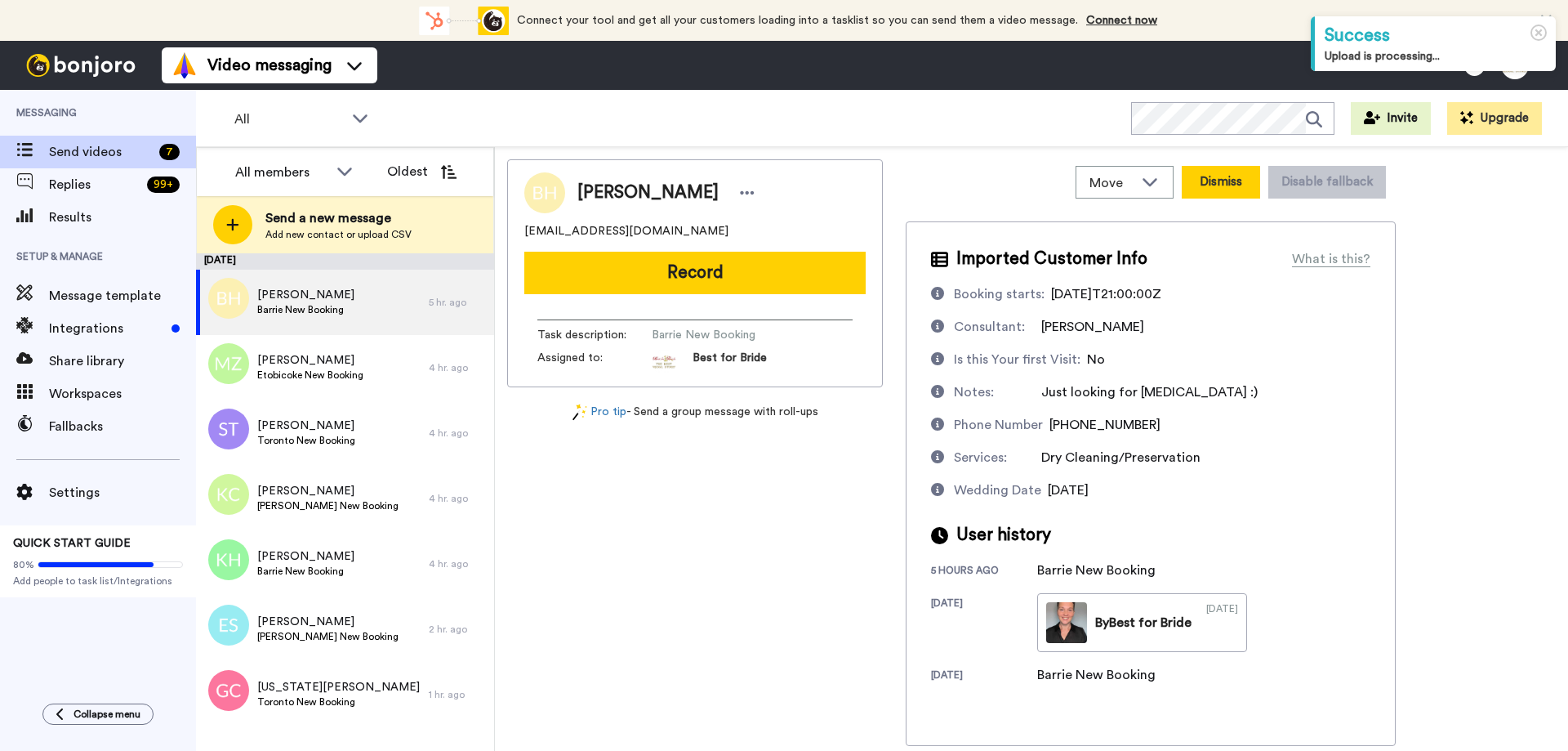
click at [1229, 179] on button "Dismiss" at bounding box center [1221, 182] width 78 height 33
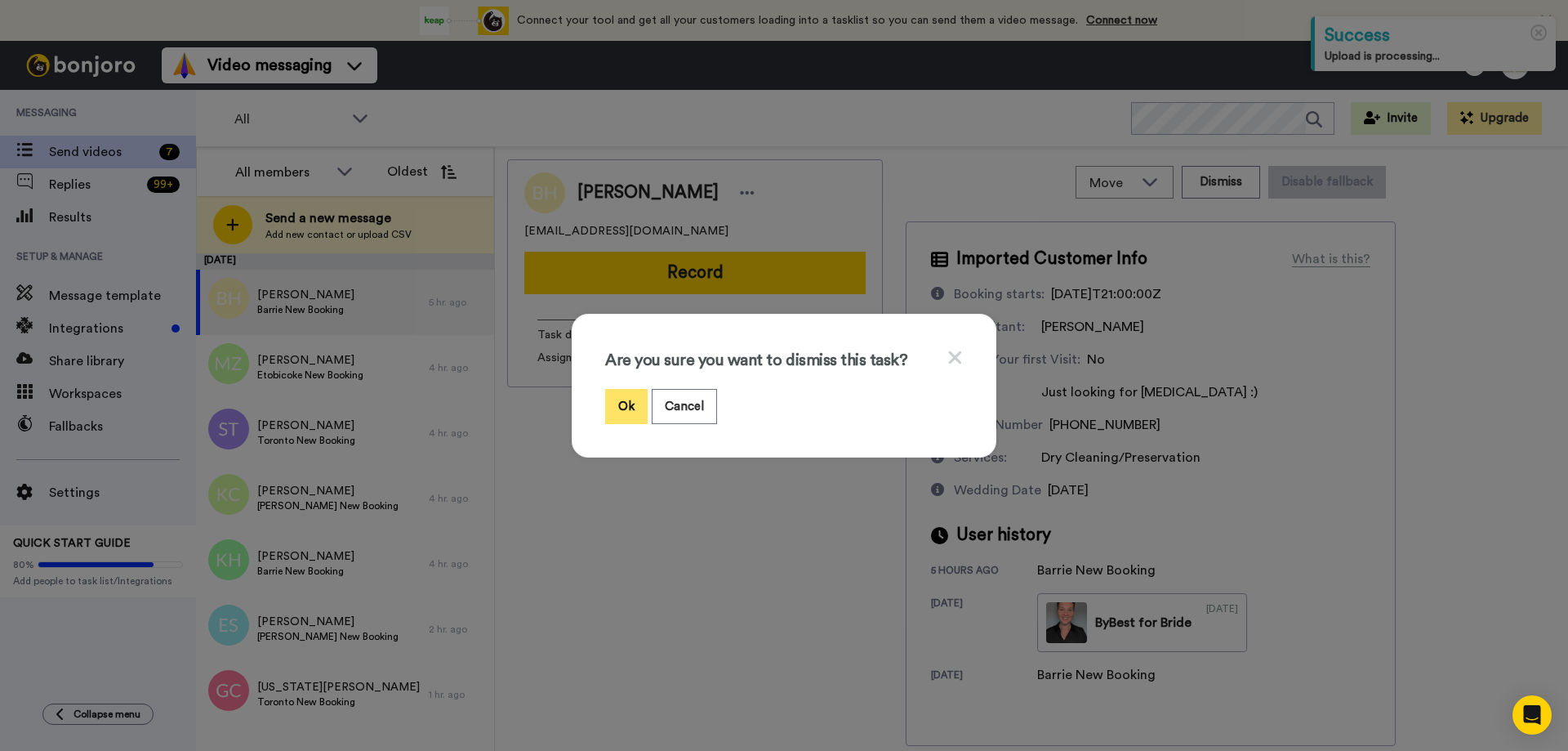
click at [623, 398] on button "Ok" at bounding box center [626, 406] width 43 height 35
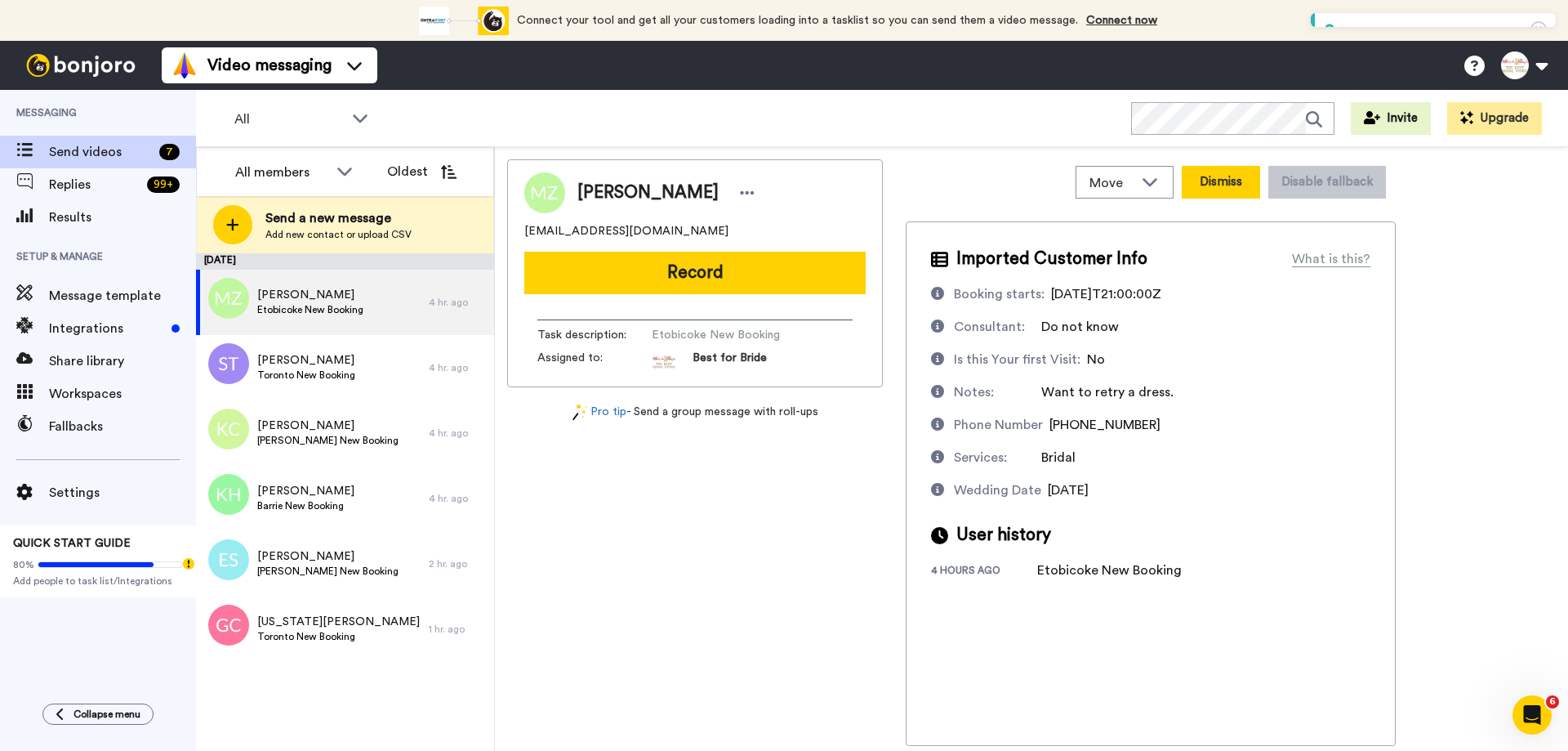
click at [1207, 184] on button "Dismiss" at bounding box center [1221, 182] width 78 height 33
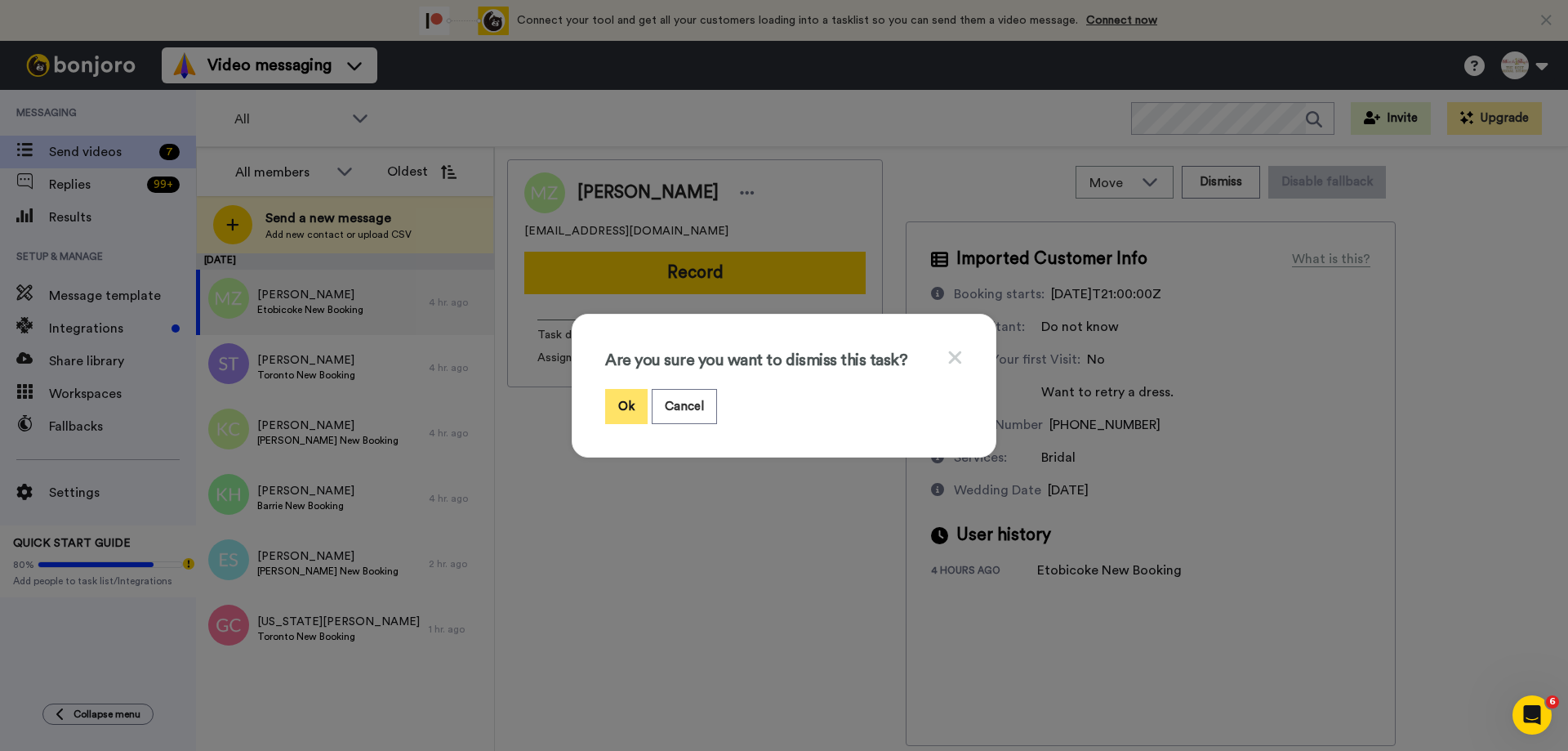
click at [623, 409] on button "Ok" at bounding box center [626, 406] width 43 height 35
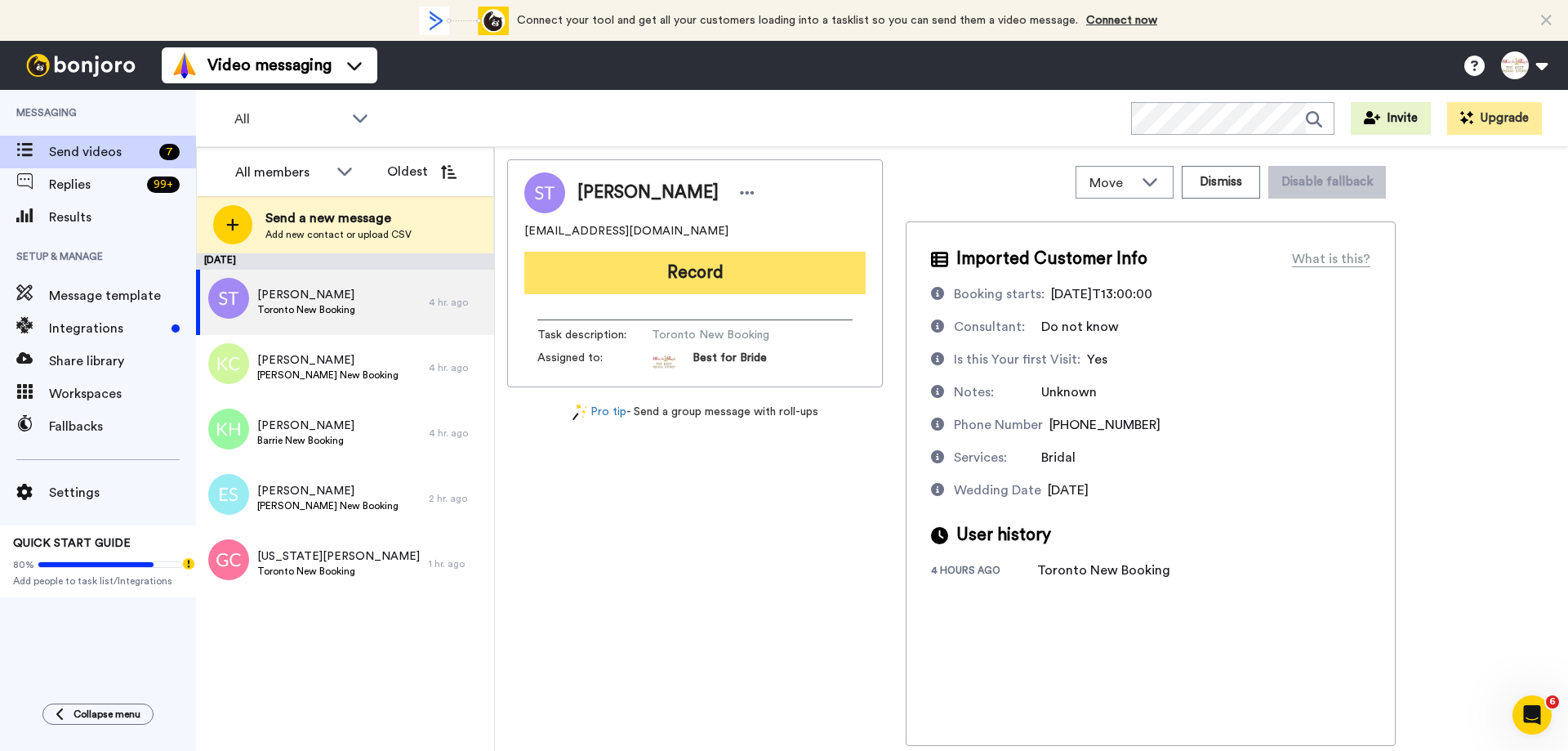
click at [687, 286] on button "Record" at bounding box center [695, 273] width 341 height 43
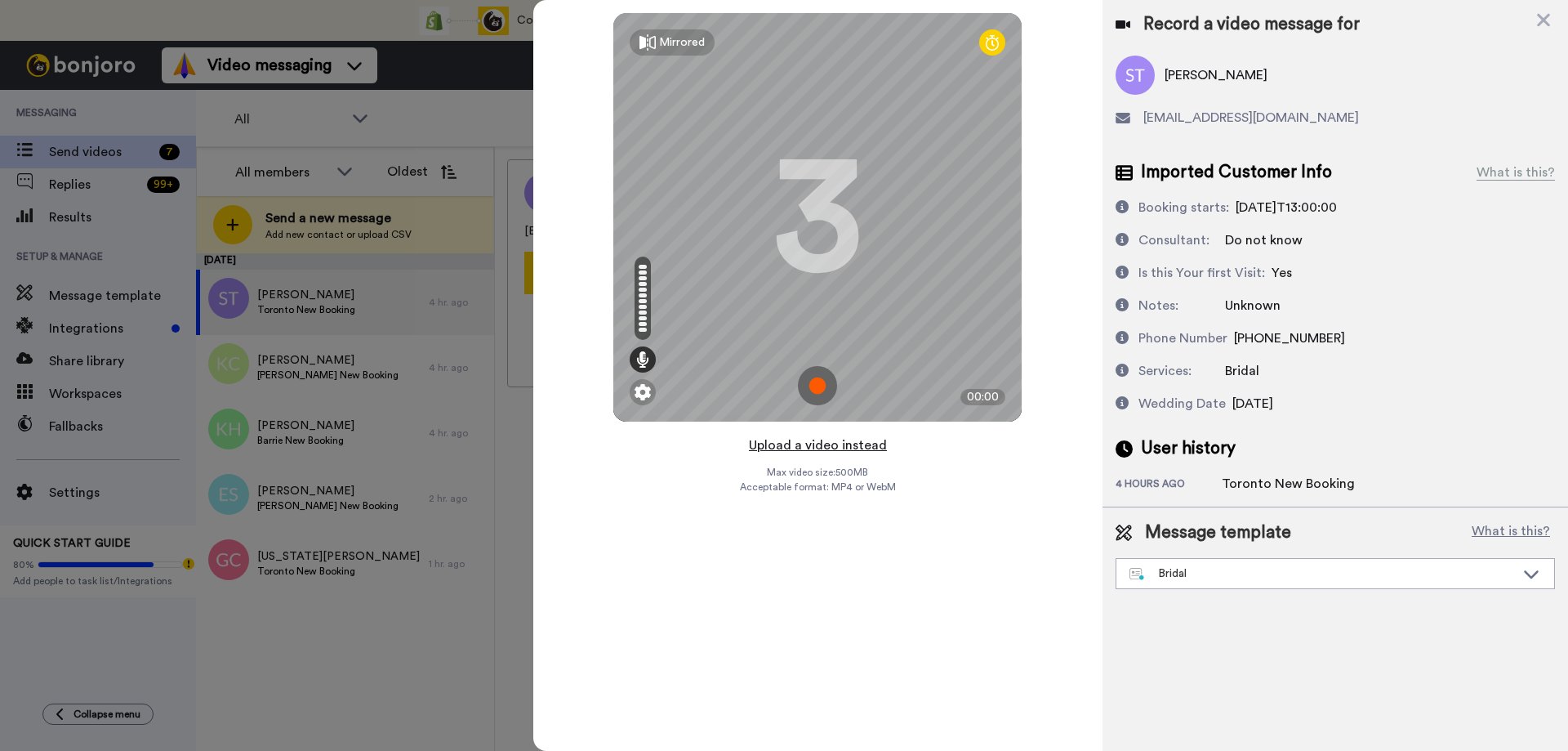
click at [807, 447] on button "Upload a video instead" at bounding box center [818, 445] width 148 height 21
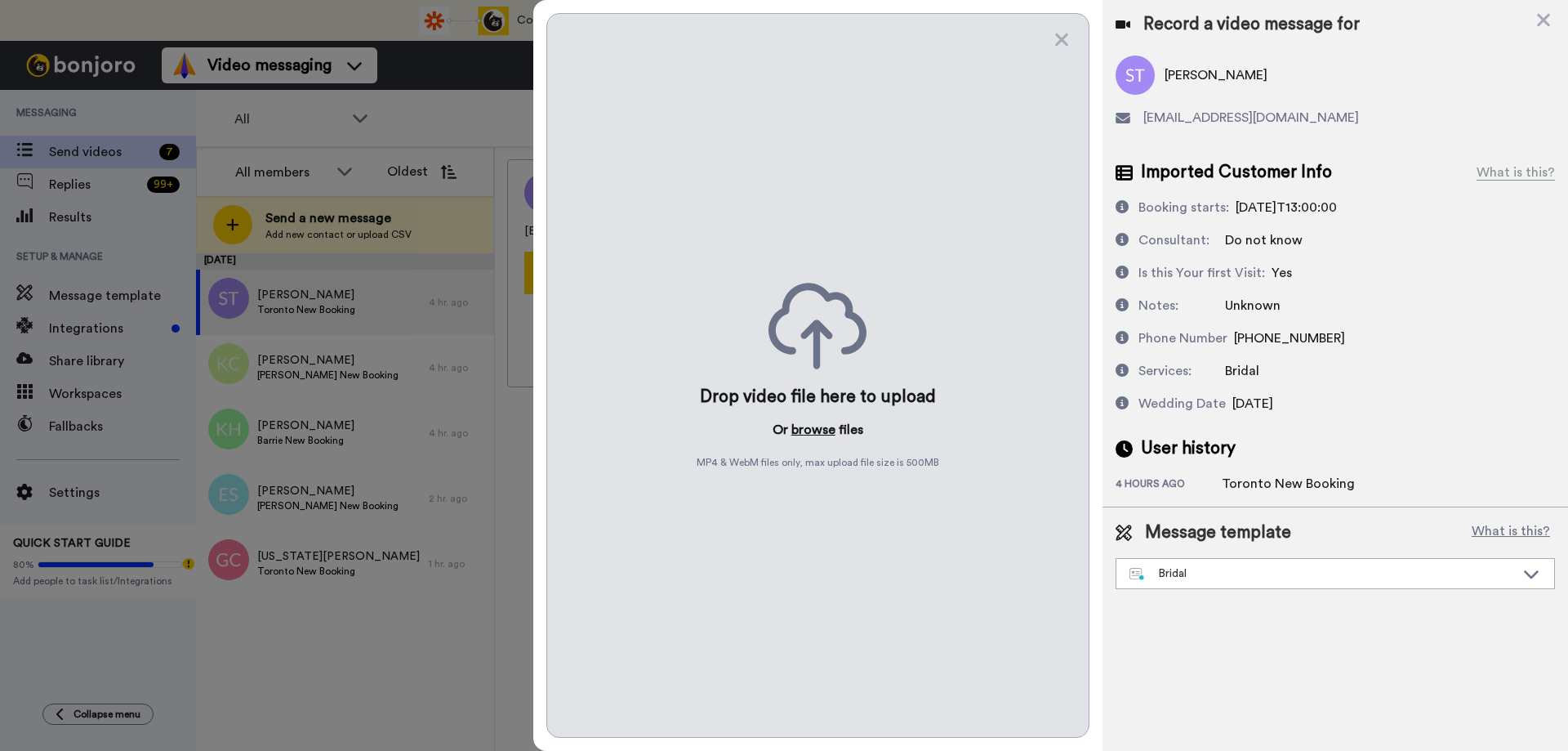
click at [807, 433] on button "browse" at bounding box center [814, 430] width 44 height 20
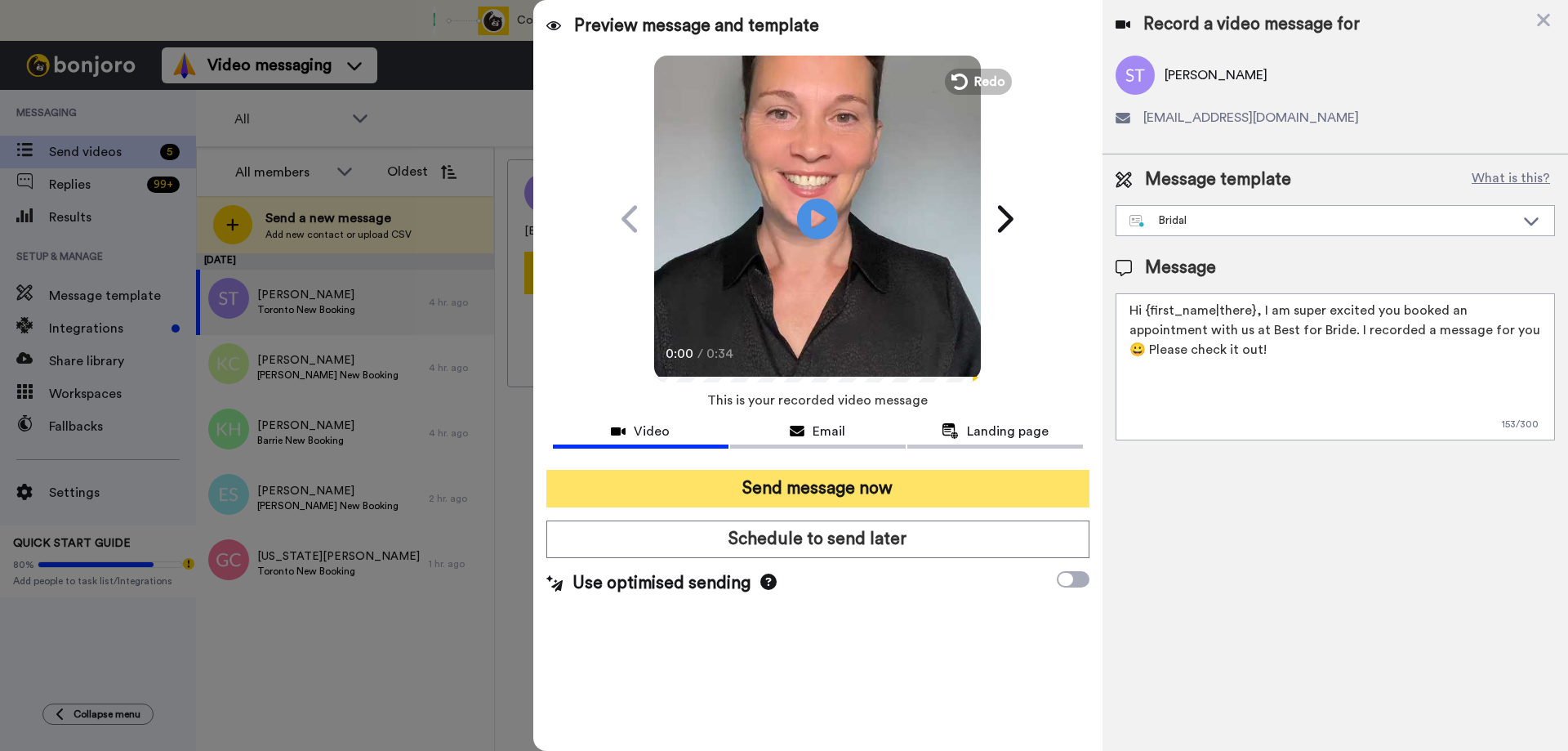
click at [780, 486] on button "Send message now" at bounding box center [818, 488] width 544 height 37
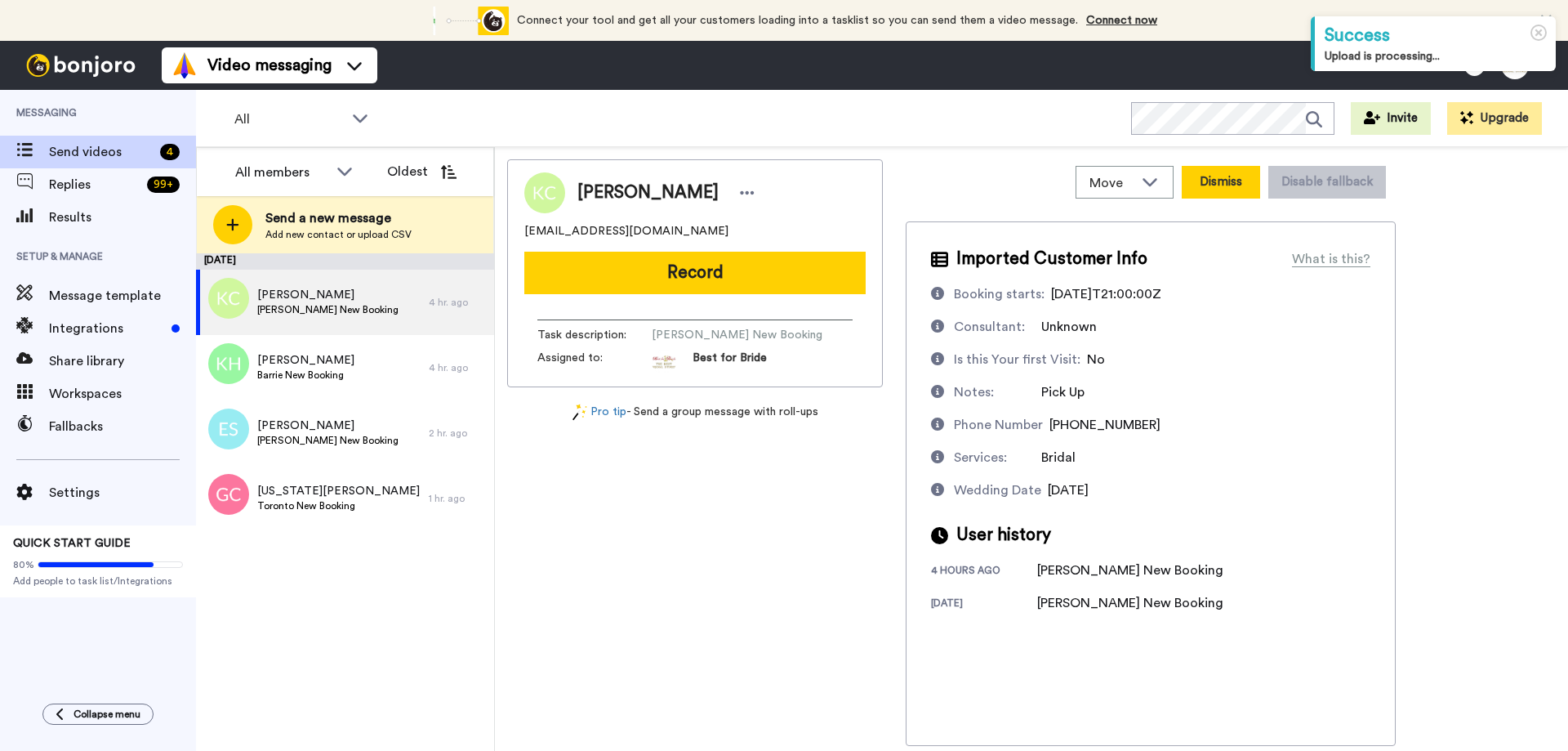
click at [1245, 180] on button "Dismiss" at bounding box center [1221, 182] width 78 height 33
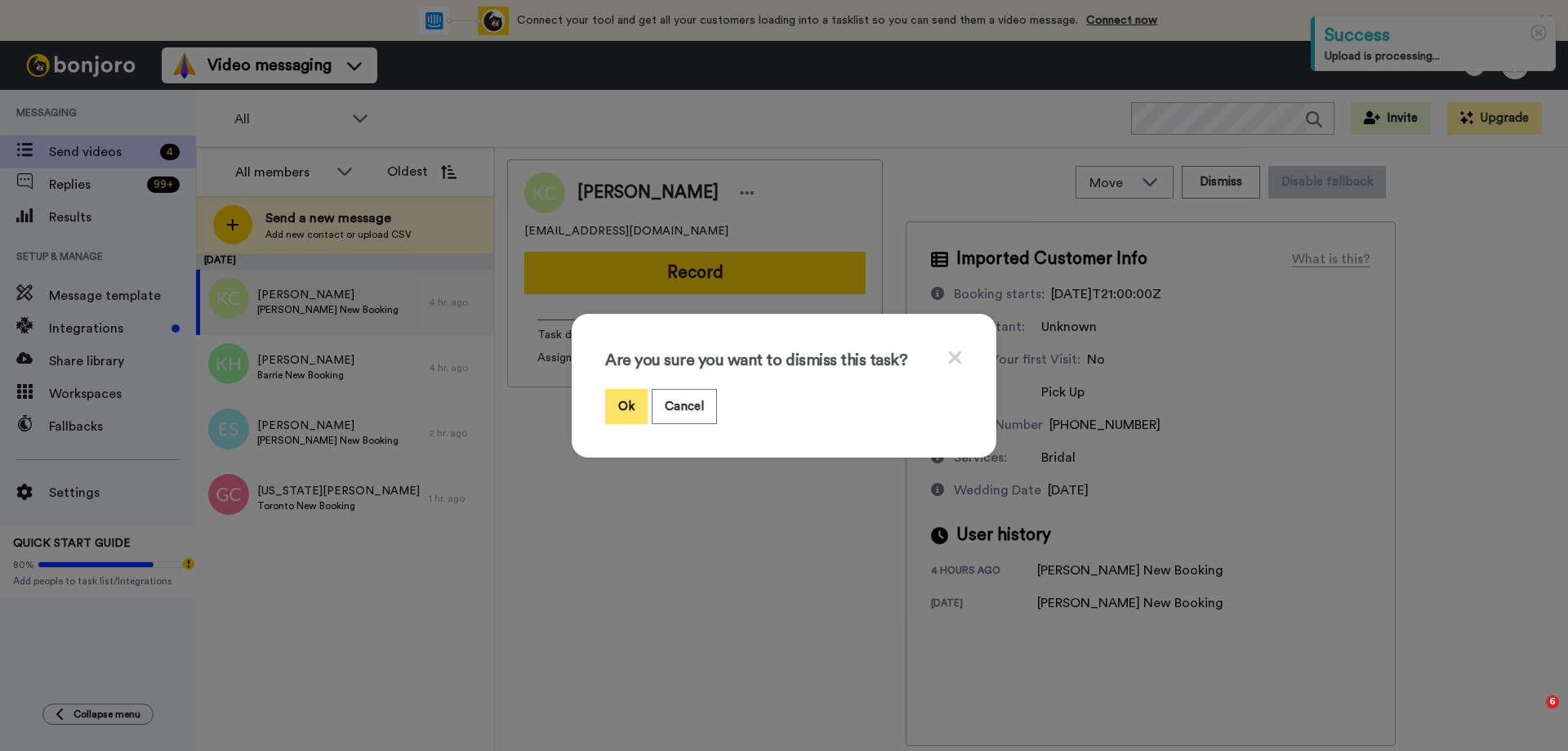
click at [629, 412] on button "Ok" at bounding box center [626, 406] width 43 height 35
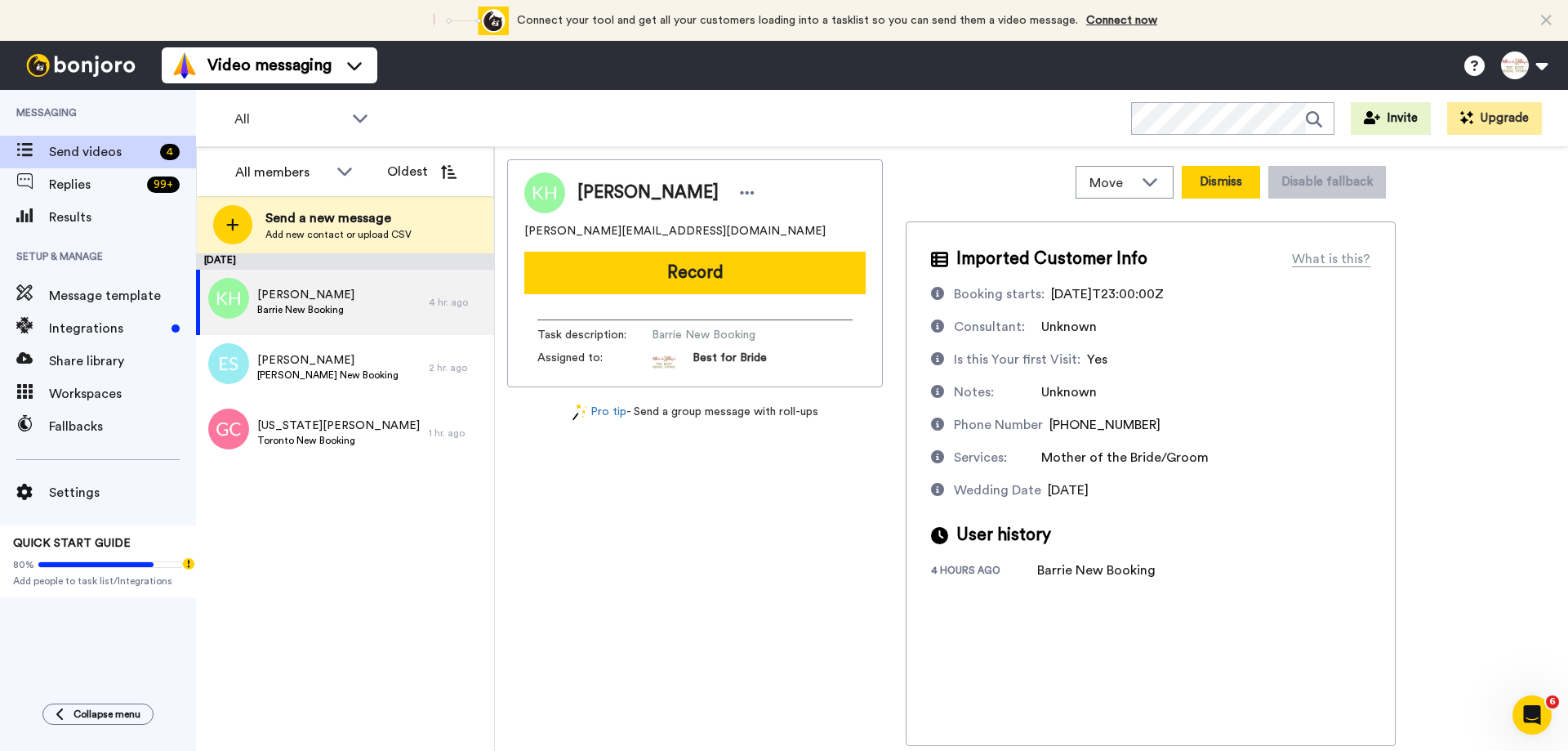
click at [1214, 189] on button "Dismiss" at bounding box center [1221, 182] width 78 height 33
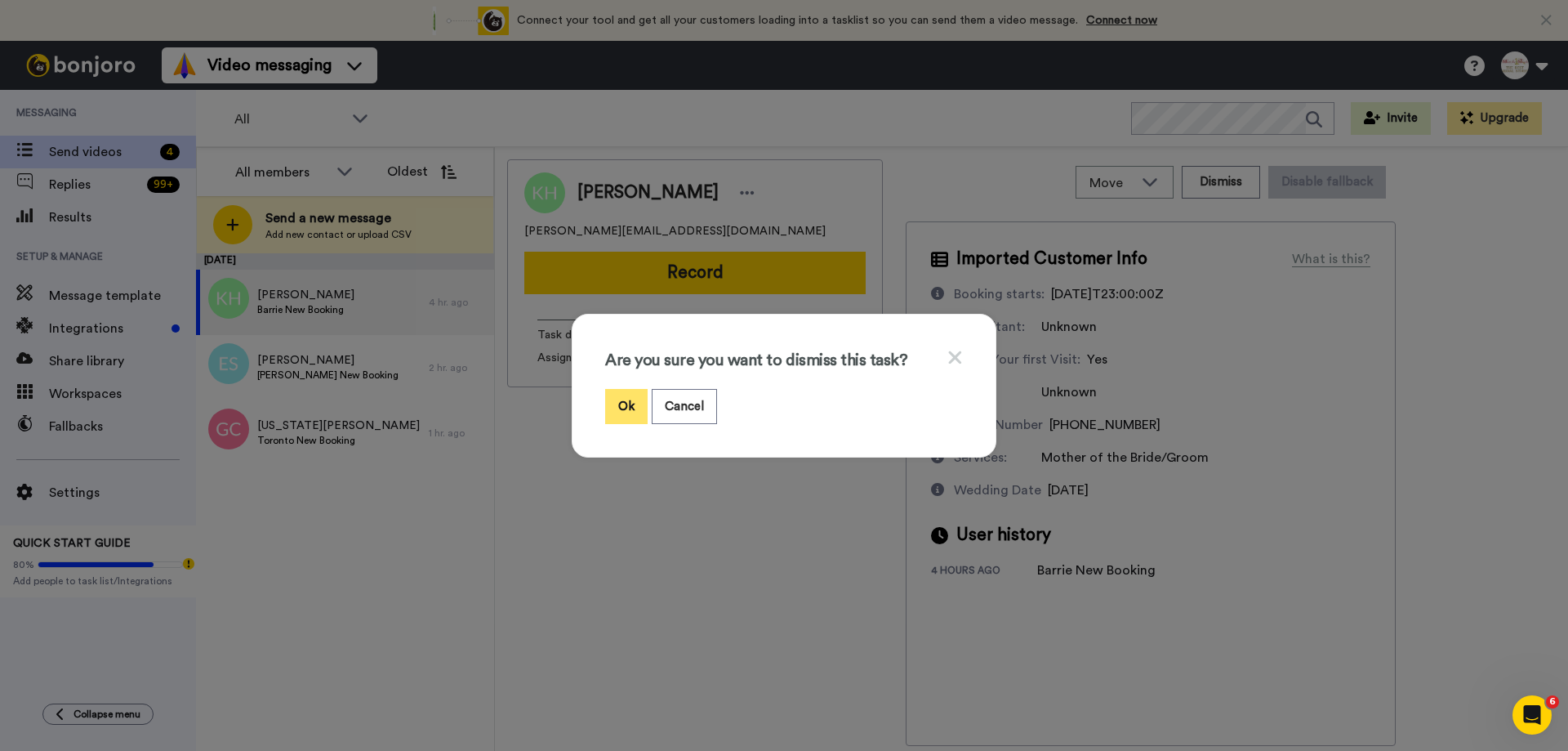
click at [623, 399] on button "Ok" at bounding box center [626, 406] width 43 height 35
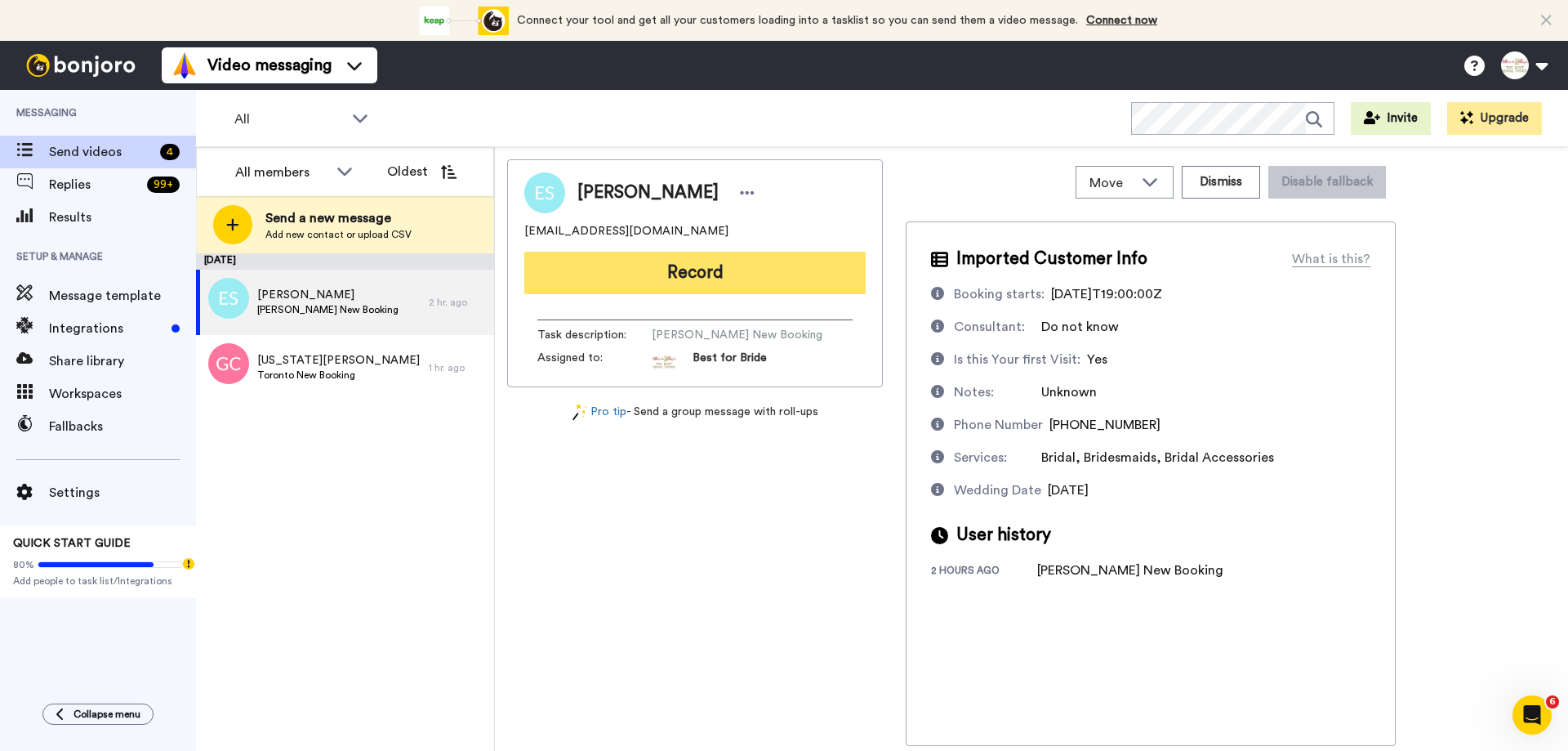
click at [728, 268] on button "Record" at bounding box center [695, 273] width 341 height 43
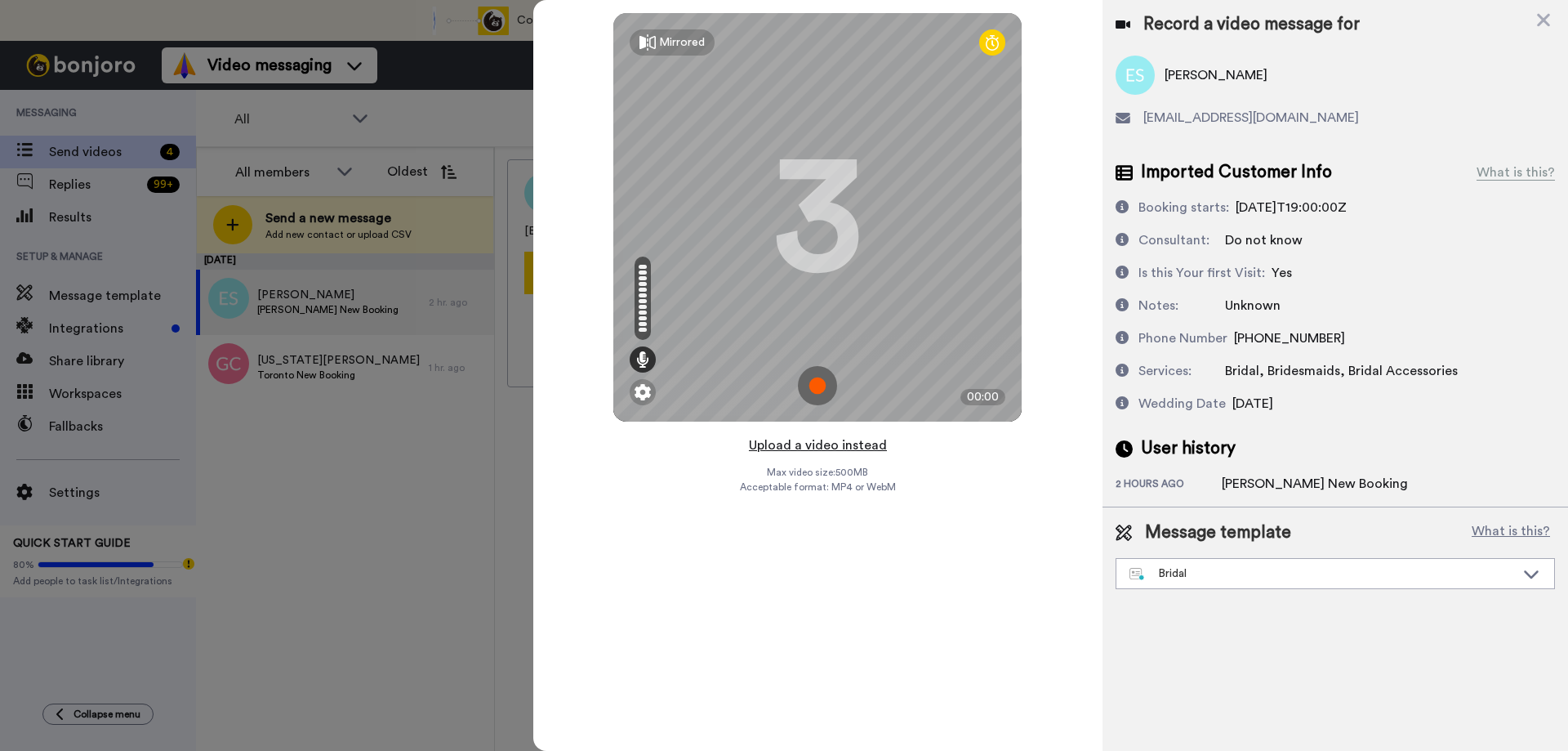
click at [787, 445] on button "Upload a video instead" at bounding box center [818, 445] width 148 height 21
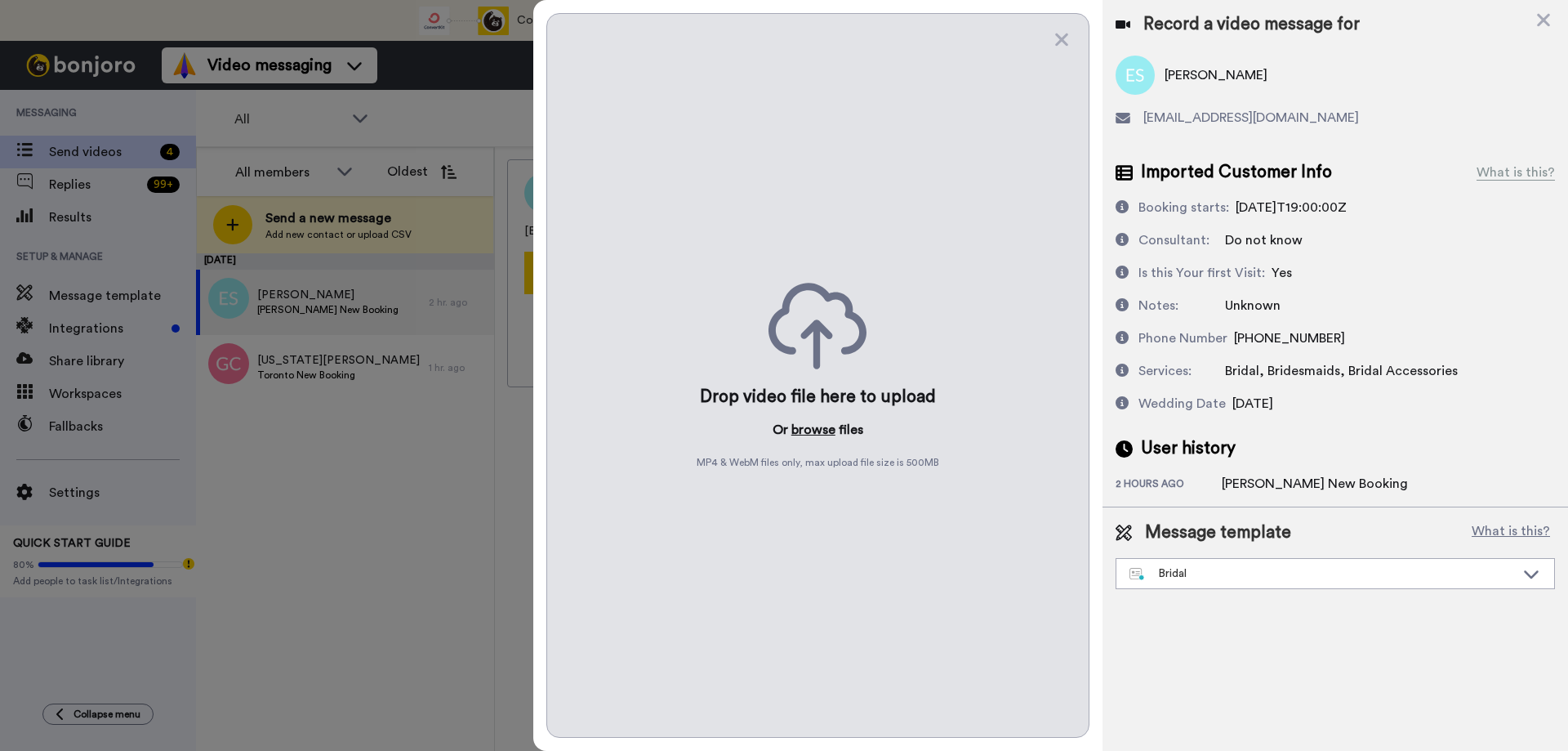
click at [798, 427] on button "browse" at bounding box center [814, 430] width 44 height 20
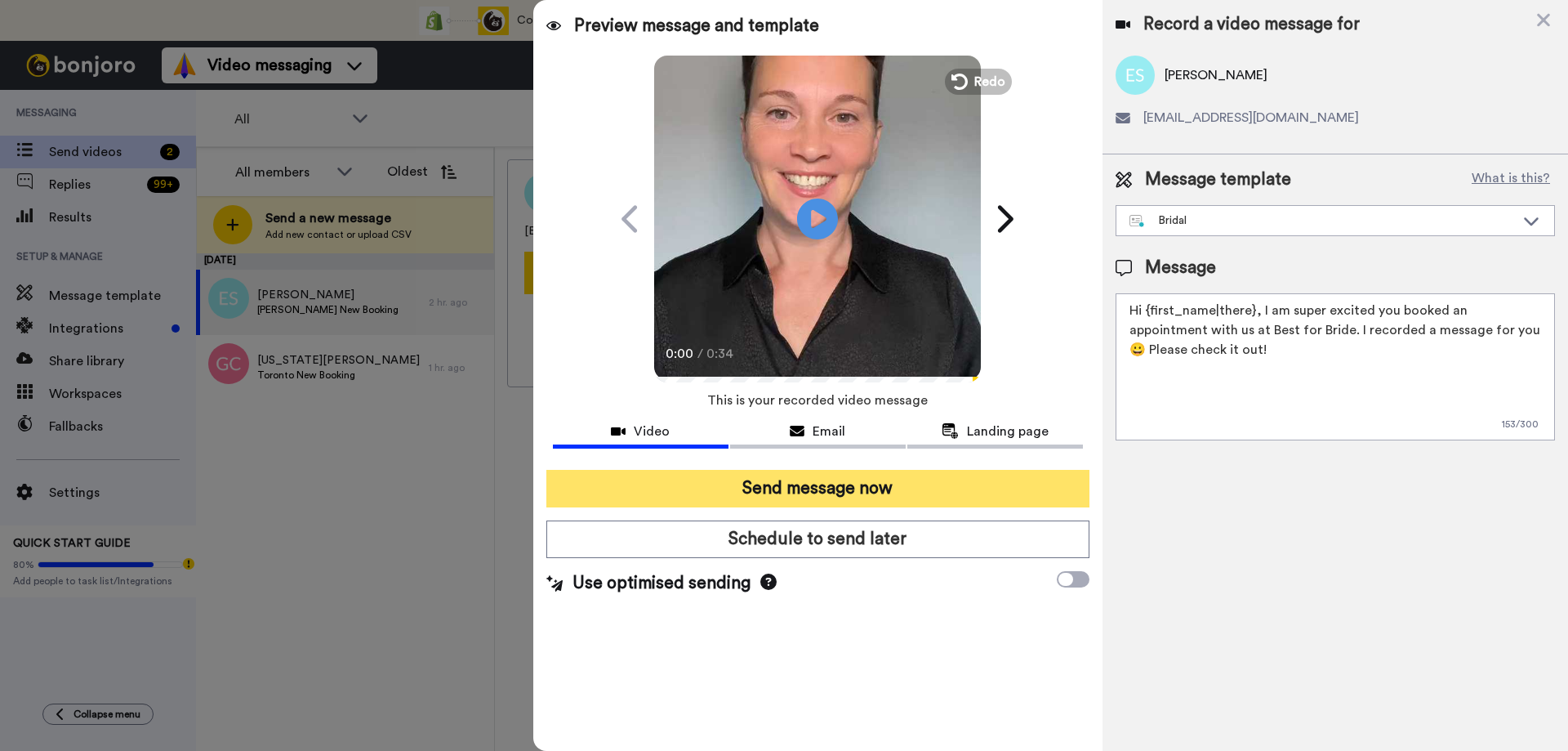
click at [807, 482] on button "Send message now" at bounding box center [818, 488] width 544 height 37
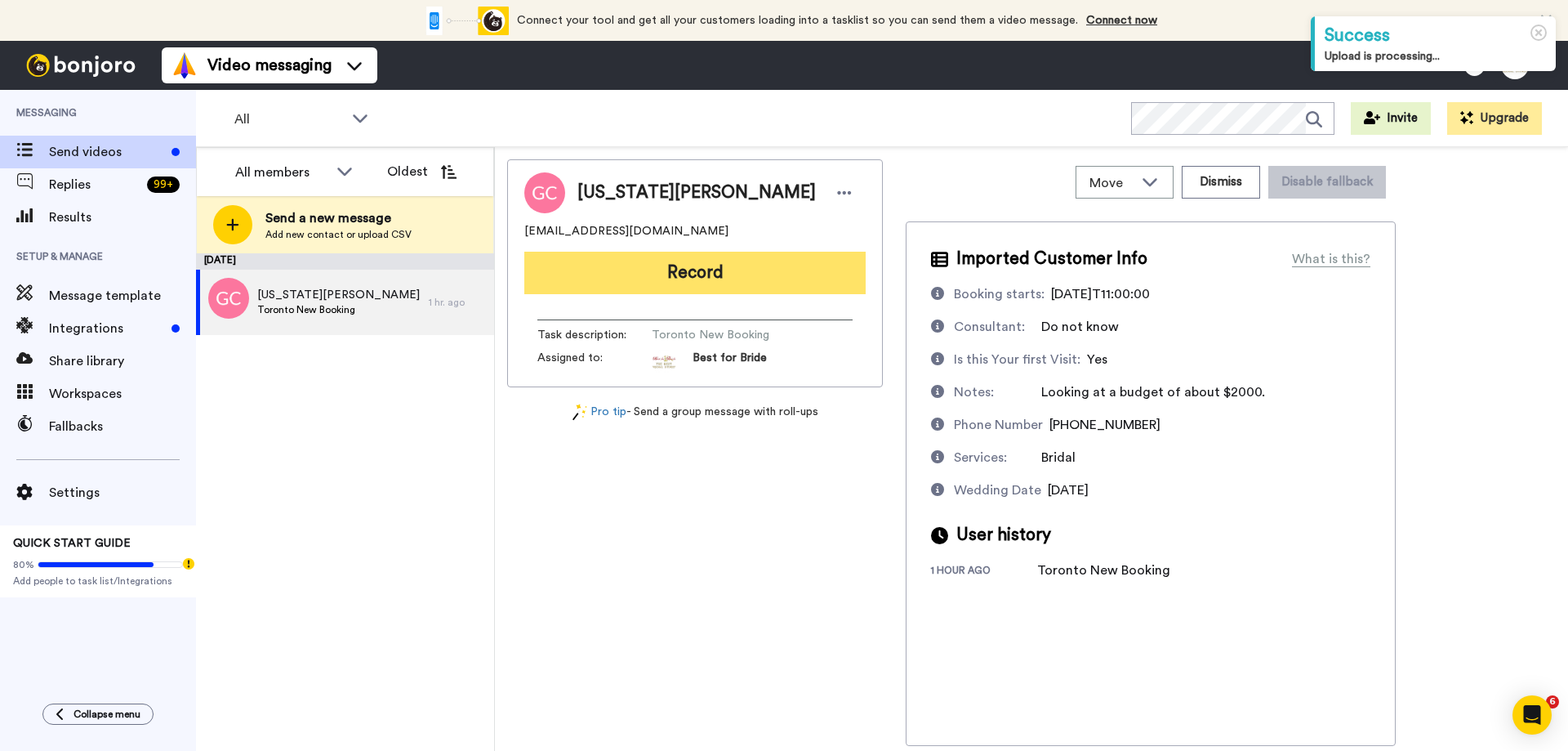
click at [721, 269] on button "Record" at bounding box center [695, 273] width 341 height 43
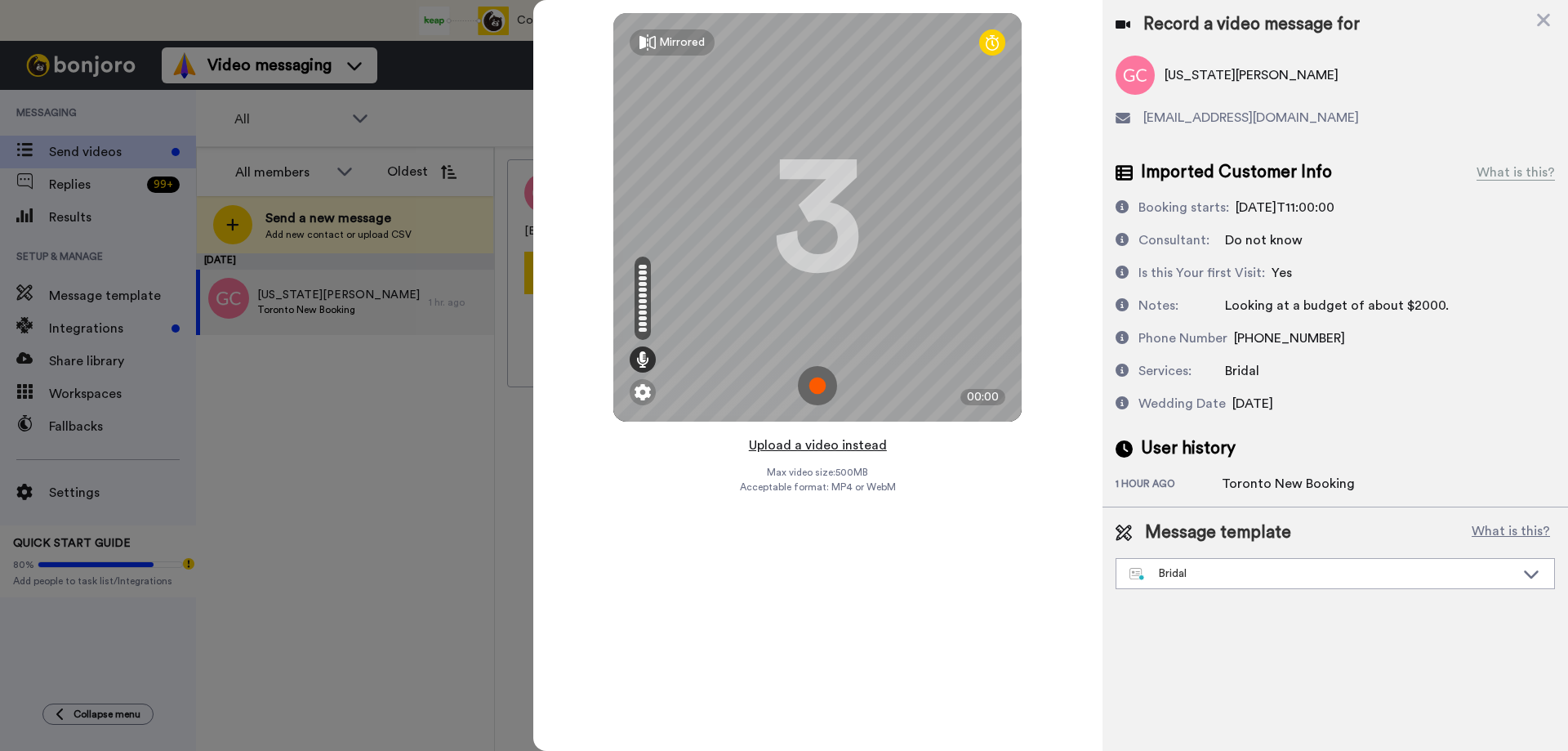
click at [780, 443] on button "Upload a video instead" at bounding box center [818, 445] width 148 height 21
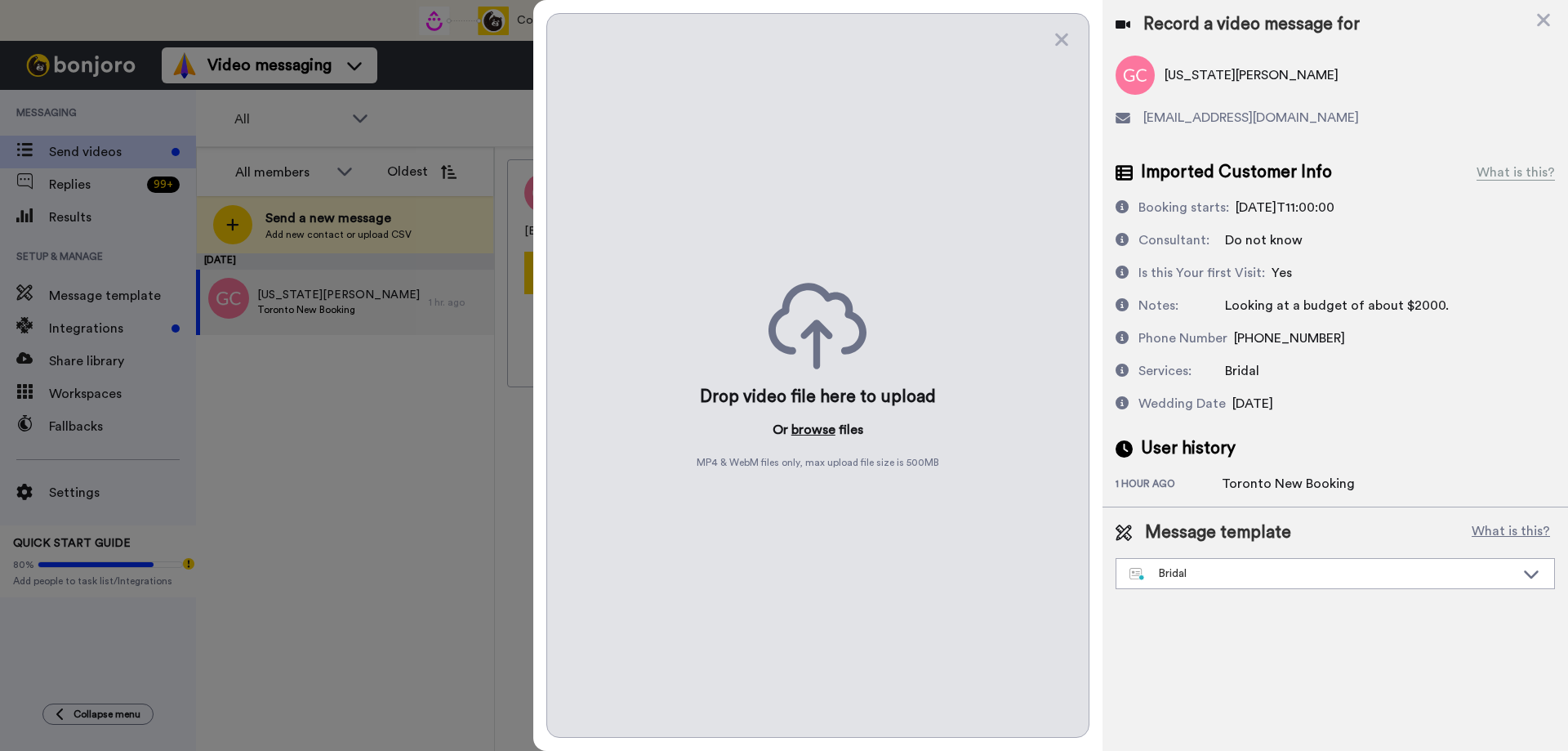
click at [802, 433] on button "browse" at bounding box center [814, 430] width 44 height 20
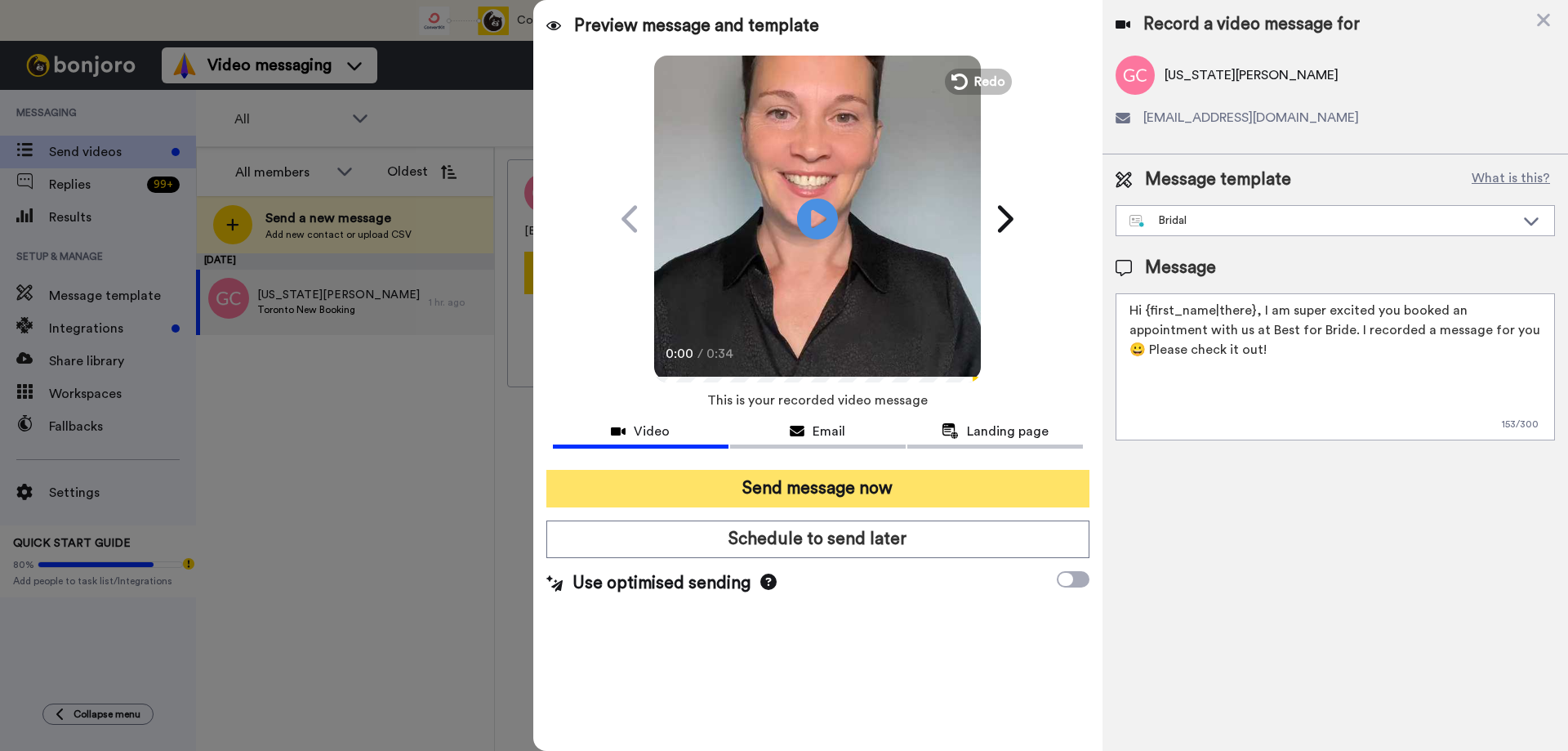
click at [792, 479] on button "Send message now" at bounding box center [818, 488] width 544 height 37
